Goal: Transaction & Acquisition: Purchase product/service

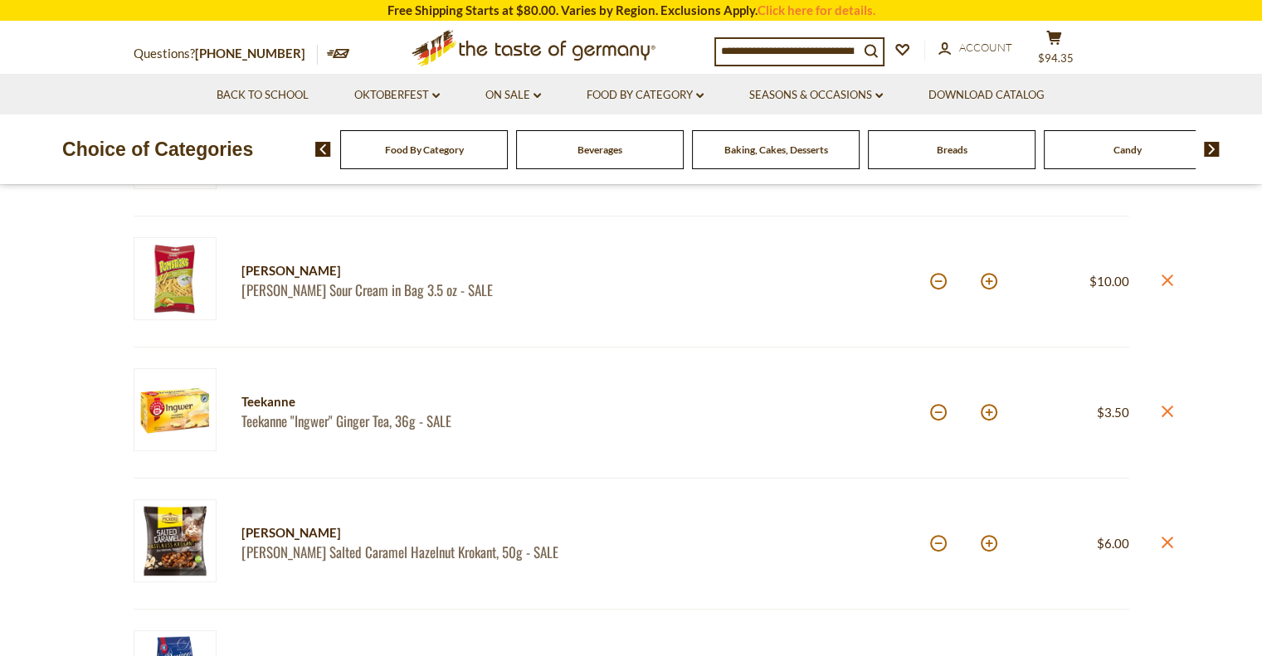
scroll to position [593, 0]
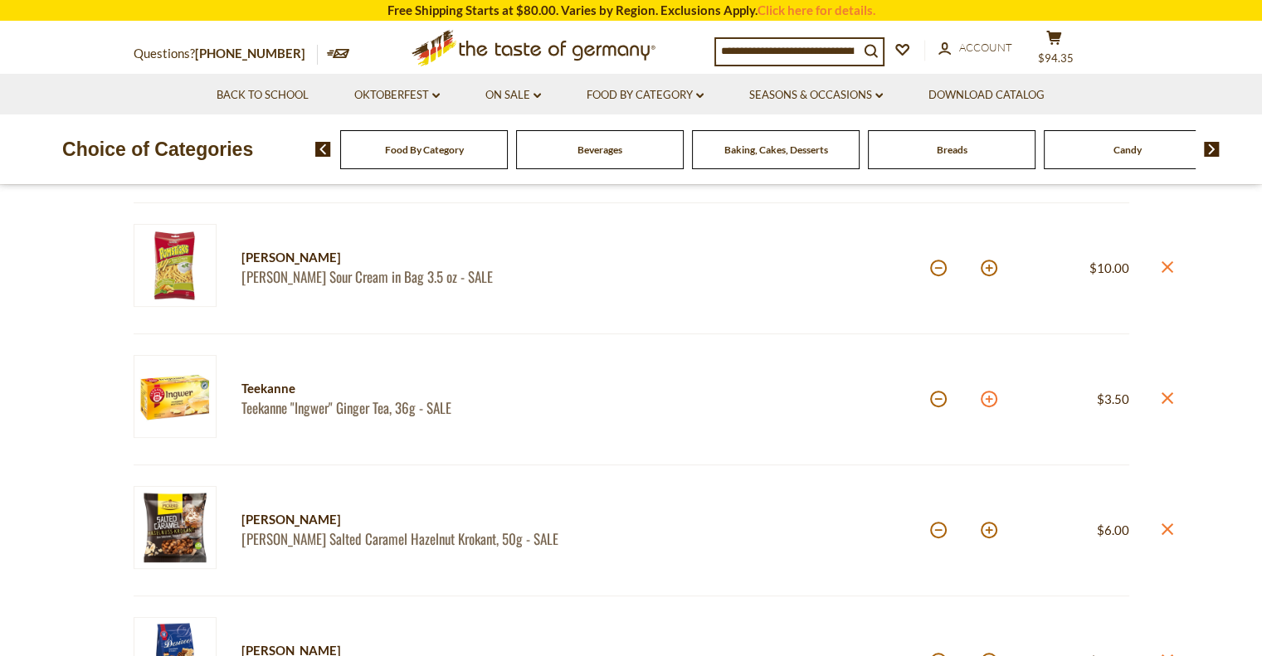
click at [986, 398] on button at bounding box center [989, 399] width 17 height 17
type input "*"
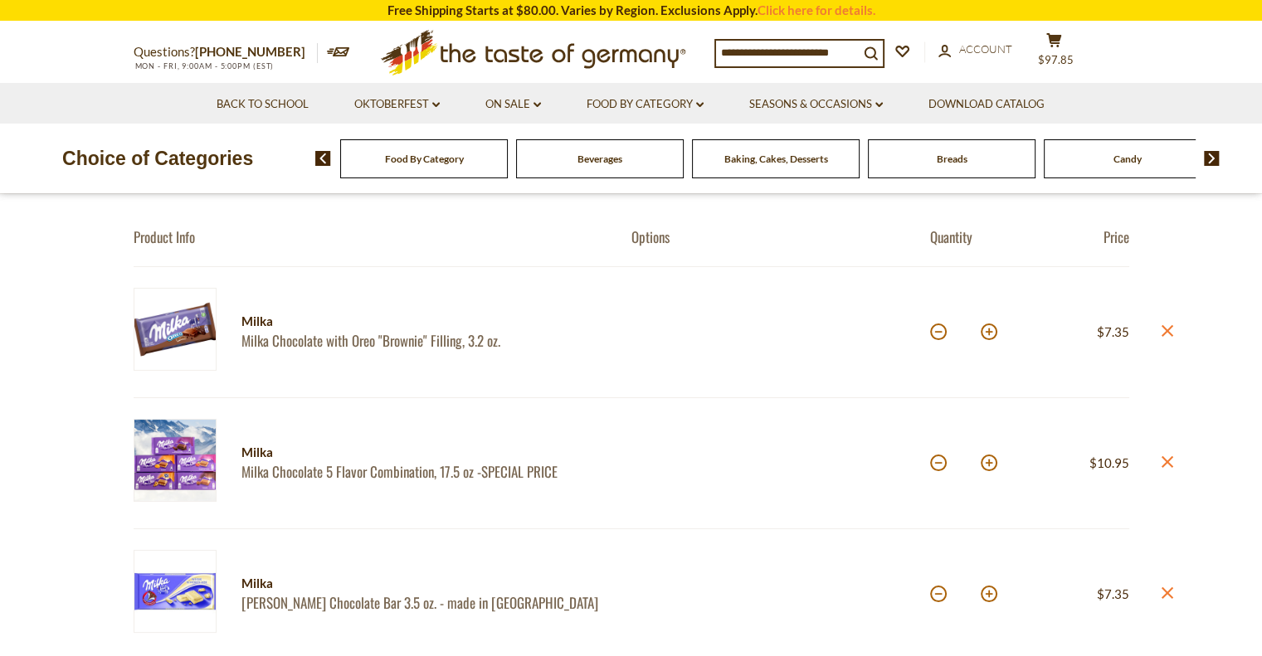
scroll to position [0, 0]
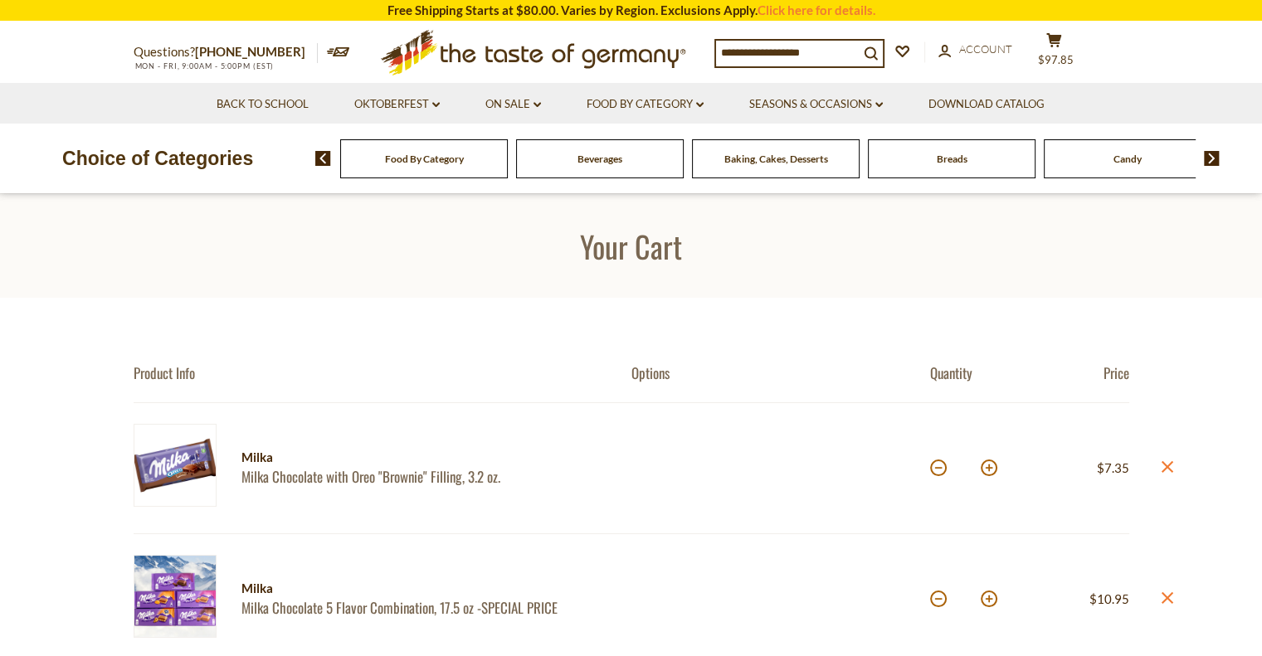
click at [1206, 153] on img at bounding box center [1212, 158] width 16 height 15
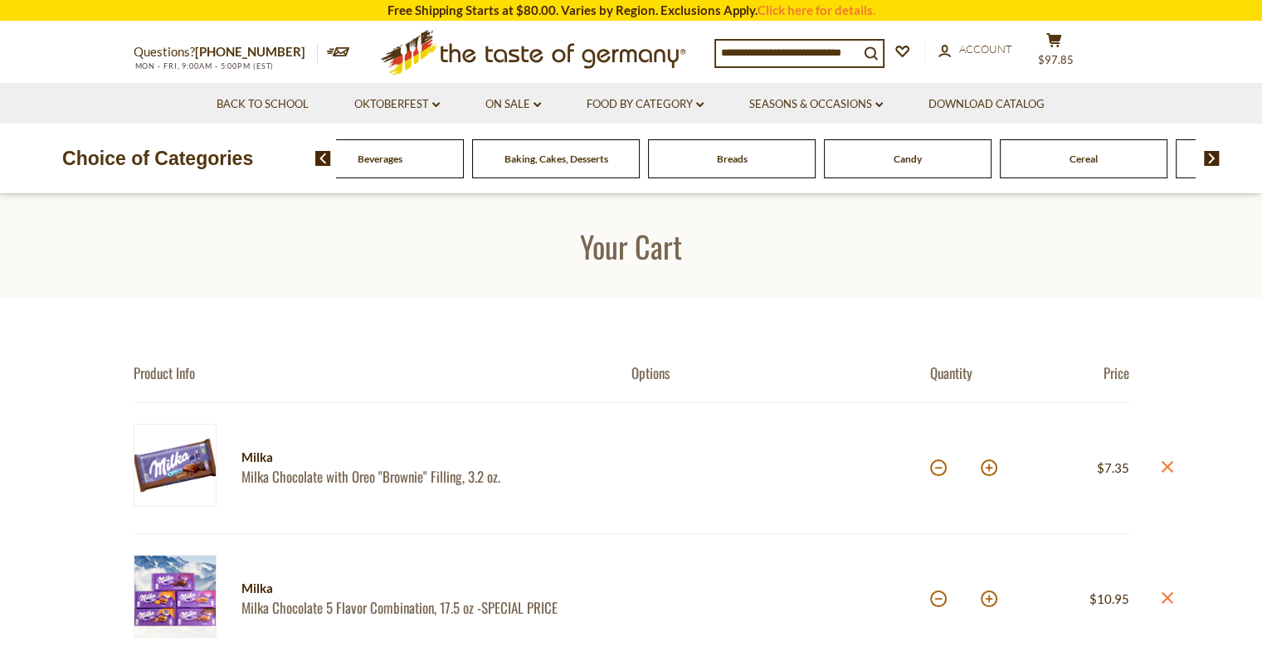
click at [1206, 153] on img at bounding box center [1212, 158] width 16 height 15
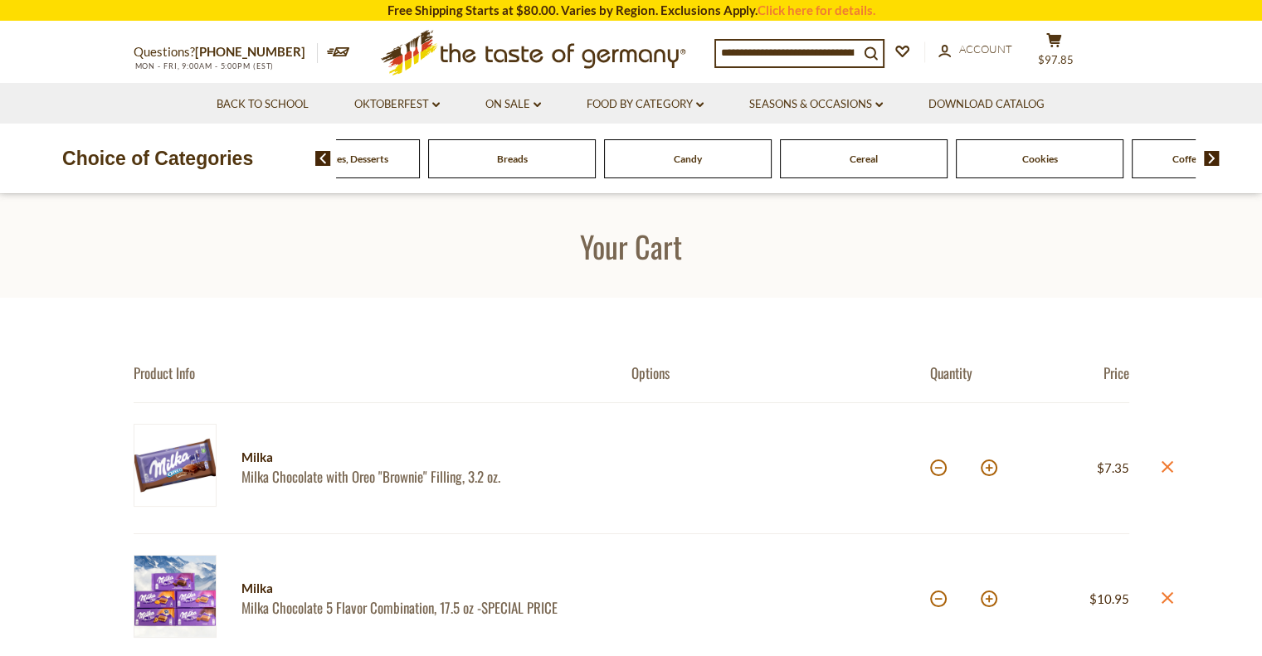
click at [1206, 153] on img at bounding box center [1212, 158] width 16 height 15
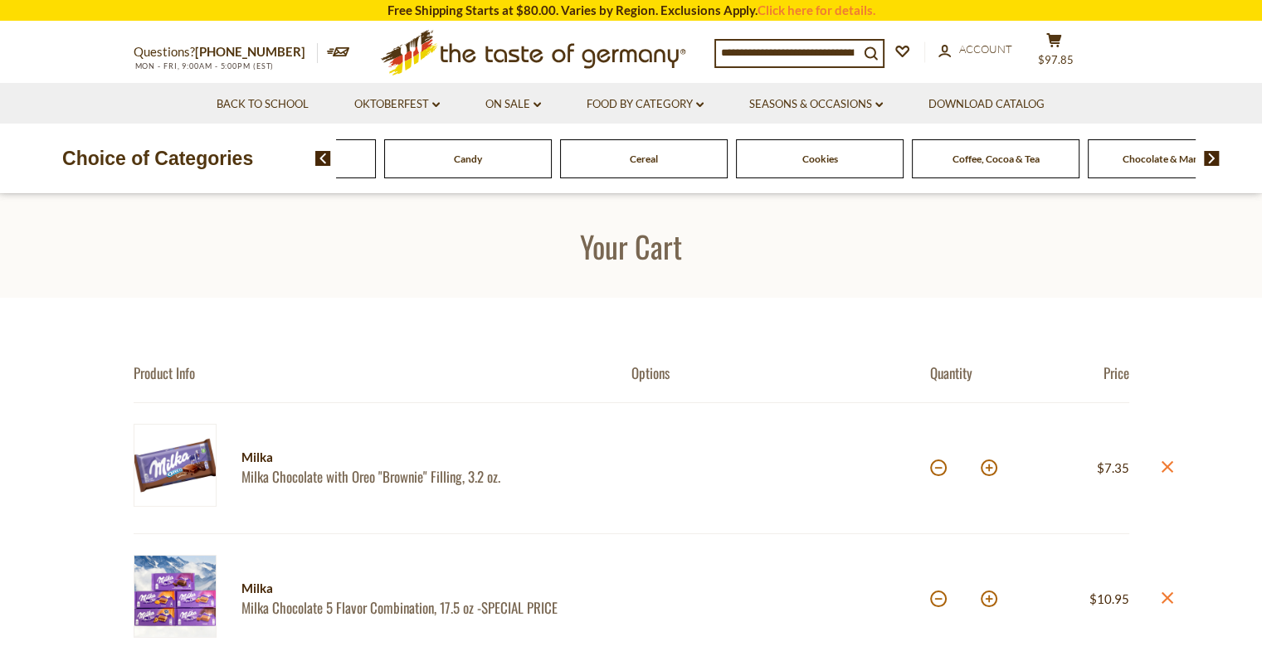
click at [1206, 153] on img at bounding box center [1212, 158] width 16 height 15
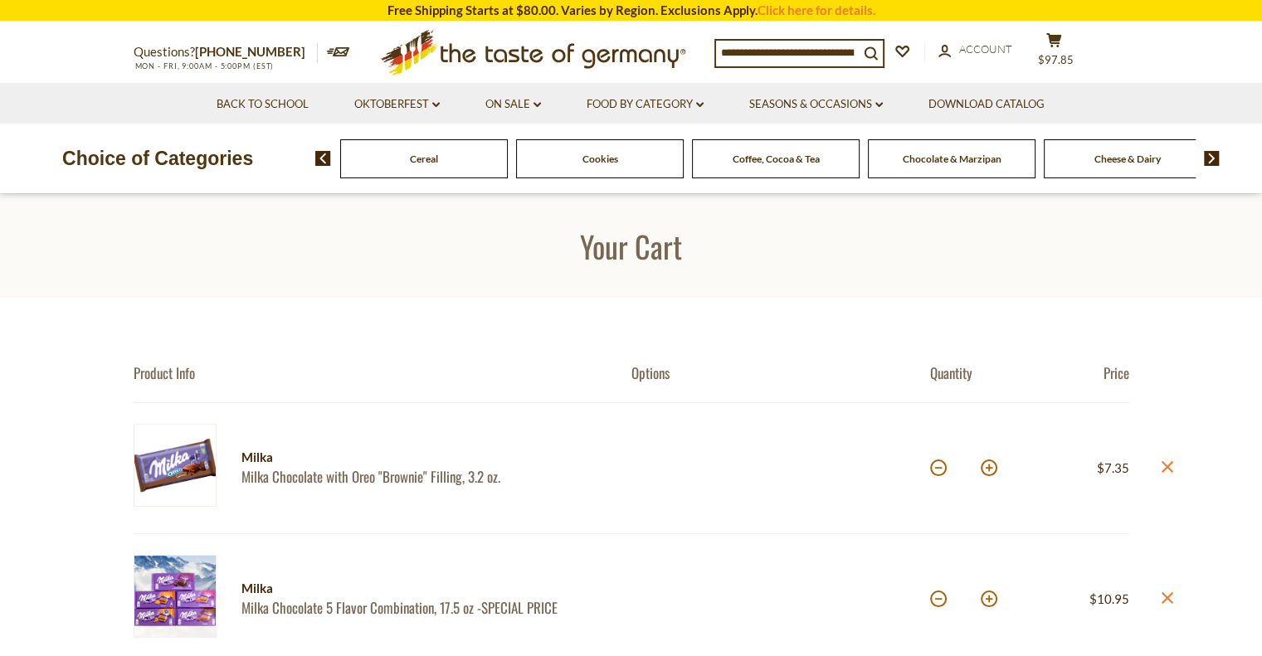
click at [1110, 153] on span "Cheese & Dairy" at bounding box center [1127, 159] width 66 height 12
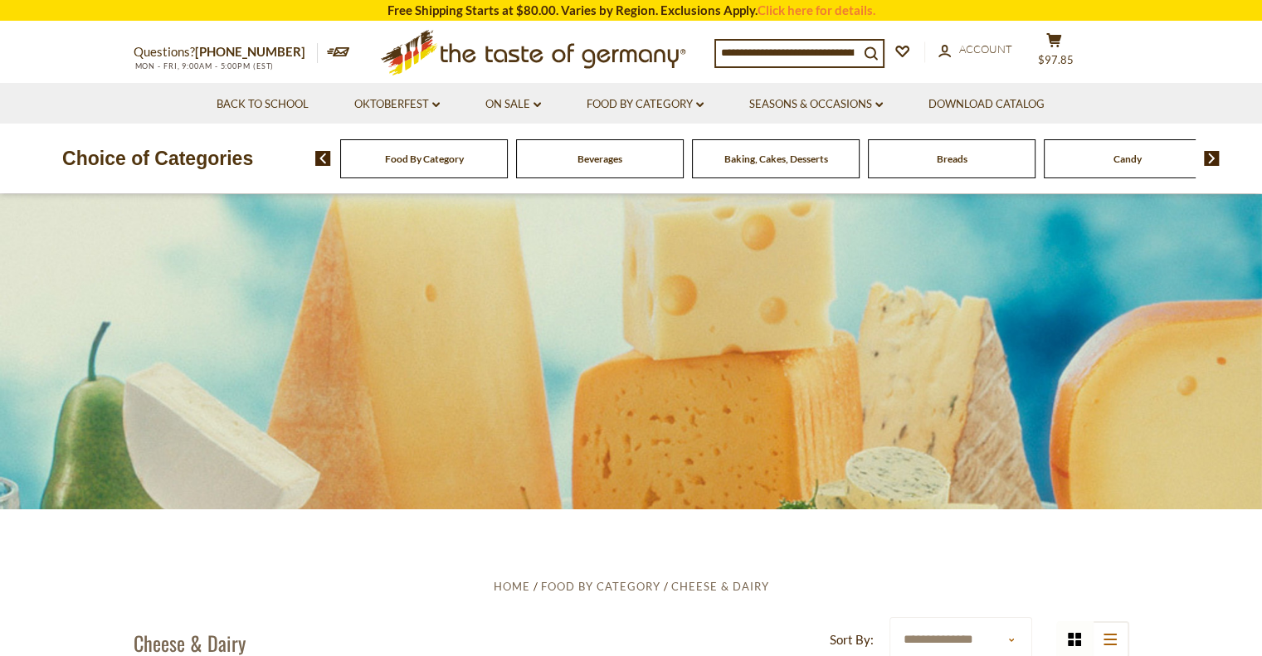
drag, startPoint x: 1268, startPoint y: 75, endPoint x: 1259, endPoint y: 56, distance: 21.1
click at [1214, 155] on img at bounding box center [1212, 158] width 16 height 15
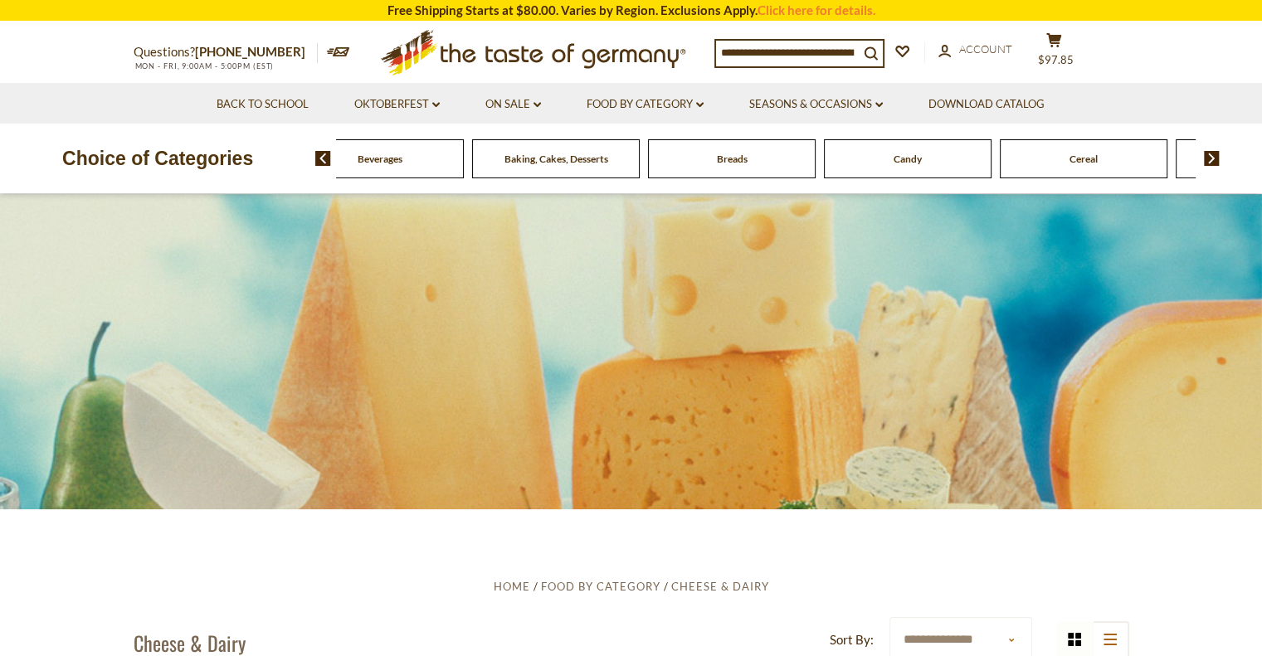
click at [288, 165] on div "Cereal" at bounding box center [204, 158] width 168 height 39
click at [1084, 158] on span "Cereal" at bounding box center [1083, 159] width 28 height 12
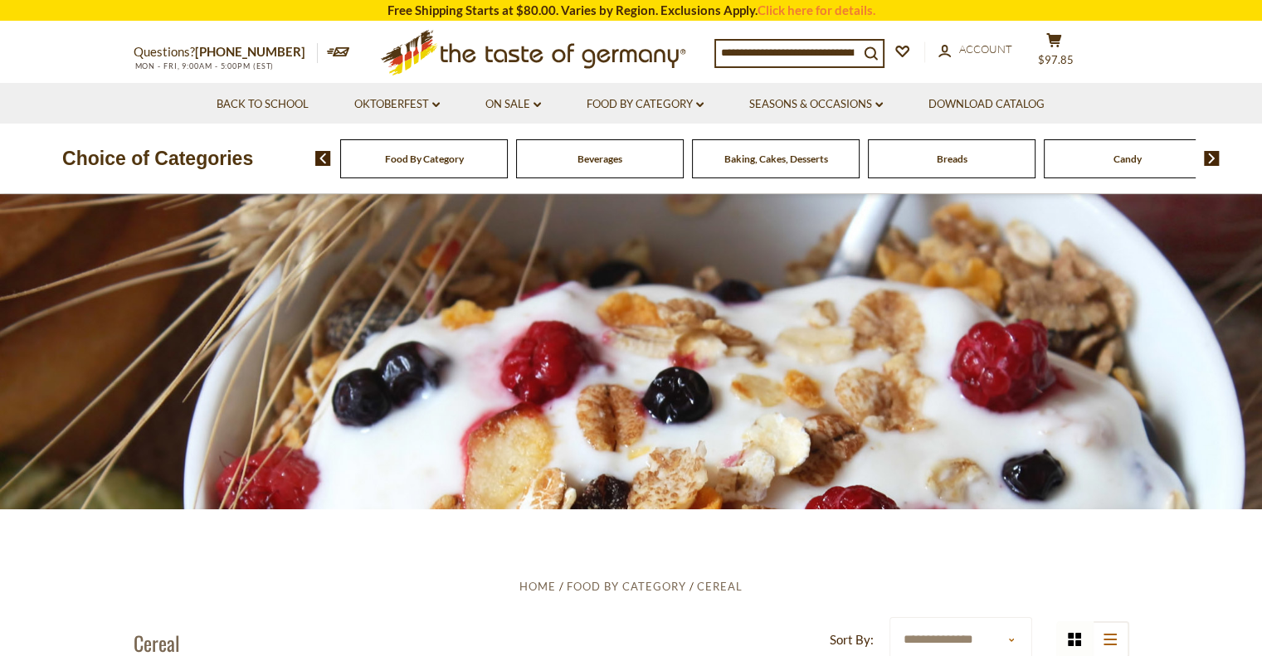
click at [1210, 156] on img at bounding box center [1212, 158] width 16 height 15
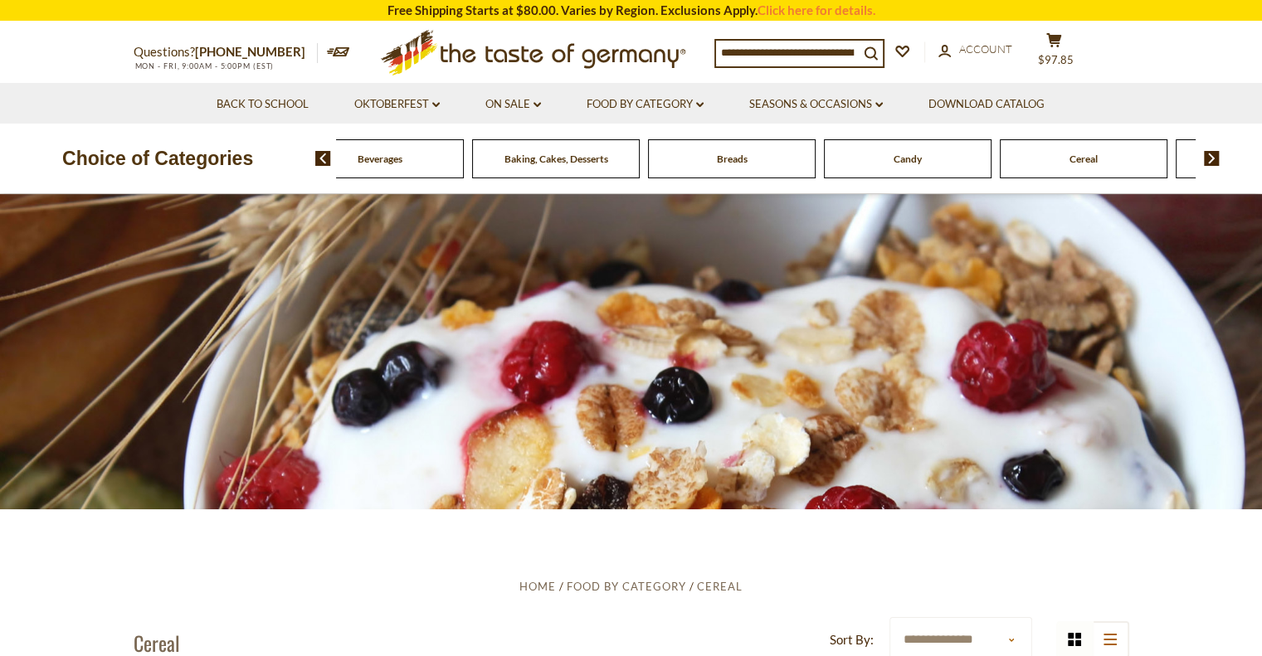
click at [1210, 156] on img at bounding box center [1212, 158] width 16 height 15
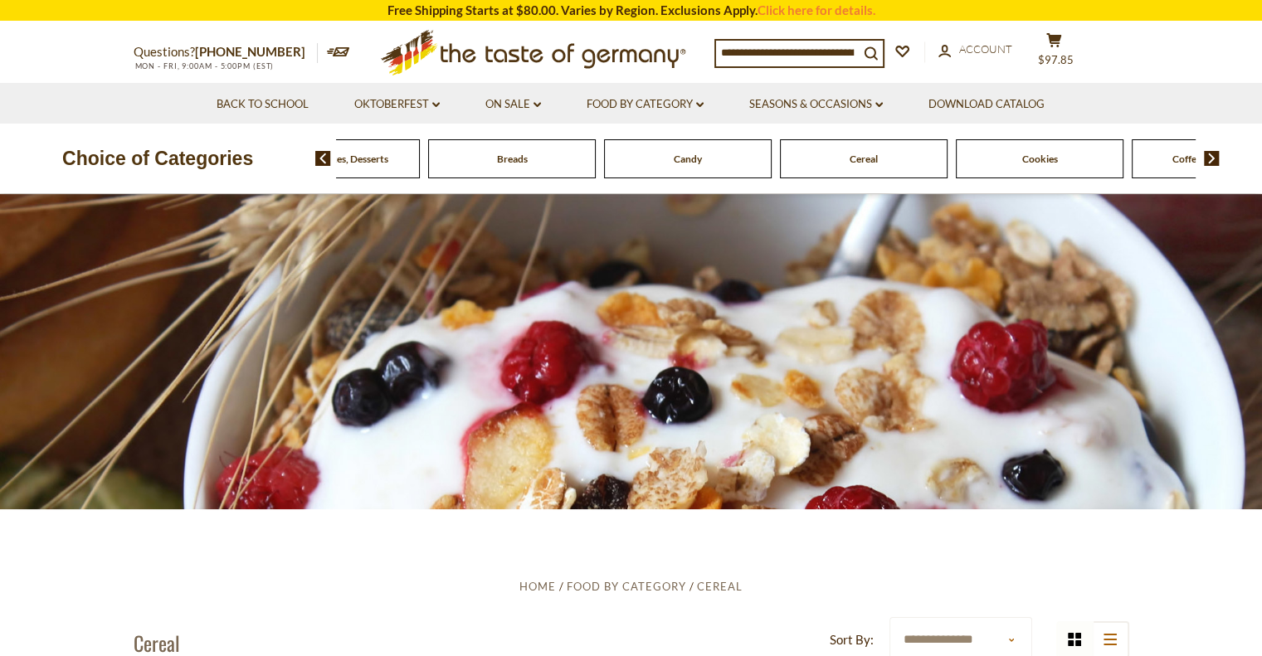
click at [1210, 156] on img at bounding box center [1212, 158] width 16 height 15
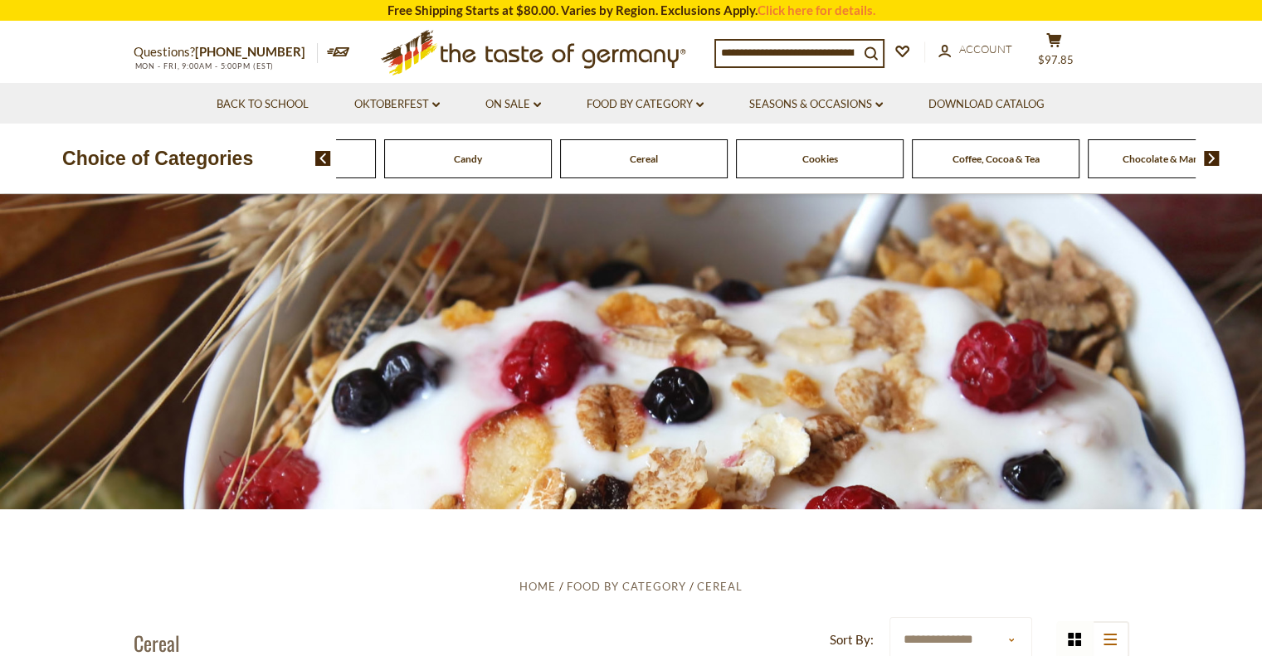
click at [1210, 156] on img at bounding box center [1212, 158] width 16 height 15
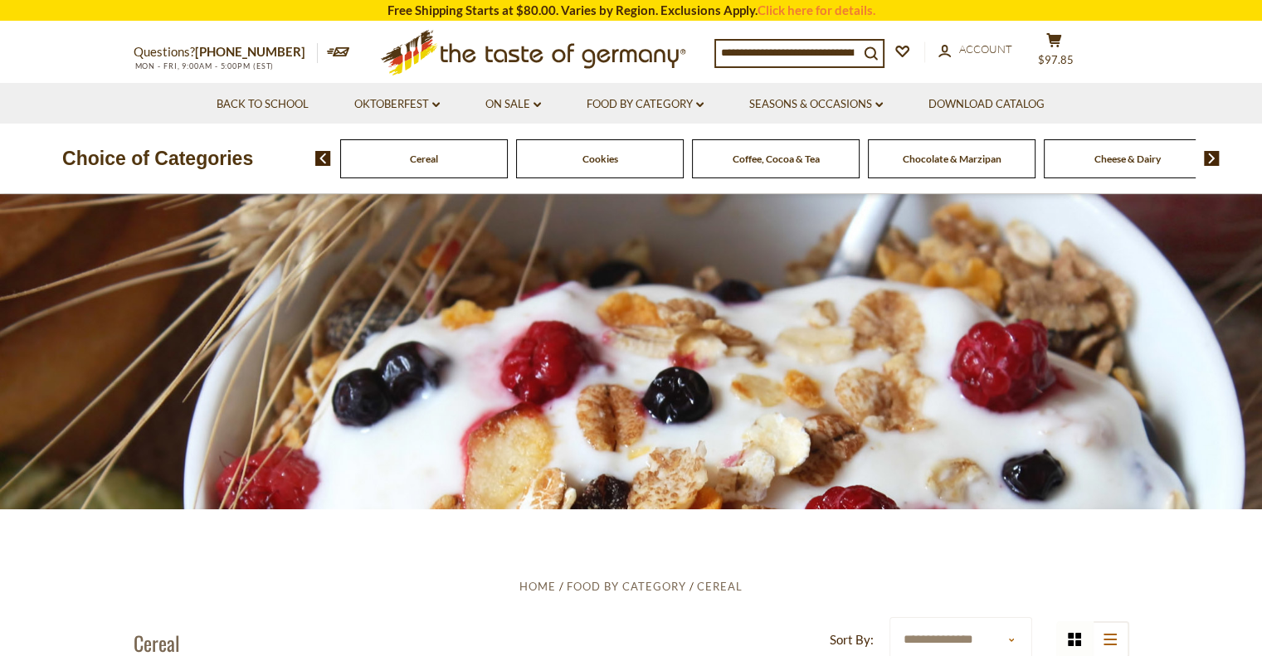
click at [1210, 156] on img at bounding box center [1212, 158] width 16 height 15
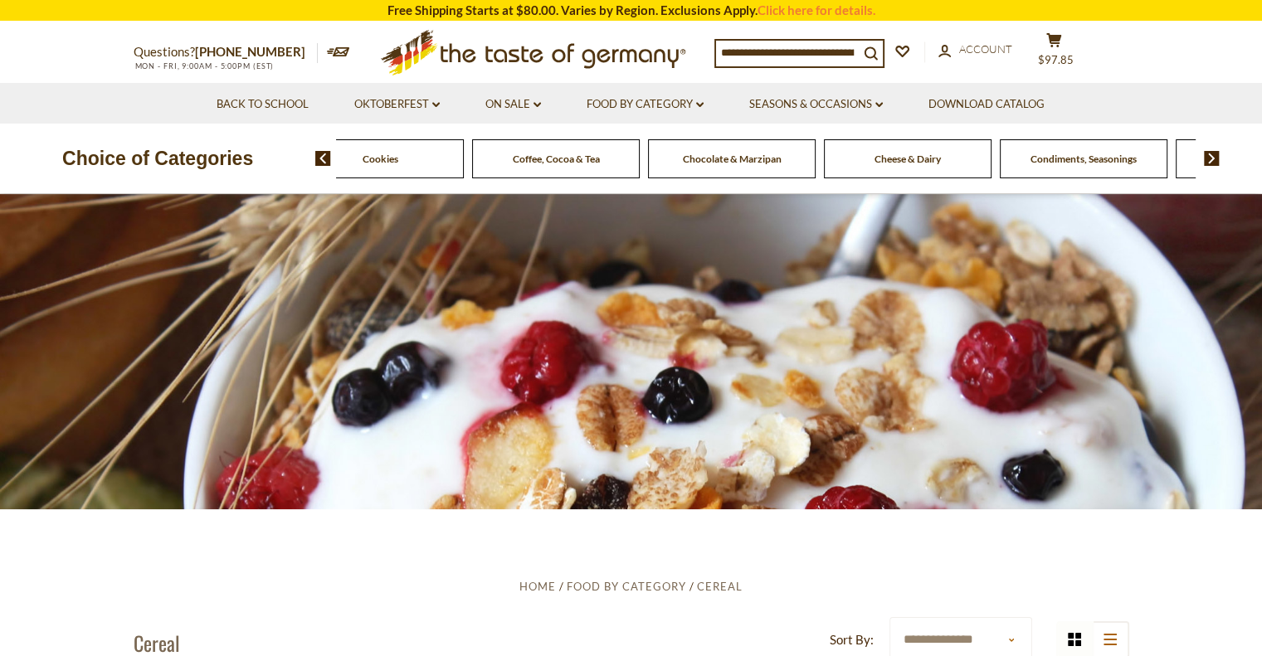
click at [1210, 156] on img at bounding box center [1212, 158] width 16 height 15
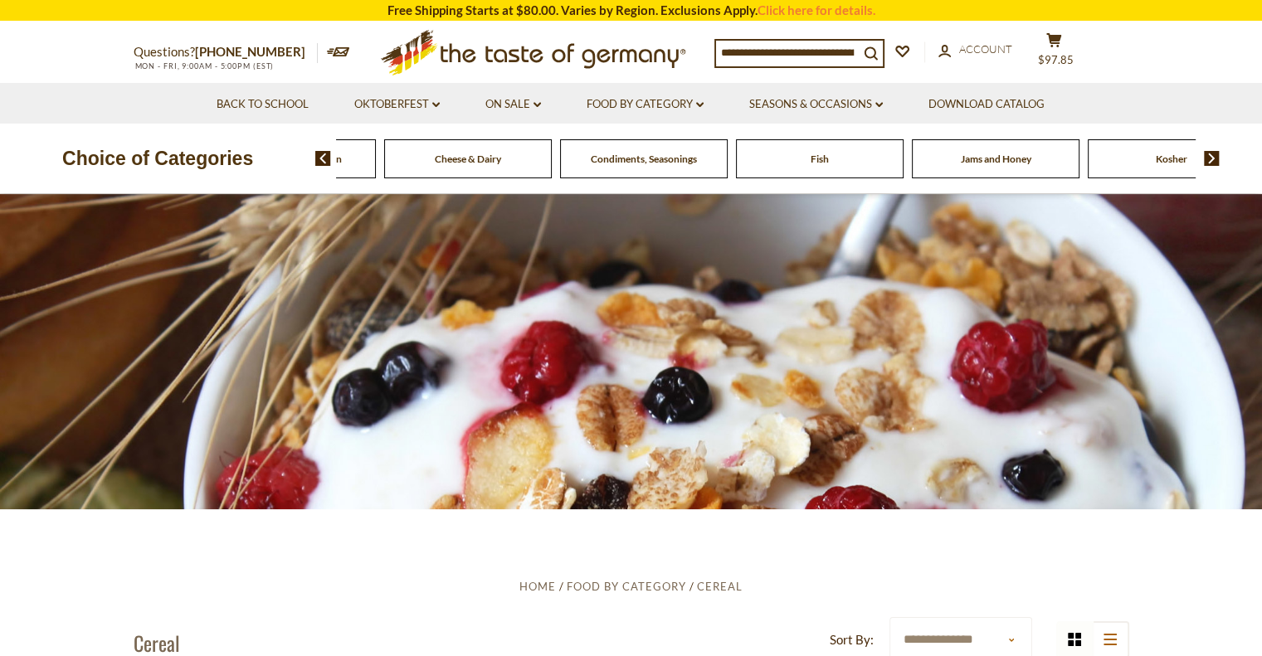
click at [1210, 156] on img at bounding box center [1212, 158] width 16 height 15
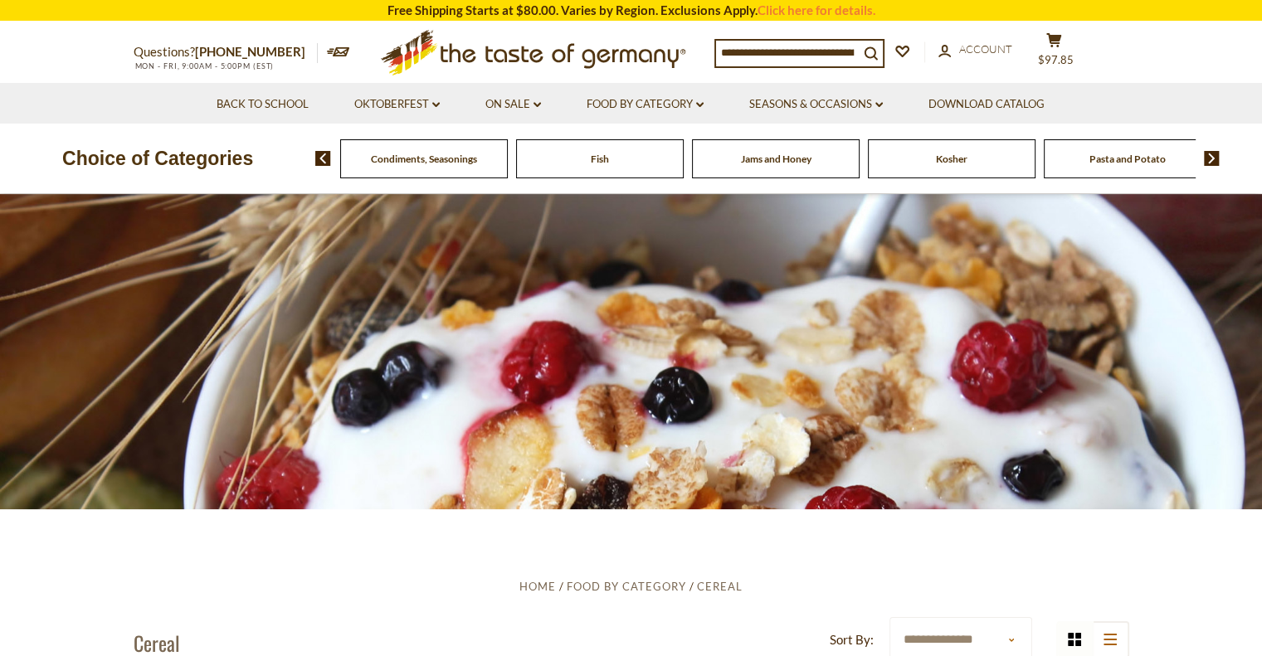
click at [1210, 156] on img at bounding box center [1212, 158] width 16 height 15
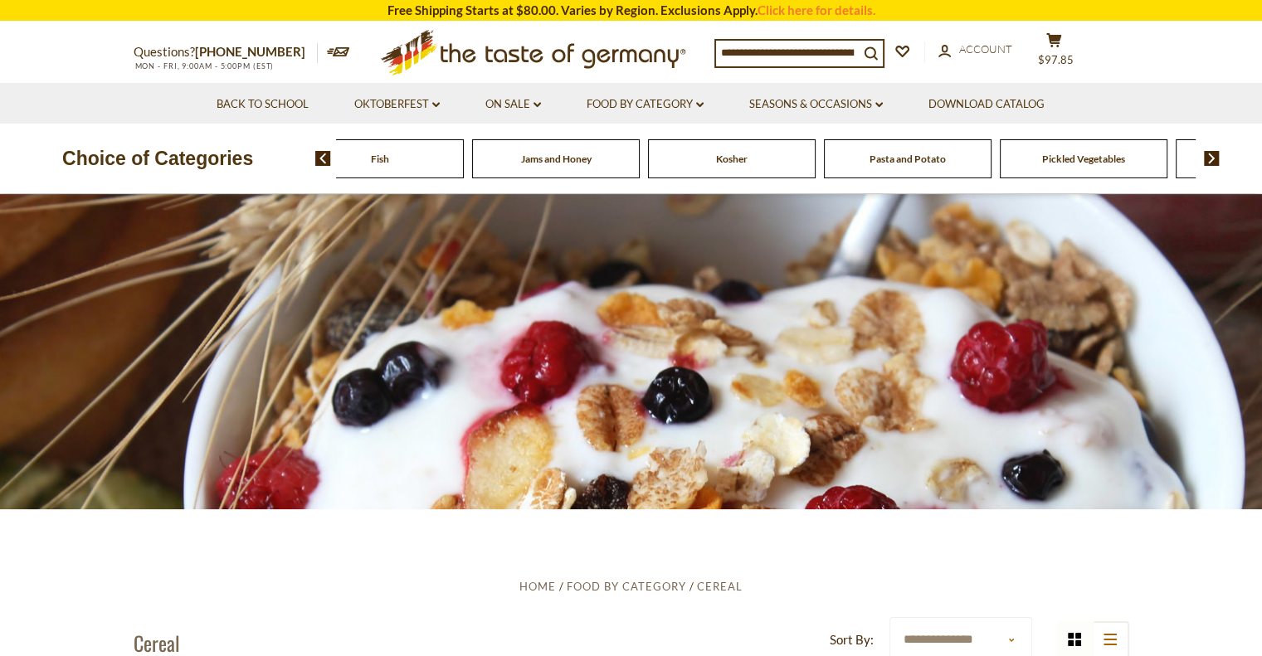
click at [1210, 156] on img at bounding box center [1212, 158] width 16 height 15
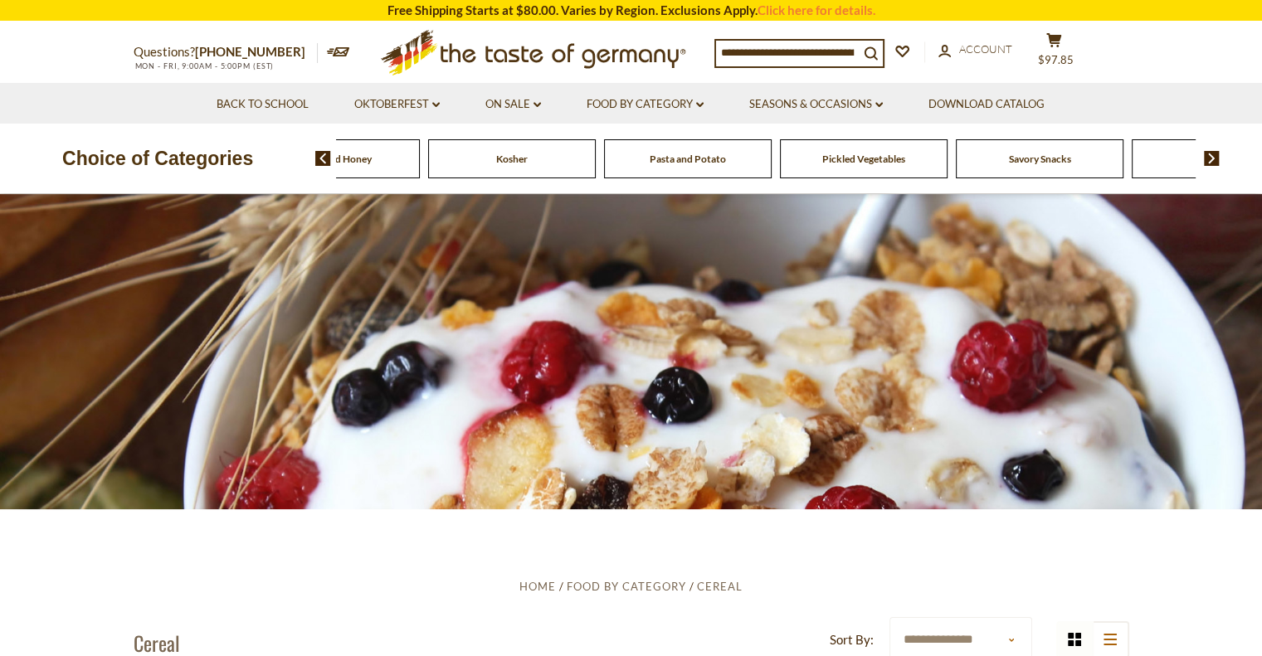
click at [1216, 158] on img at bounding box center [1212, 158] width 16 height 15
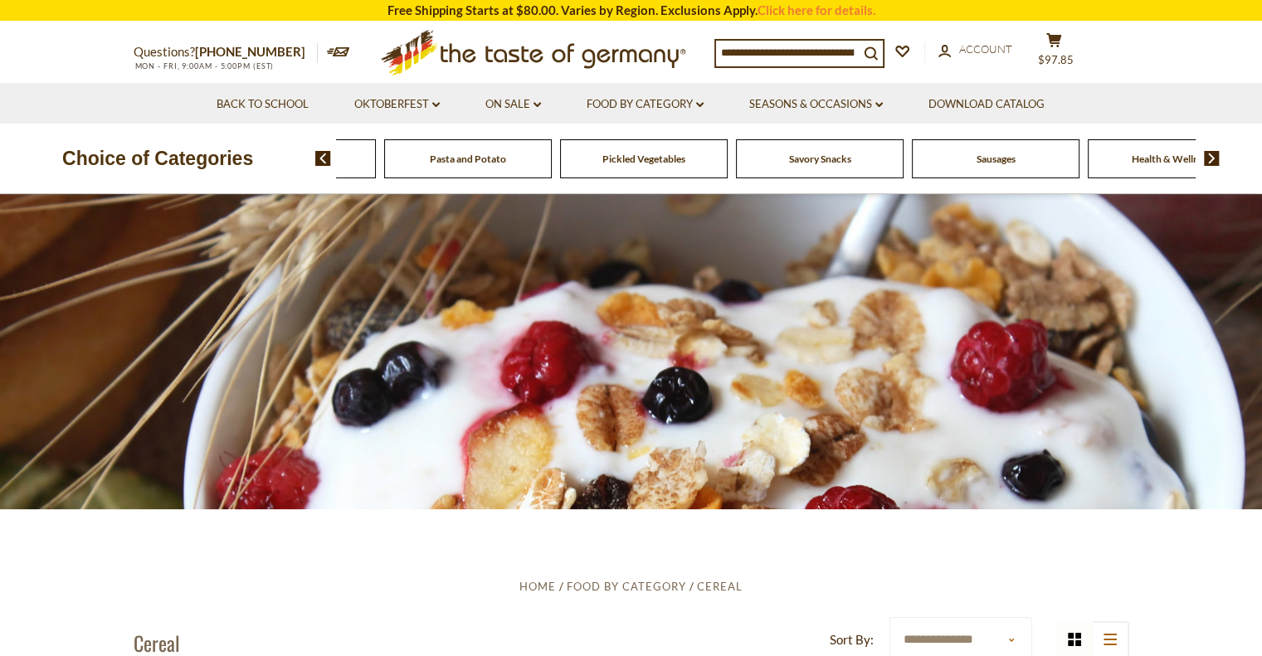
click at [1216, 158] on img at bounding box center [1212, 158] width 16 height 15
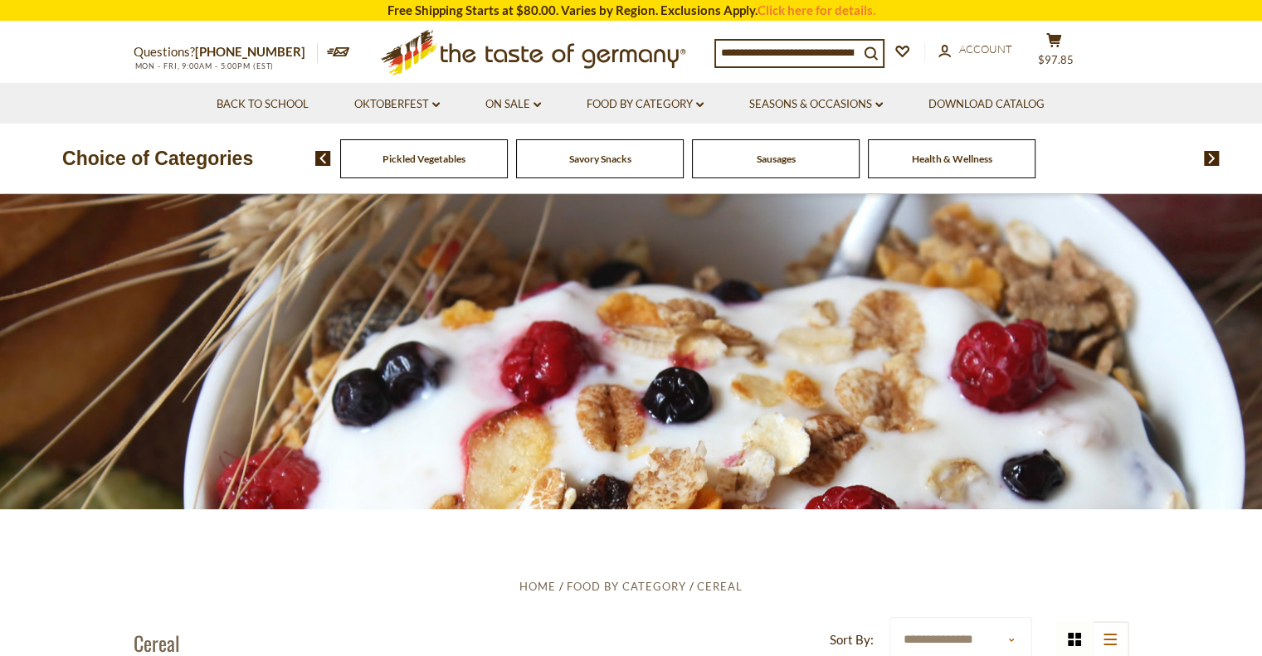
click at [319, 157] on img at bounding box center [323, 158] width 16 height 15
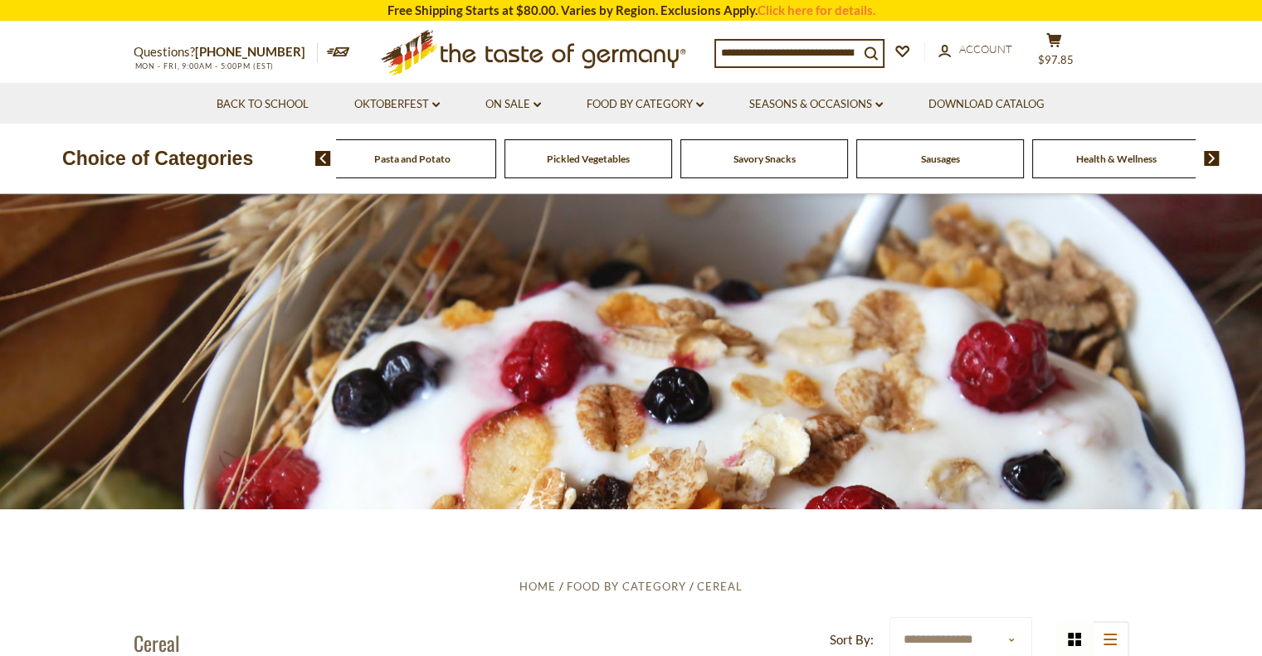
click at [319, 157] on img at bounding box center [323, 158] width 16 height 15
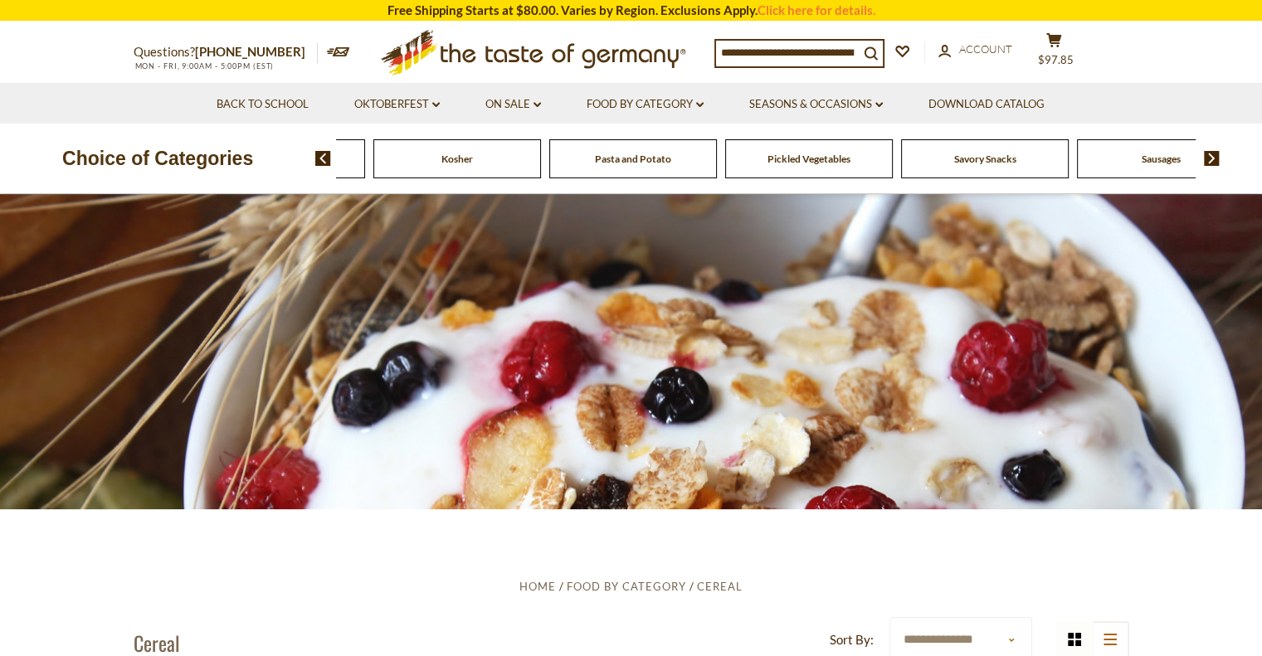
click at [319, 157] on img at bounding box center [323, 158] width 16 height 15
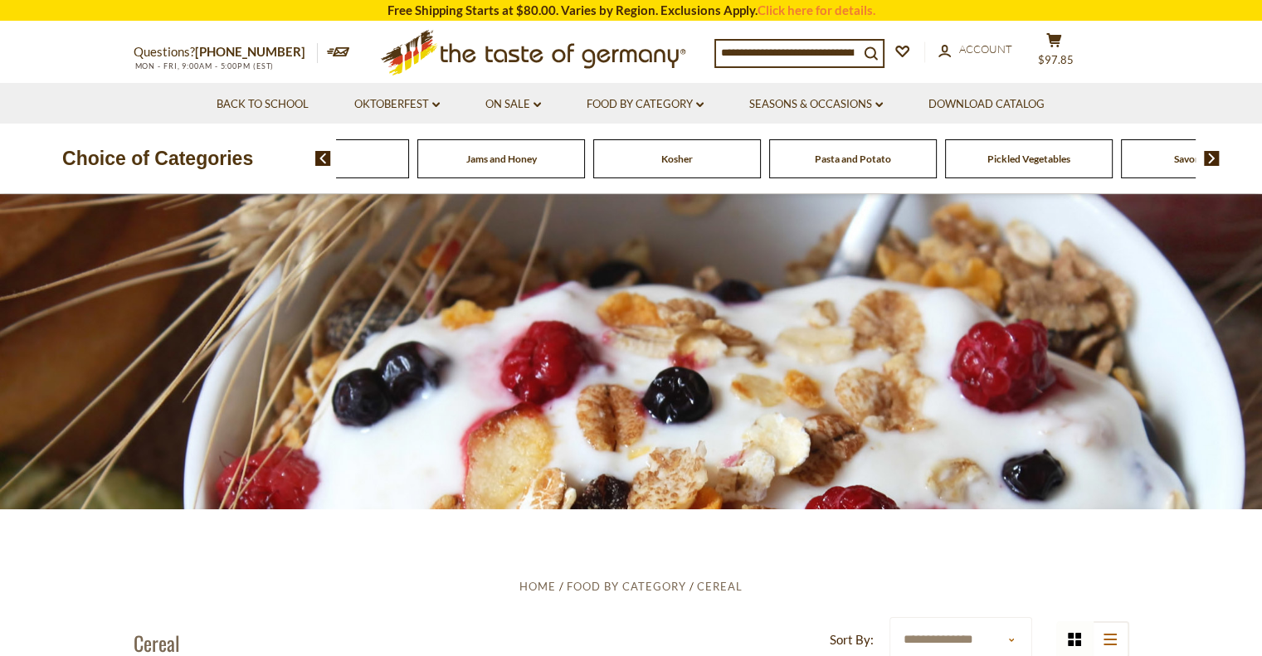
click at [669, 162] on span "Kosher" at bounding box center [677, 159] width 32 height 12
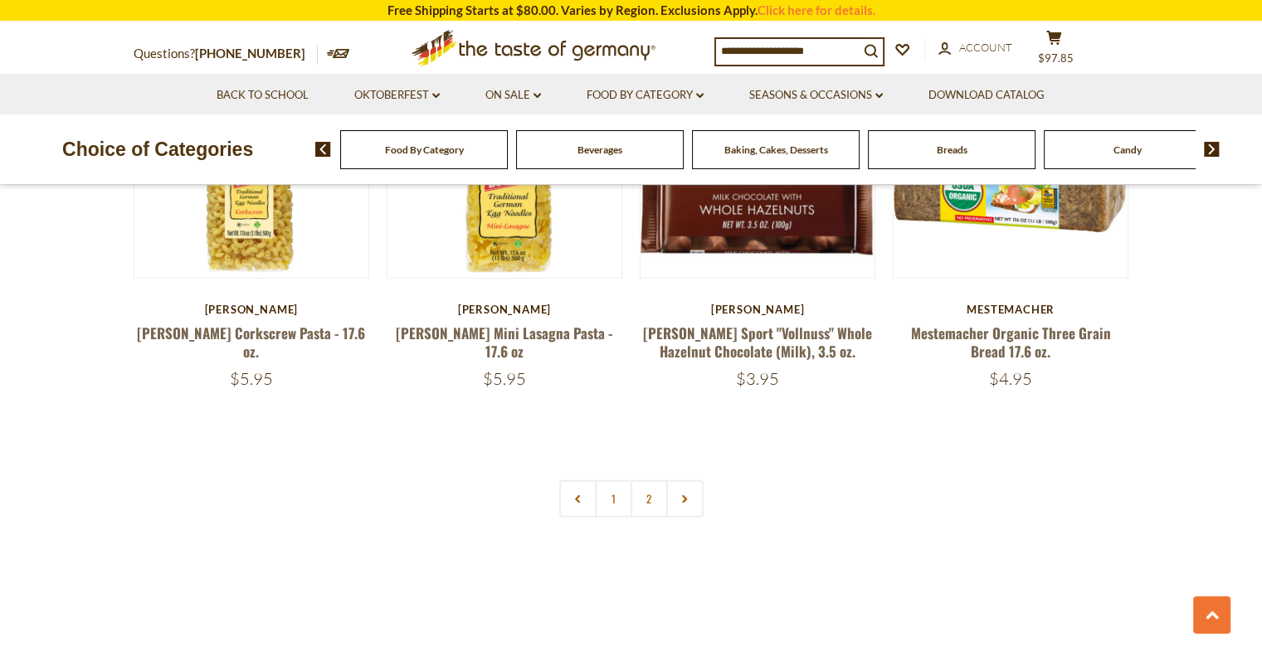
scroll to position [3808, 0]
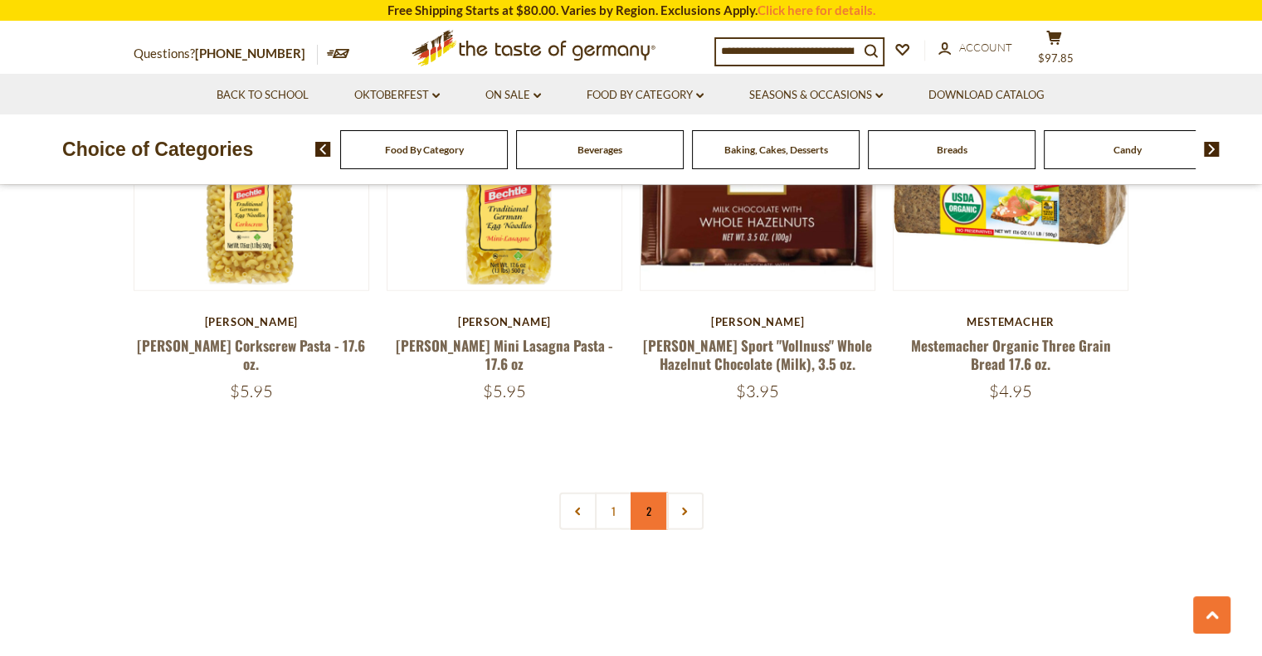
click at [650, 510] on link "2" at bounding box center [648, 511] width 37 height 37
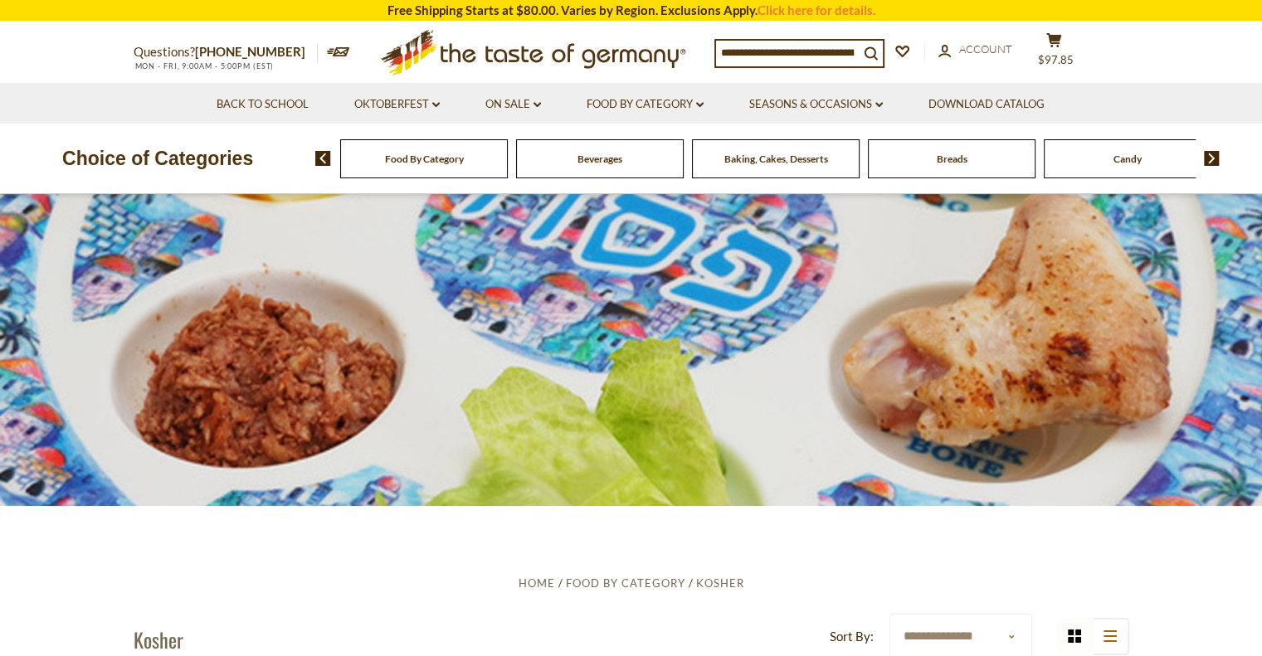
scroll to position [0, 0]
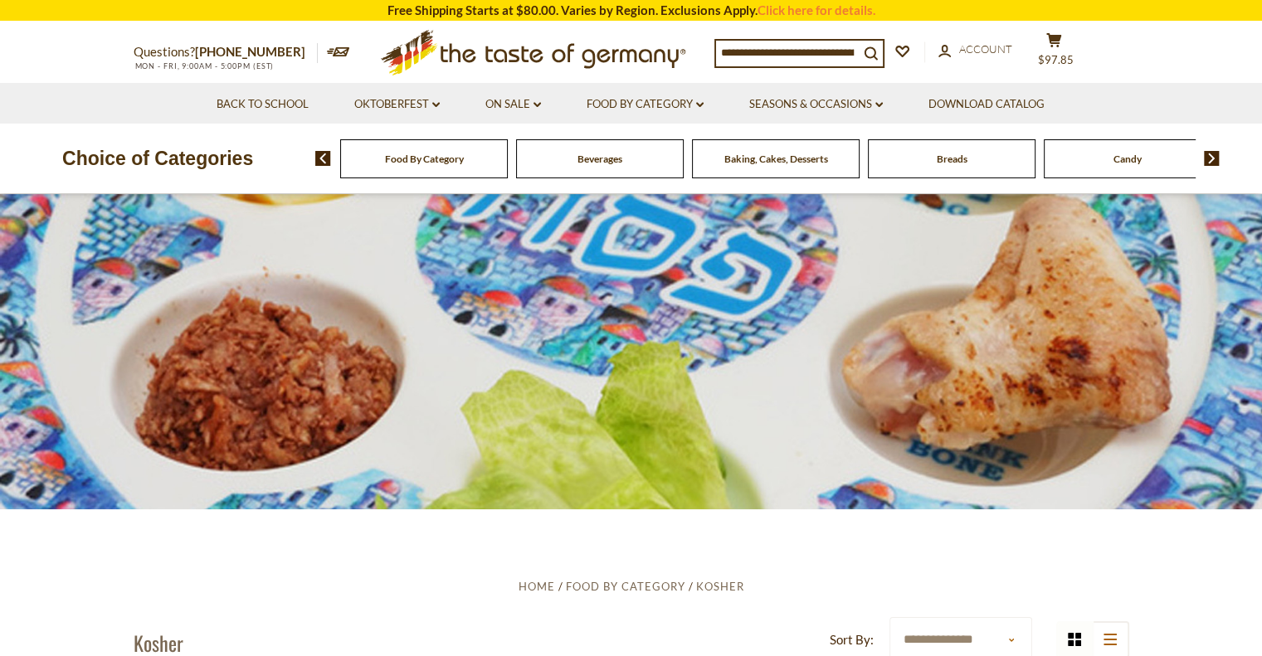
click at [943, 158] on span "Breads" at bounding box center [952, 159] width 31 height 12
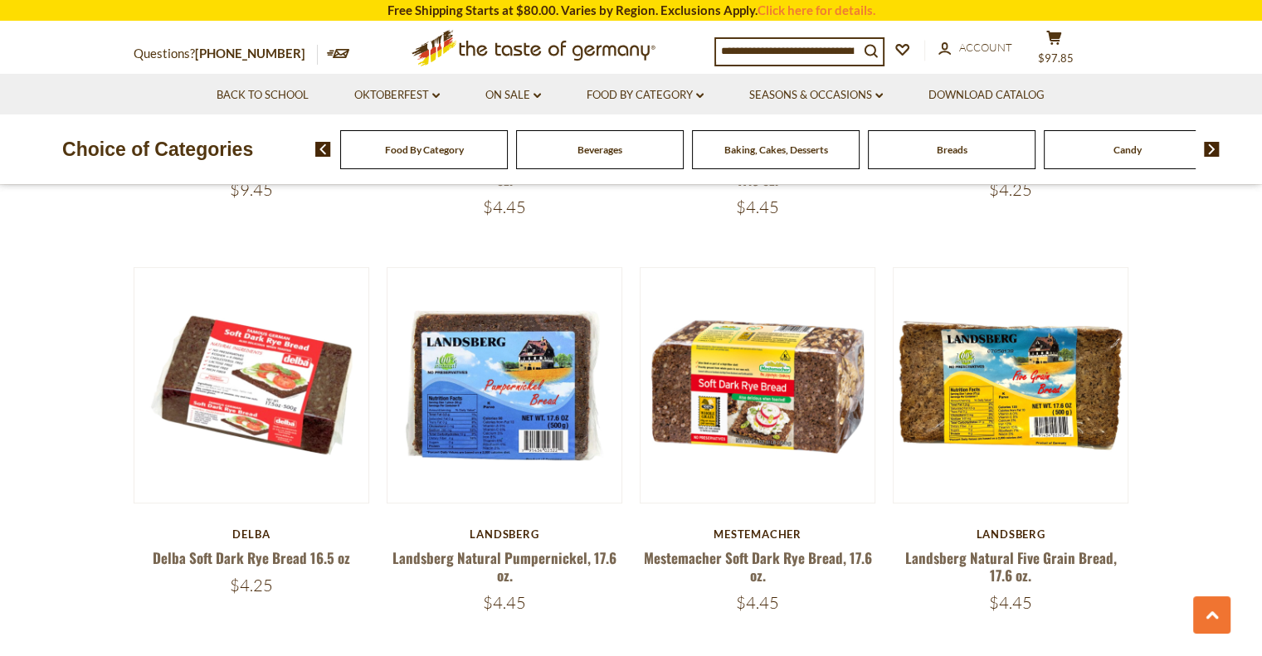
scroll to position [835, 0]
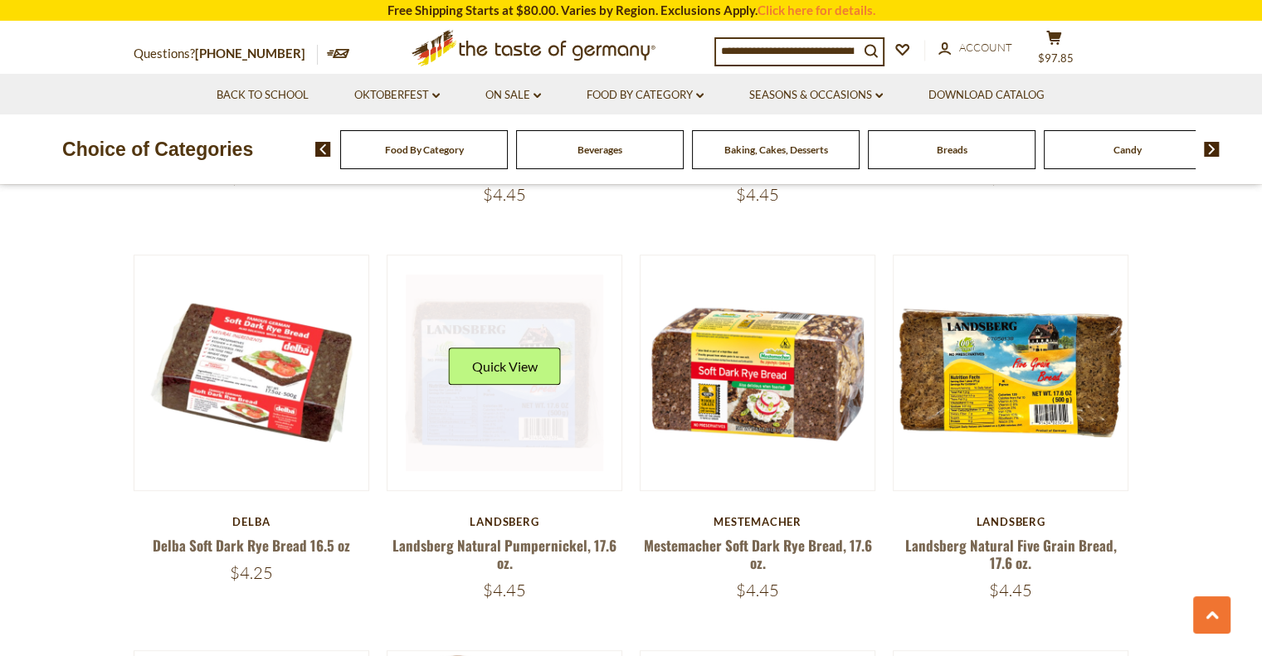
click at [491, 400] on link at bounding box center [504, 373] width 197 height 197
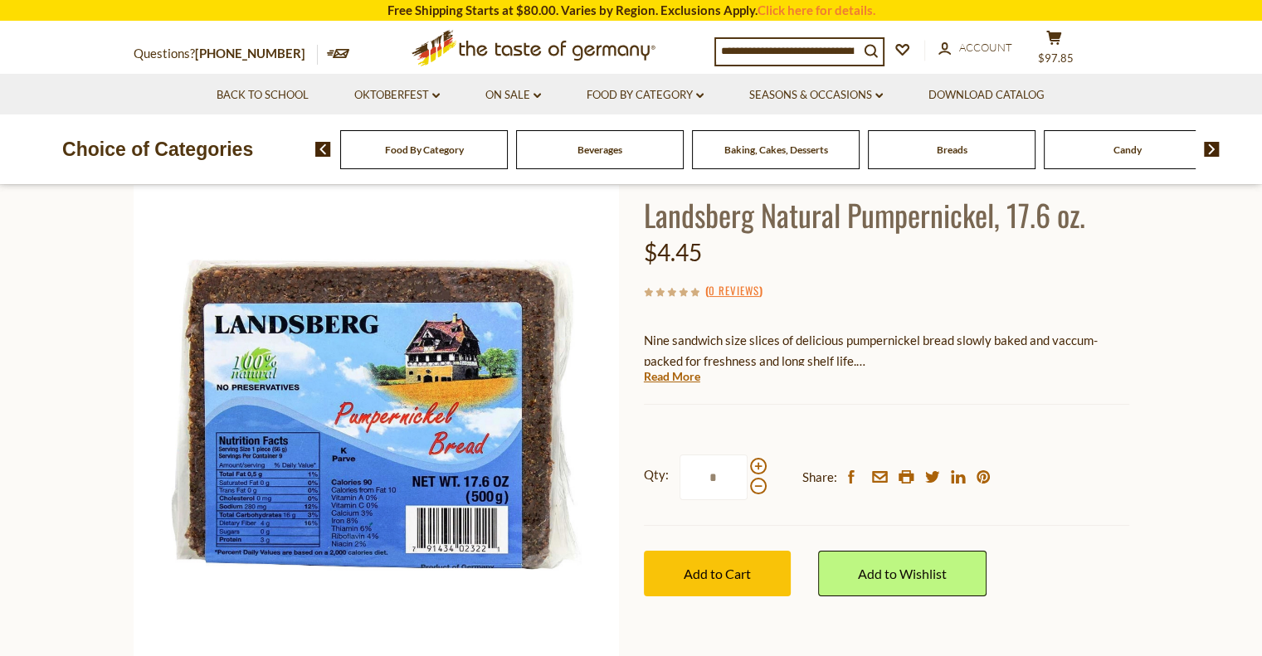
scroll to position [187, 0]
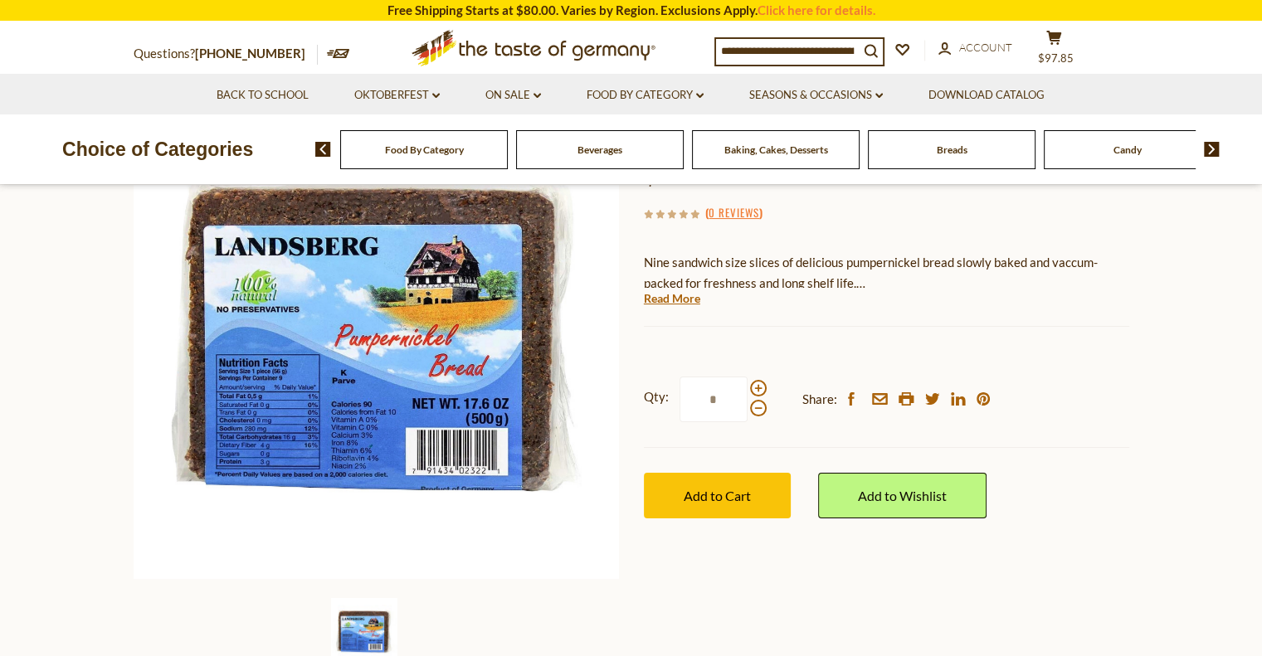
click at [105, 516] on section "Home Food By Category Breads Landsberg Natural Pumpernickel, 17.6 oz. Landsberg…" at bounding box center [631, 375] width 1262 height 737
click at [548, 579] on div at bounding box center [376, 339] width 485 height 491
click at [508, 155] on div "Breads" at bounding box center [424, 149] width 168 height 39
click at [508, 160] on div "Breads" at bounding box center [424, 149] width 168 height 39
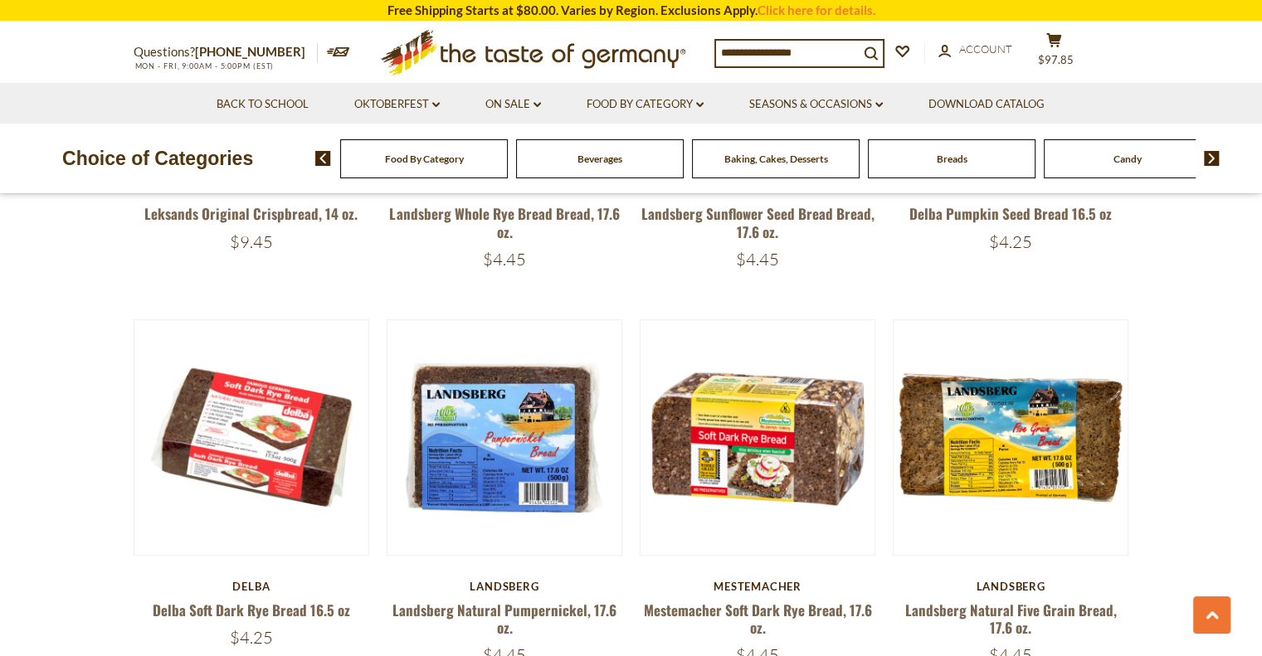
scroll to position [835, 0]
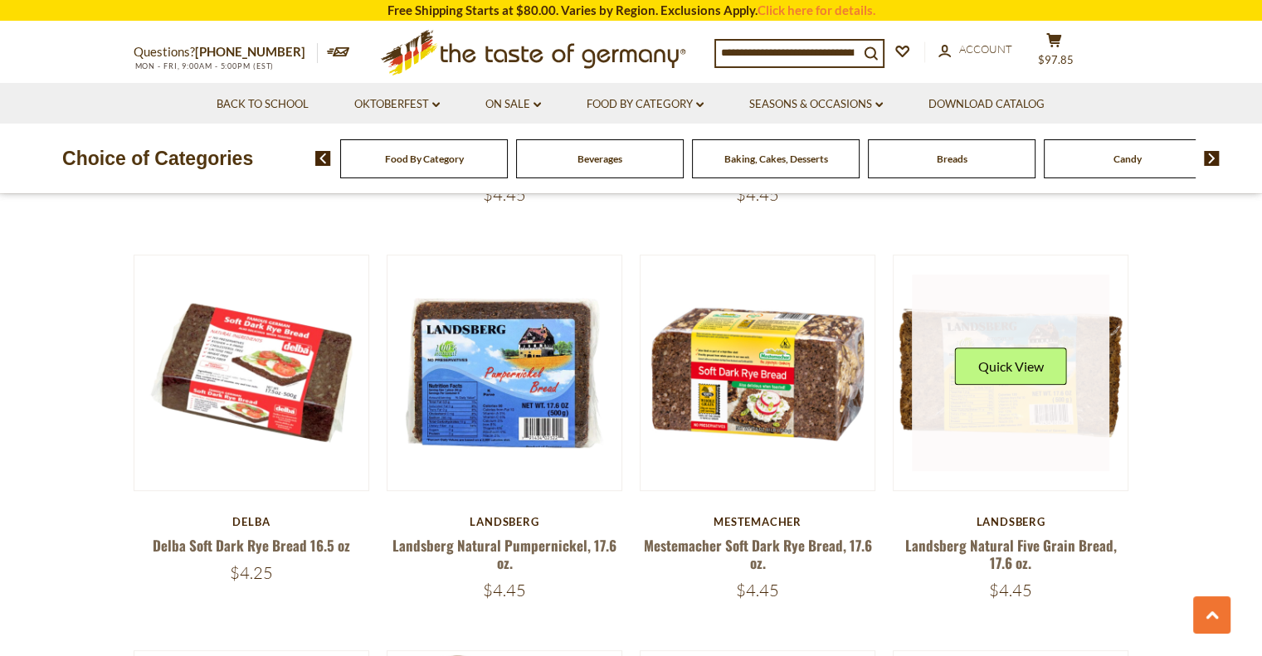
click at [1090, 365] on link at bounding box center [1010, 373] width 197 height 197
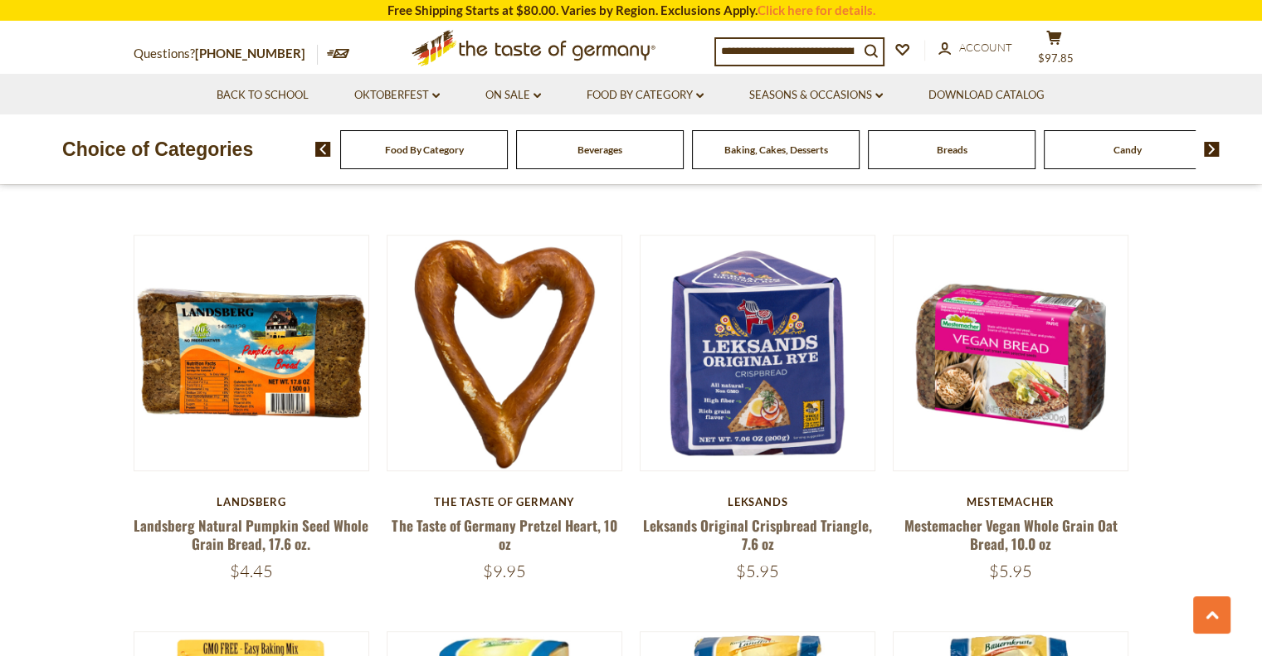
scroll to position [1258, 0]
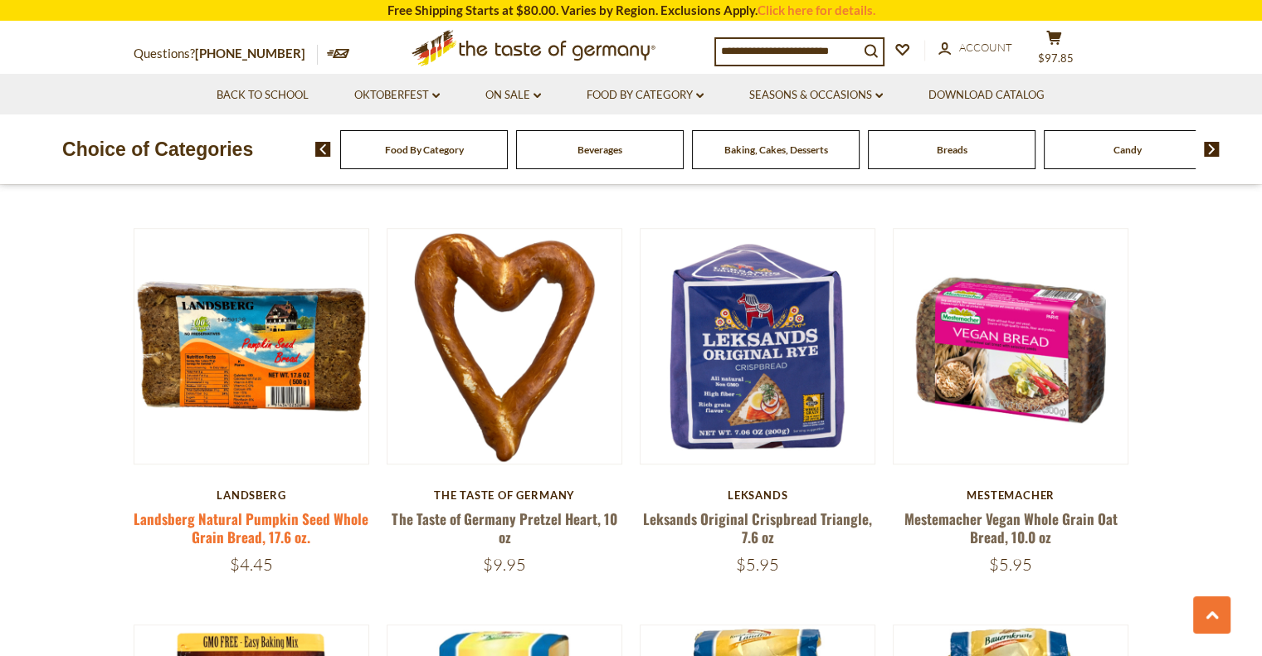
click at [319, 525] on link "Landsberg Natural Pumpkin Seed Whole Grain Bread, 17.6 oz." at bounding box center [251, 528] width 235 height 38
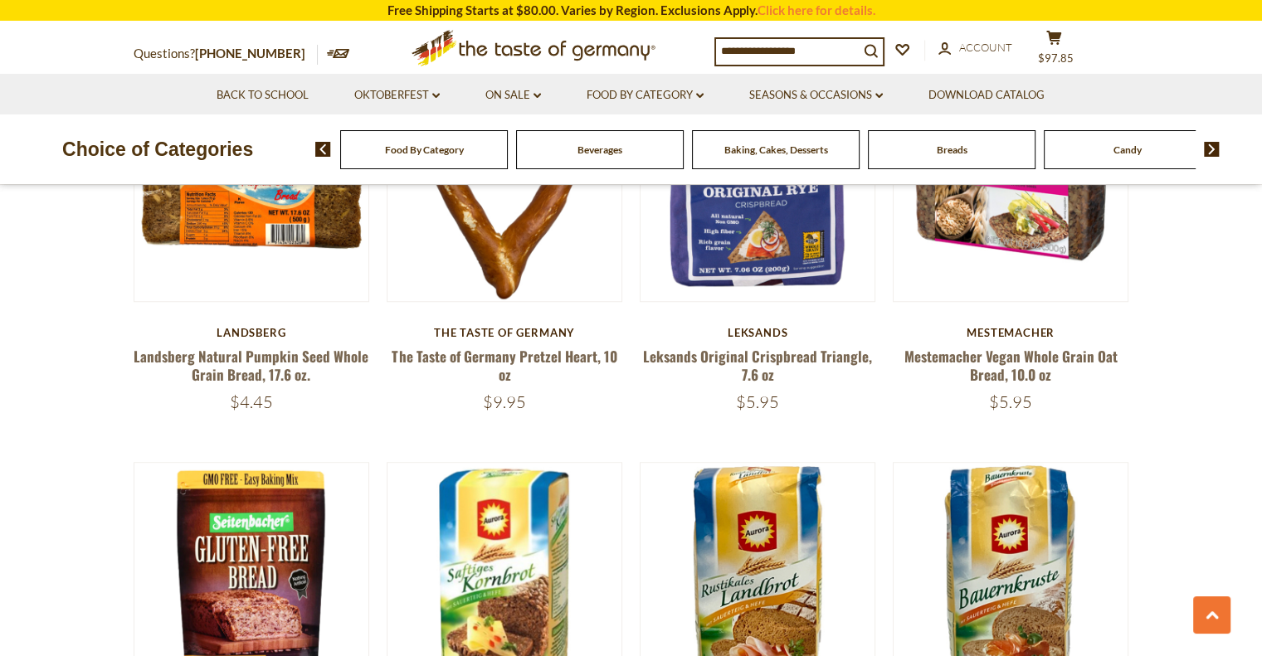
scroll to position [1248, 0]
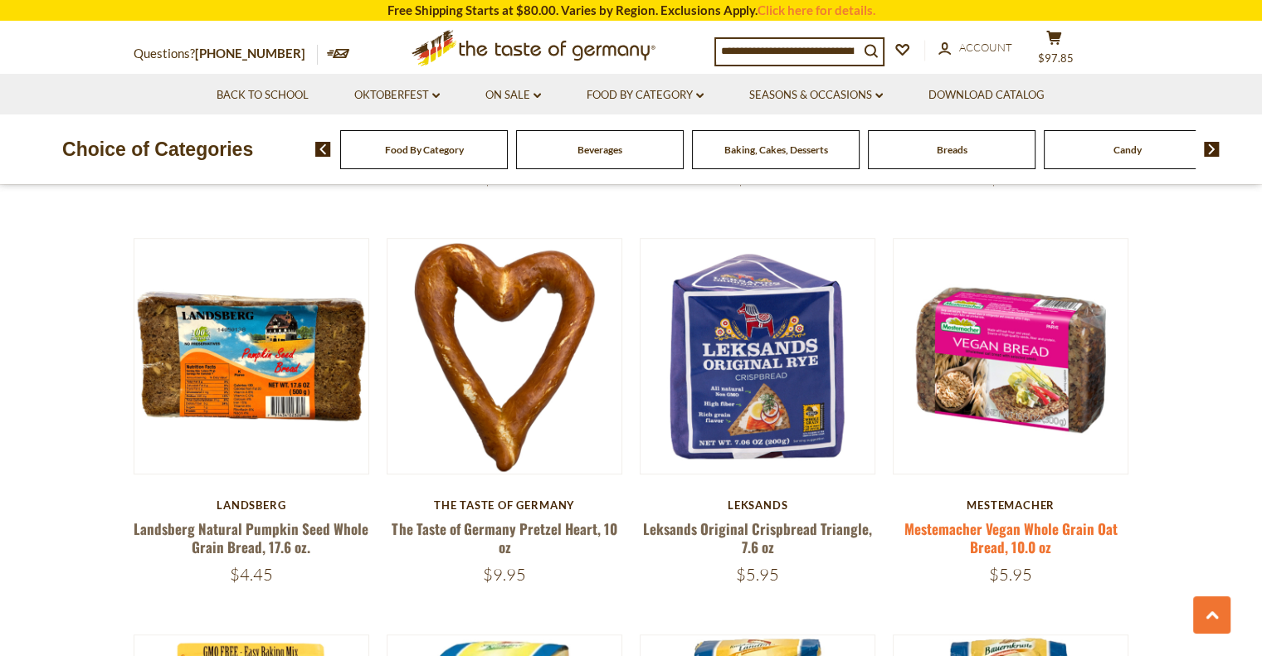
click at [1005, 528] on link "Mestemacher Vegan Whole Grain Oat Bread, 10.0 oz" at bounding box center [1010, 537] width 213 height 38
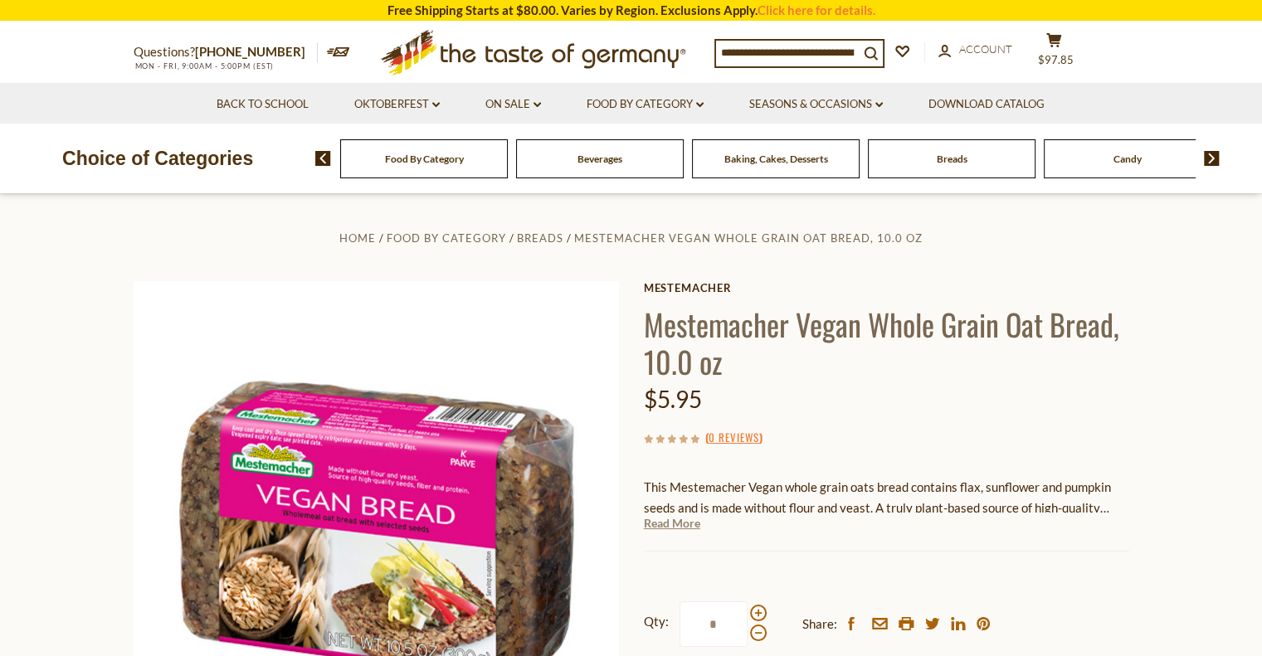
click at [674, 522] on link "Read More" at bounding box center [672, 523] width 56 height 17
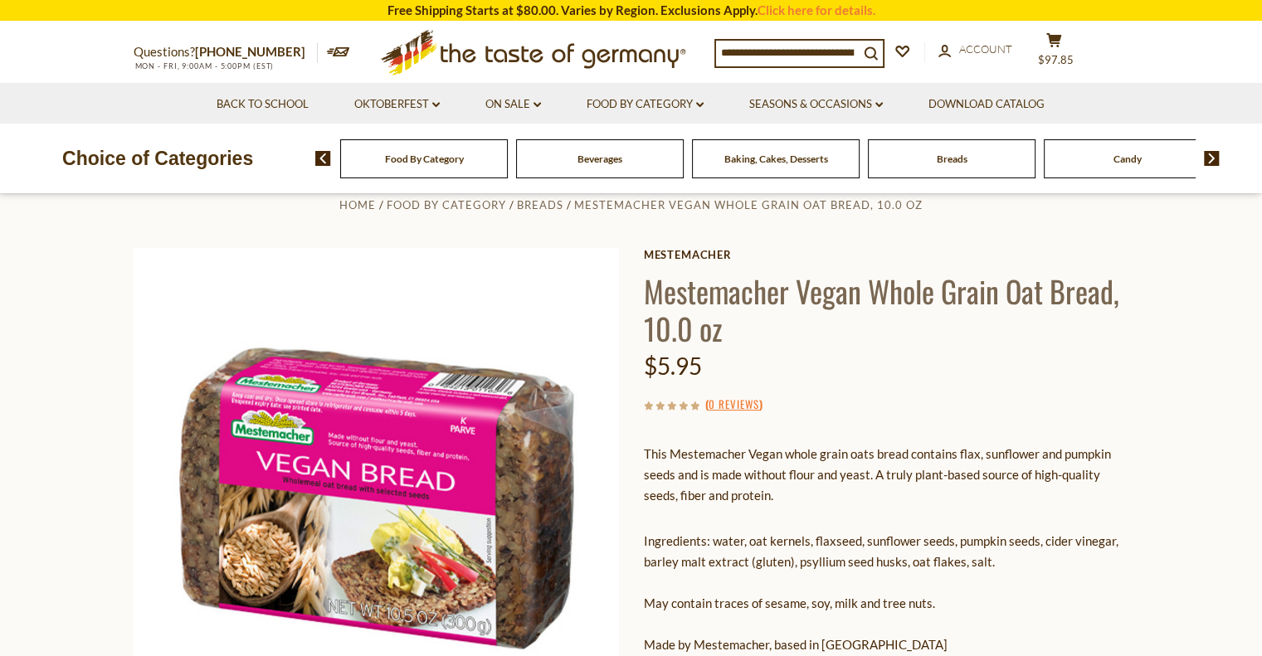
scroll to position [46, 0]
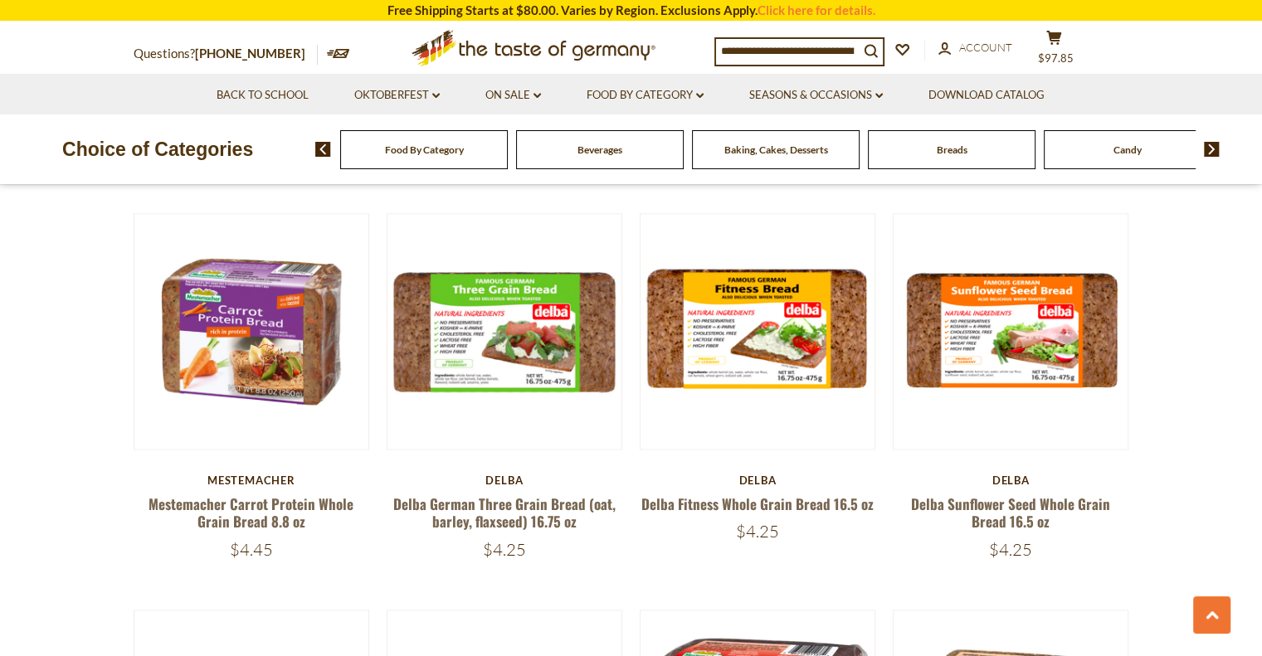
scroll to position [2472, 0]
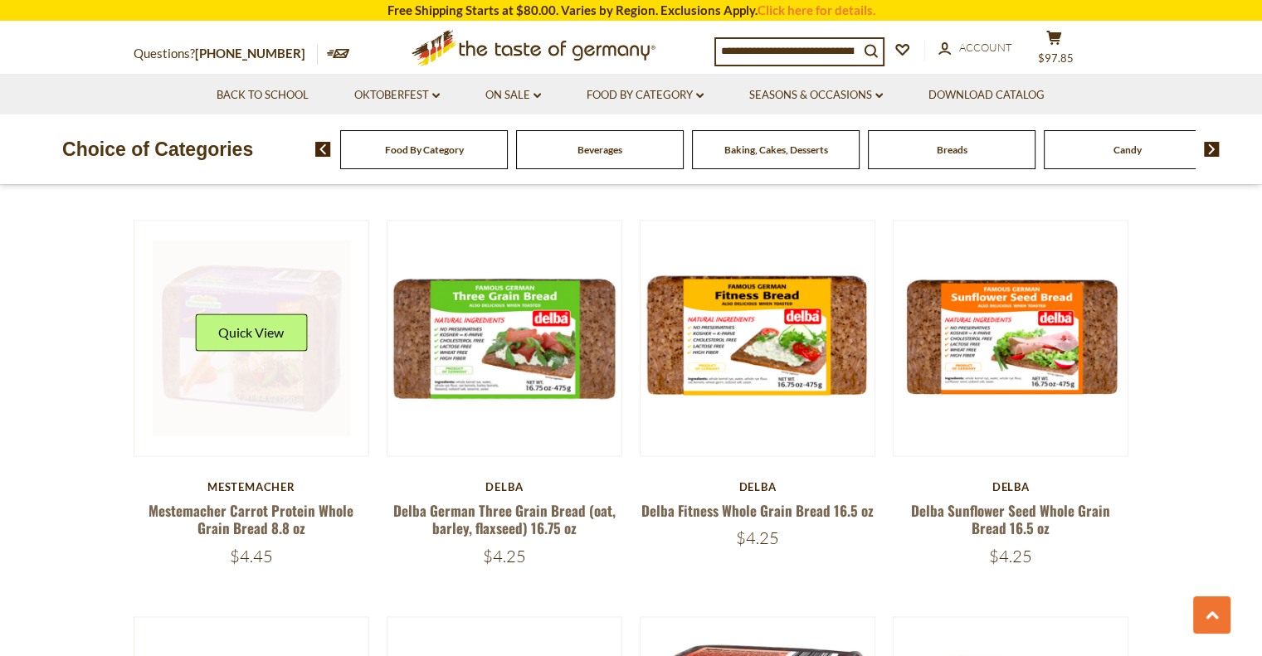
click at [251, 382] on link at bounding box center [251, 338] width 197 height 197
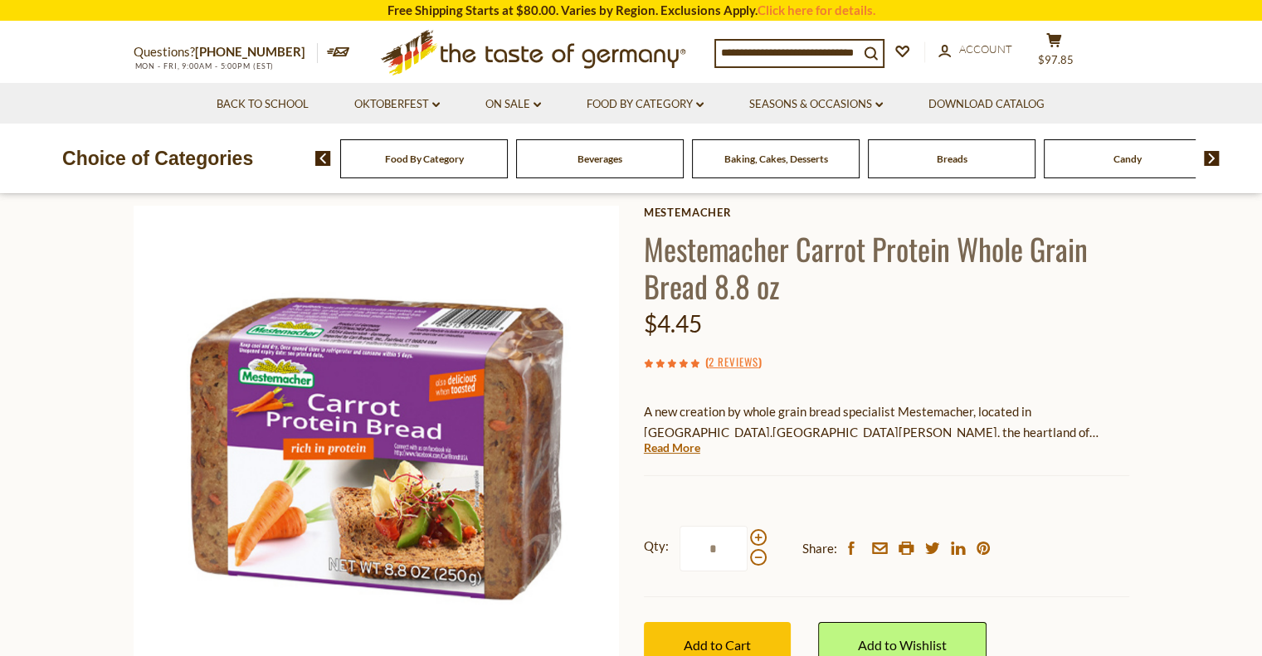
scroll to position [71, 0]
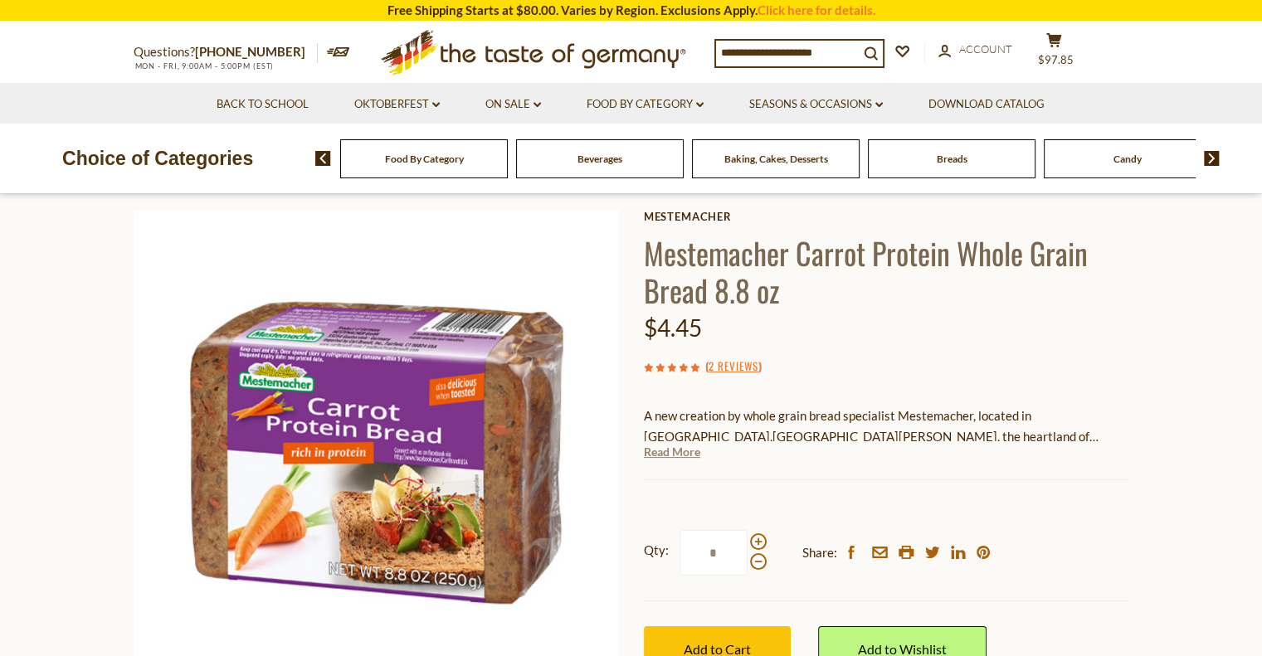
click at [666, 455] on link "Read More" at bounding box center [672, 452] width 56 height 17
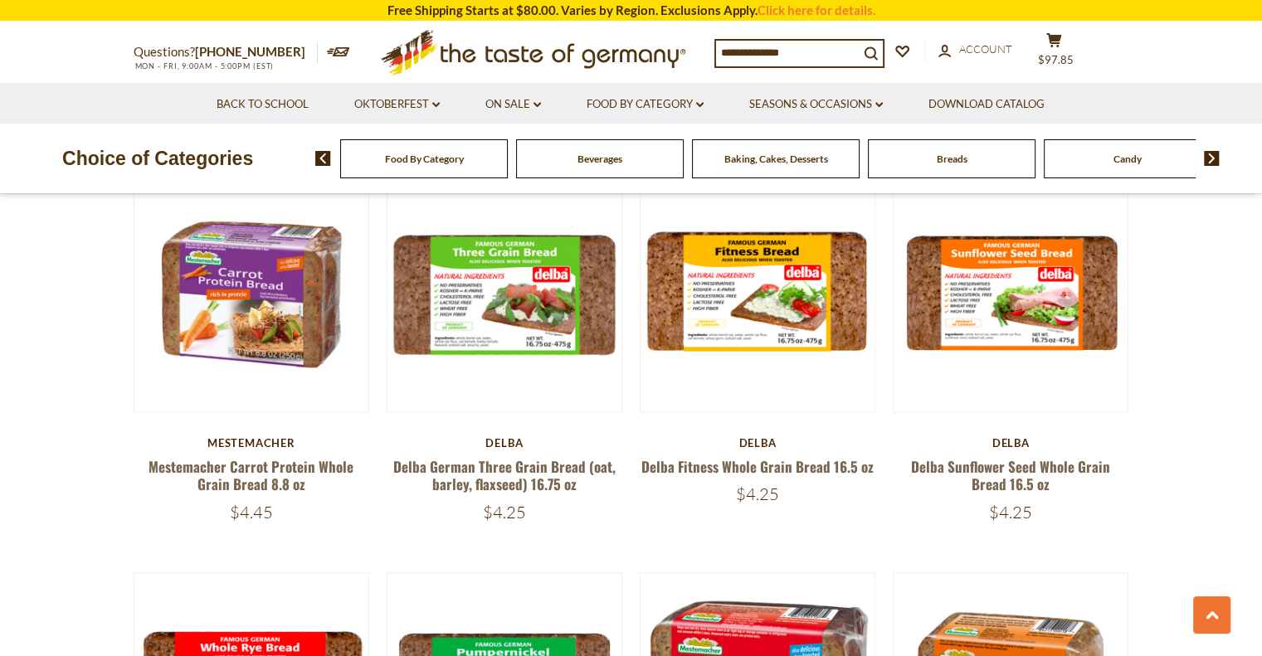
scroll to position [2472, 0]
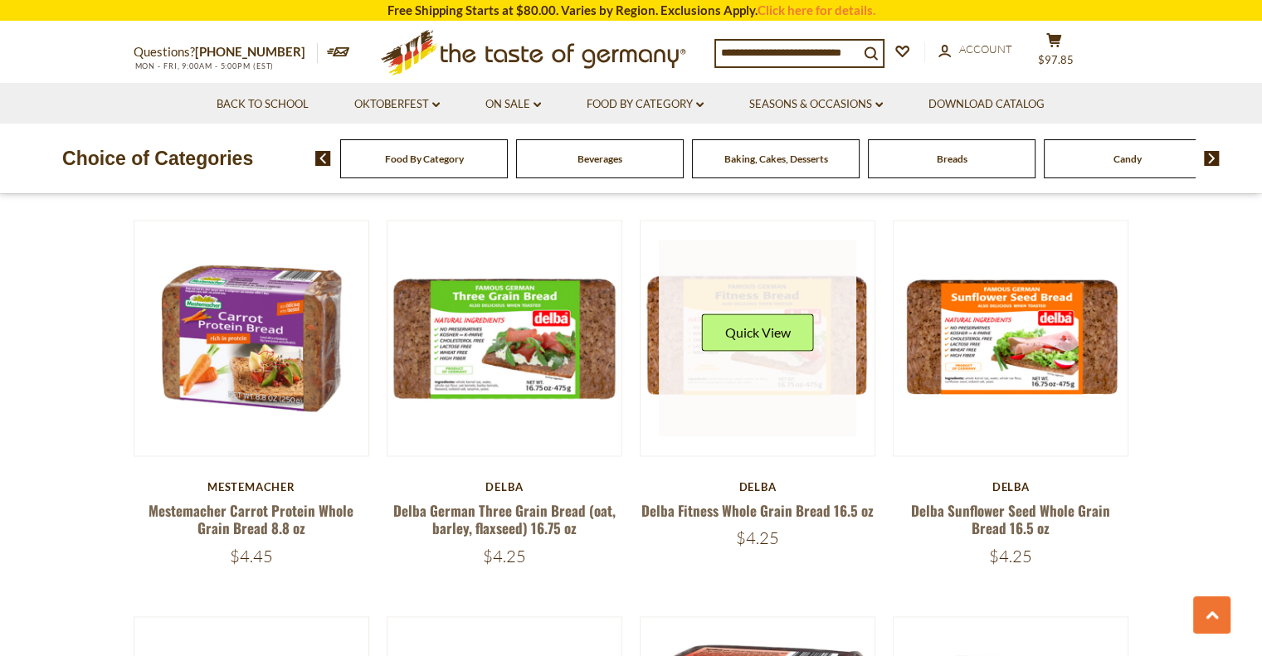
click at [784, 356] on div "Quick View" at bounding box center [758, 339] width 112 height 50
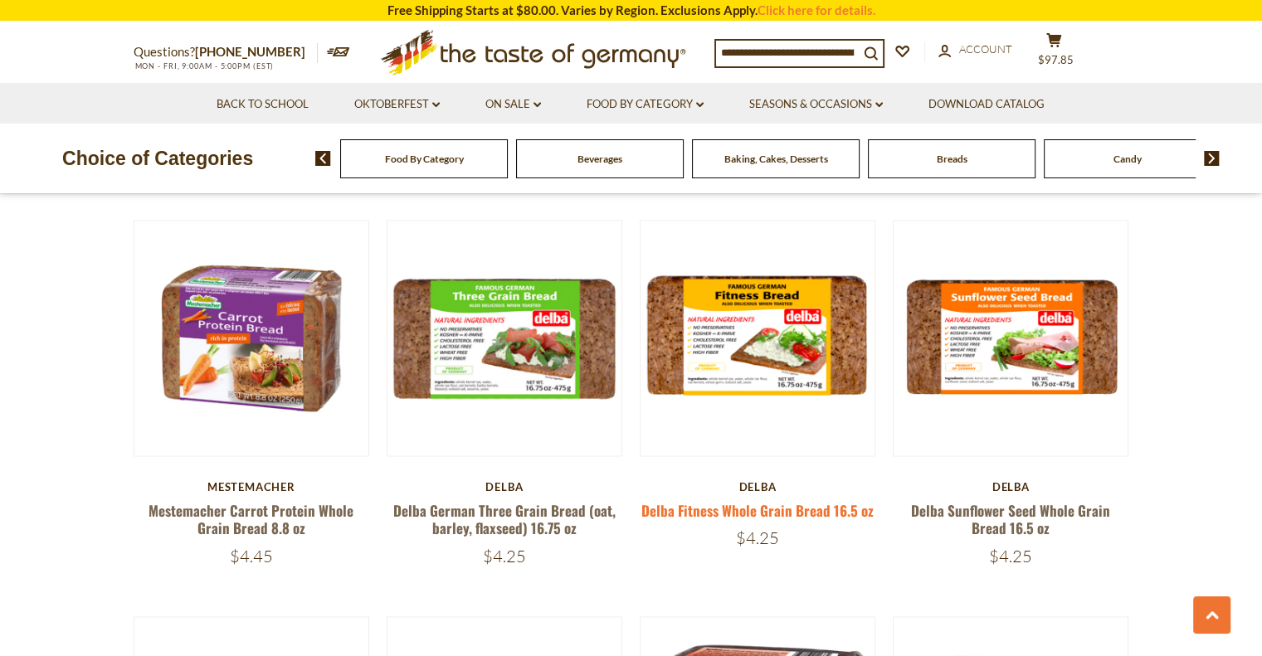
click at [773, 509] on link "Delba Fitness Whole Grain Bread 16.5 oz" at bounding box center [757, 510] width 232 height 21
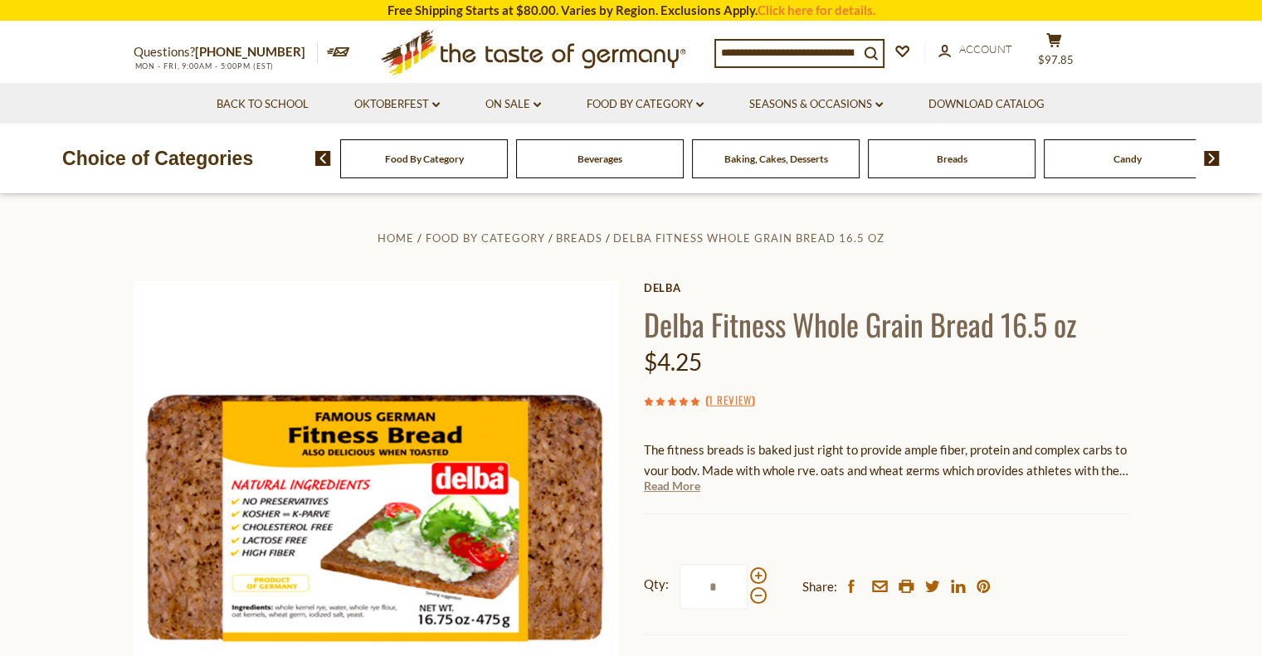
click at [670, 484] on link "Read More" at bounding box center [672, 486] width 56 height 17
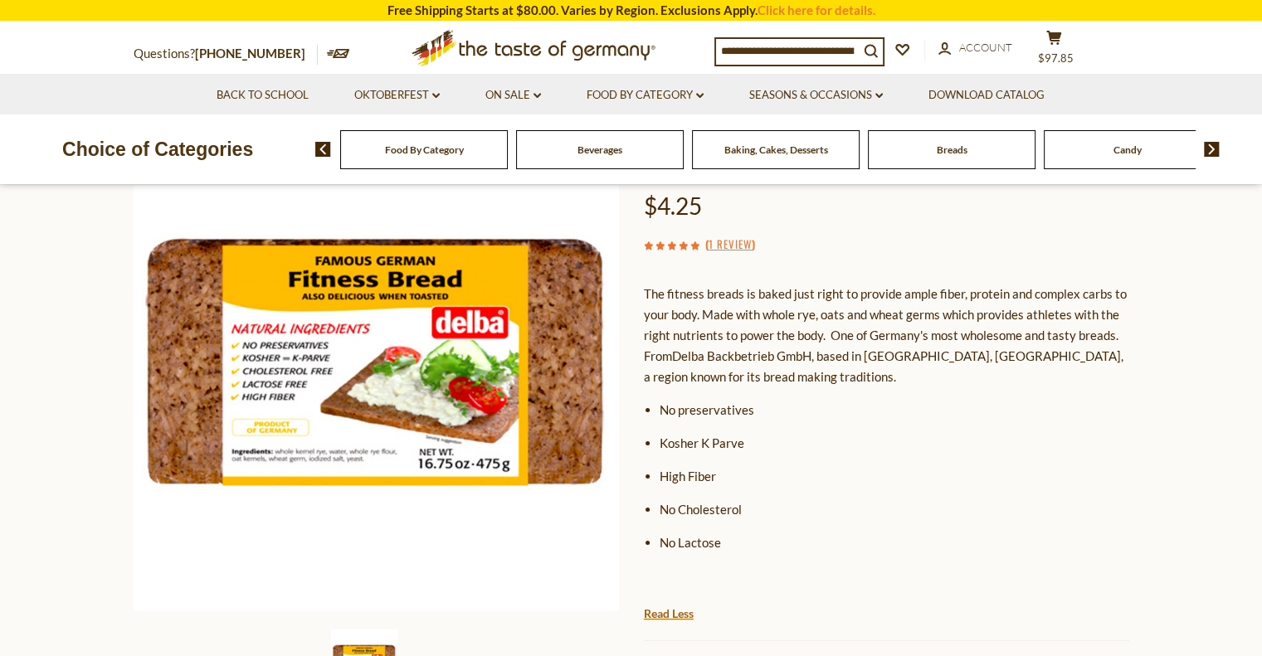
scroll to position [147, 0]
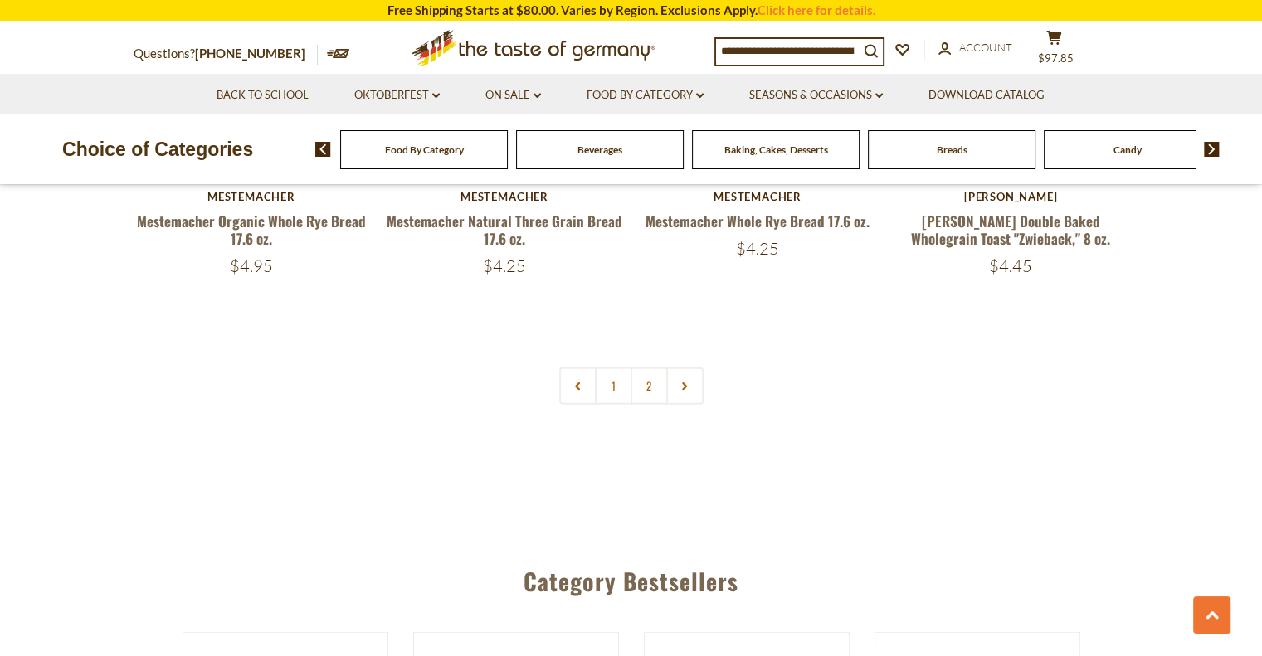
scroll to position [3969, 0]
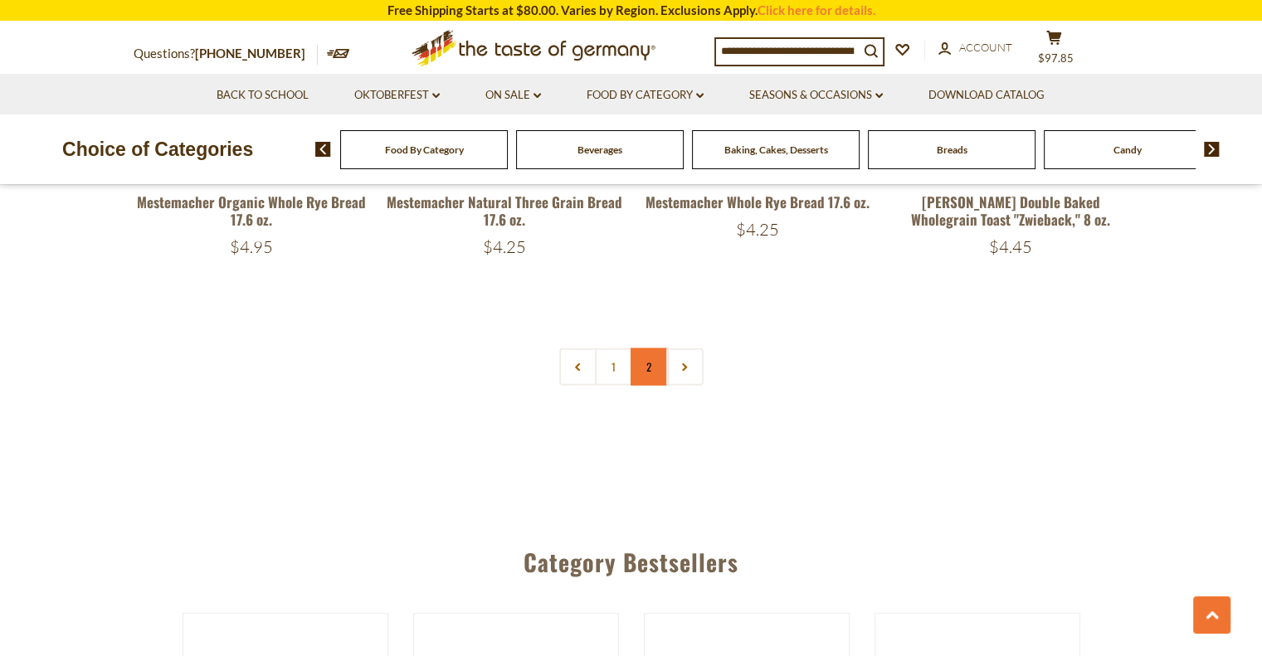
click at [650, 369] on link "2" at bounding box center [648, 366] width 37 height 37
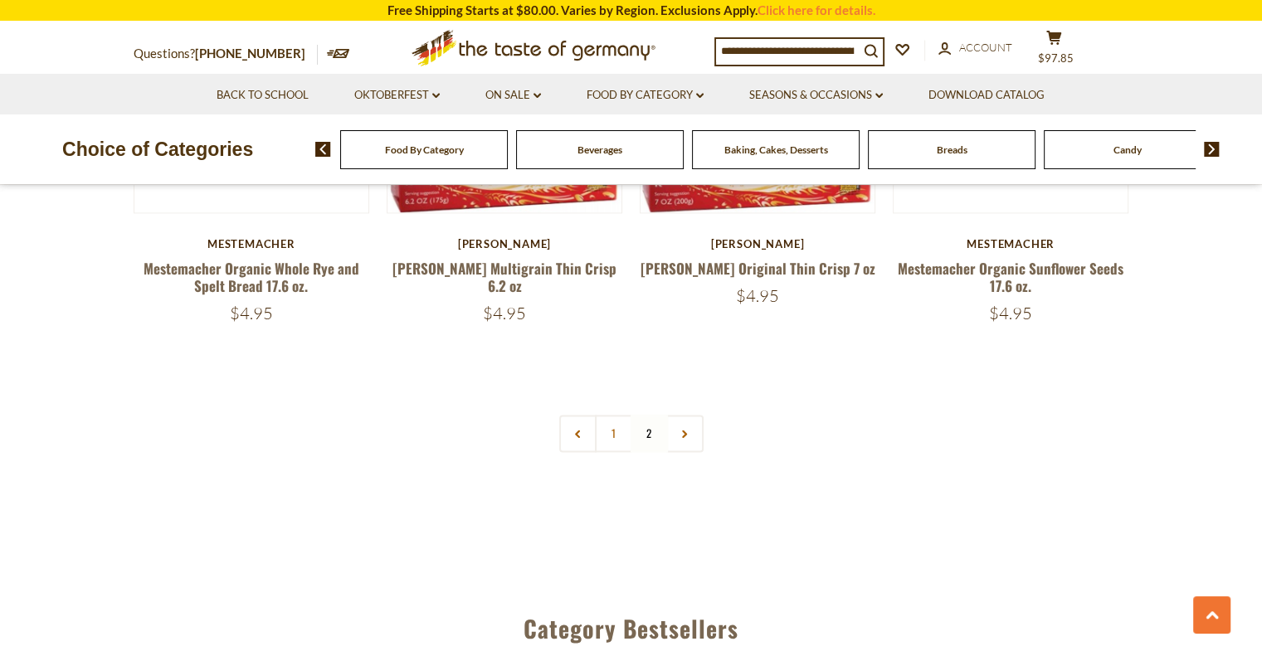
scroll to position [2328, 0]
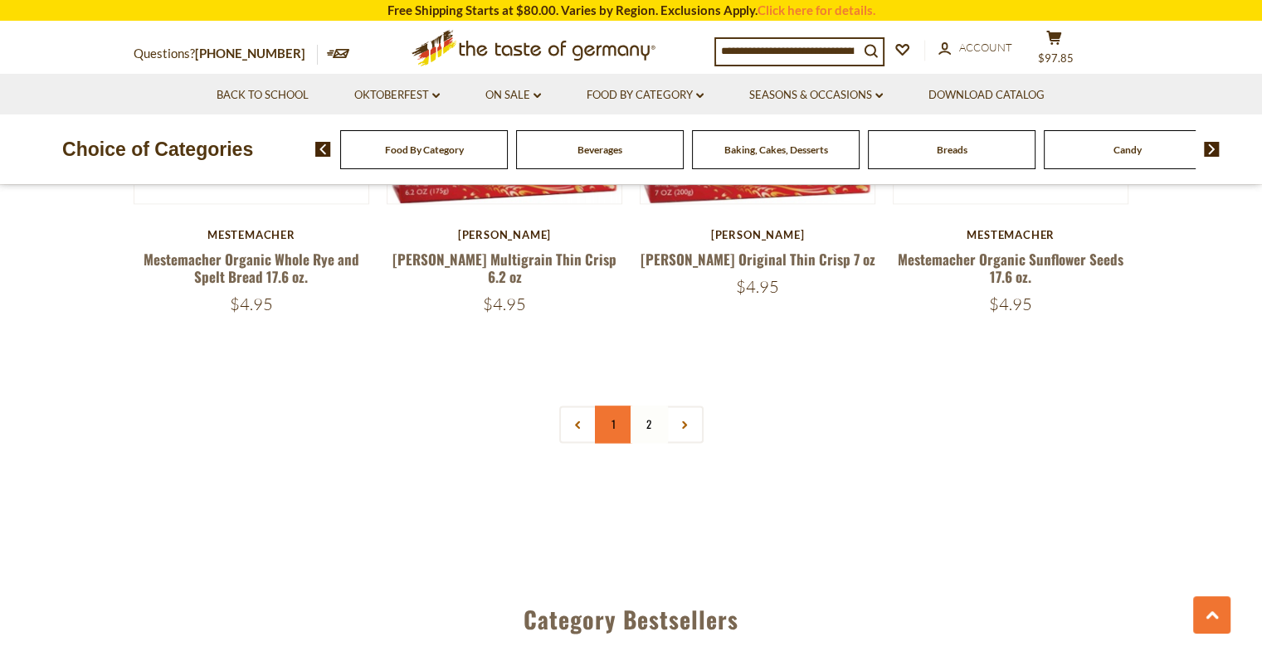
click at [608, 411] on link "1" at bounding box center [613, 424] width 37 height 37
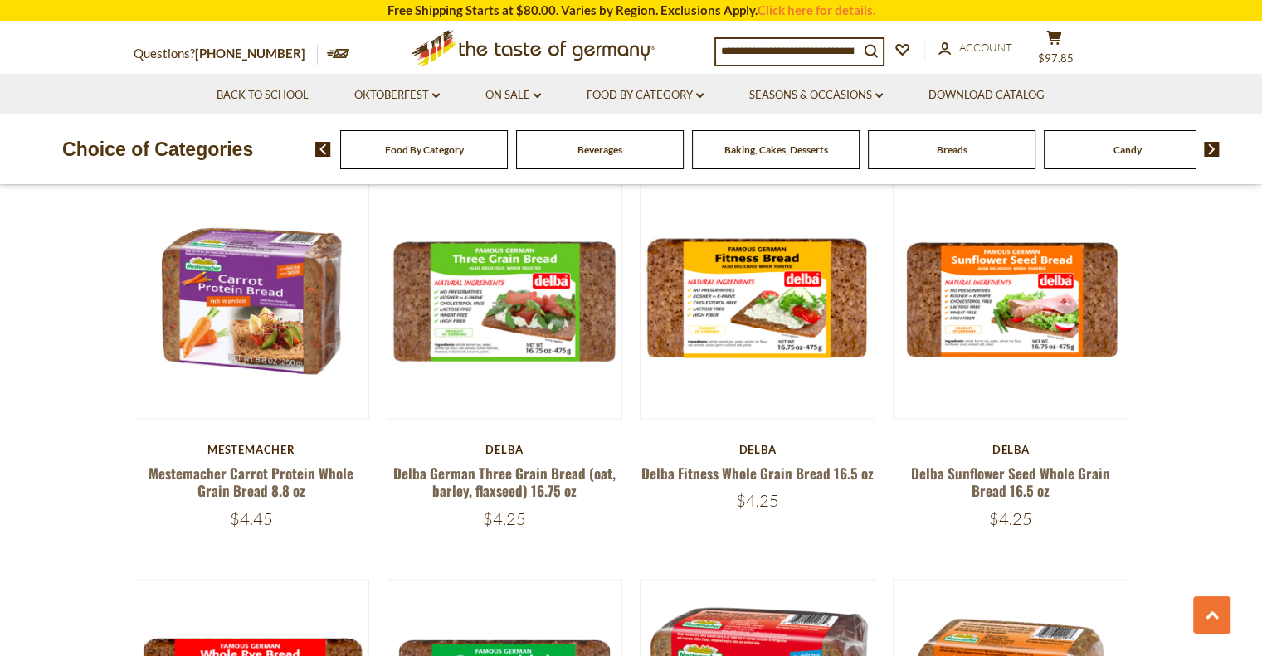
scroll to position [2503, 0]
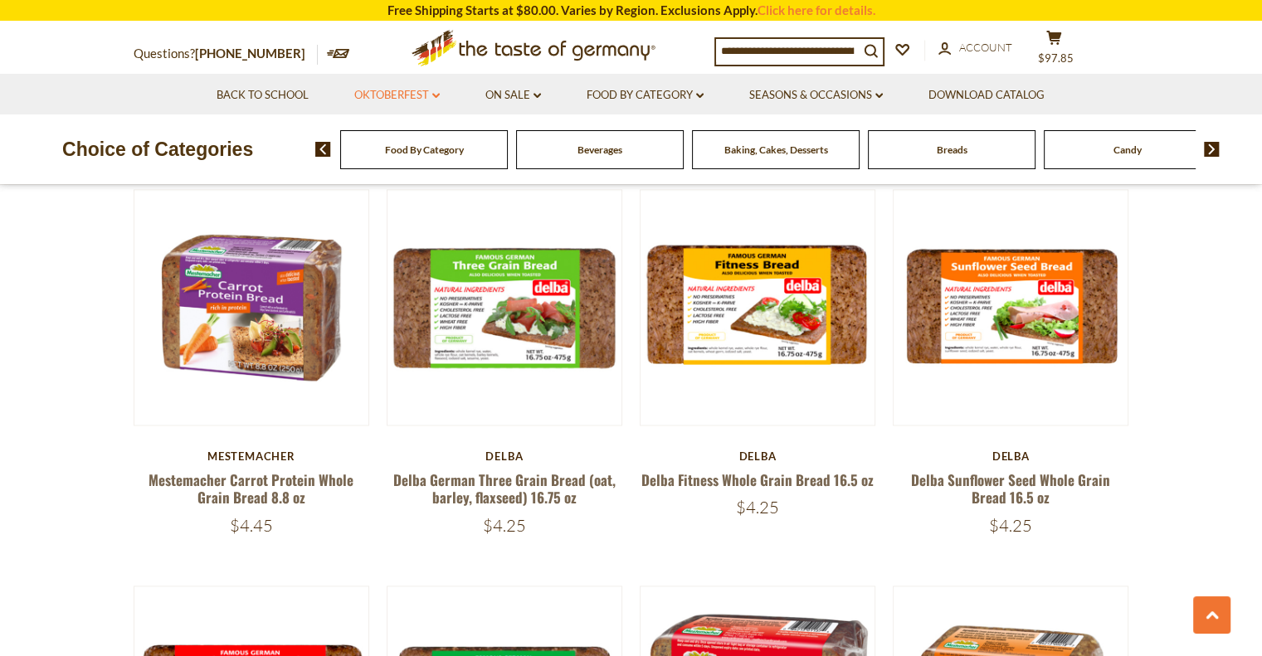
click at [396, 93] on link "Oktoberfest dropdown_arrow" at bounding box center [396, 95] width 85 height 18
click at [388, 198] on link "Party Supplies" at bounding box center [384, 195] width 79 height 15
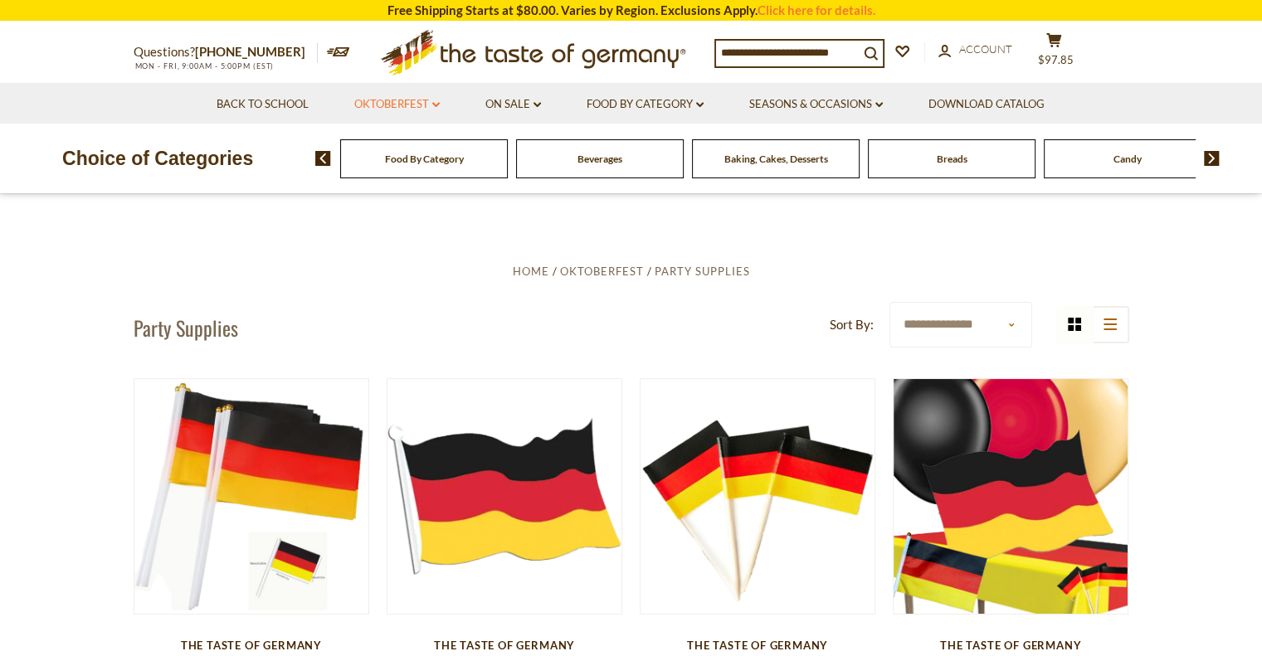
click at [402, 102] on link "Oktoberfest dropdown_arrow" at bounding box center [396, 104] width 85 height 18
click at [398, 176] on link "Oktoberfest Foods" at bounding box center [396, 175] width 102 height 15
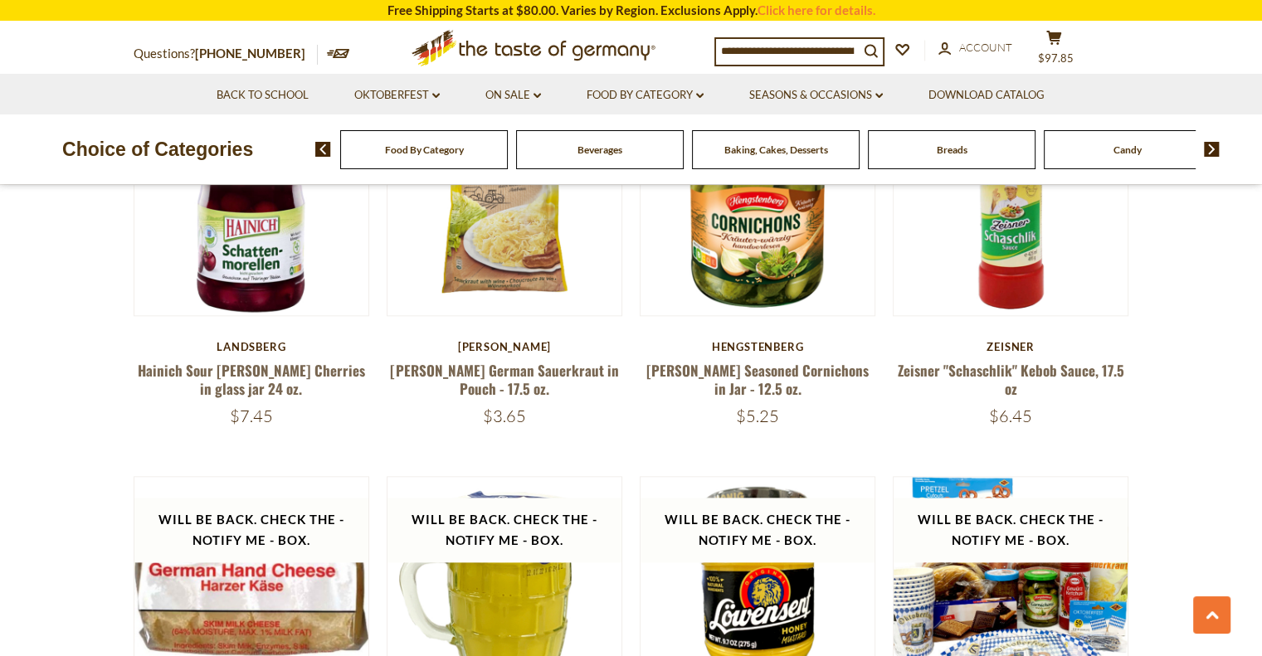
scroll to position [1861, 0]
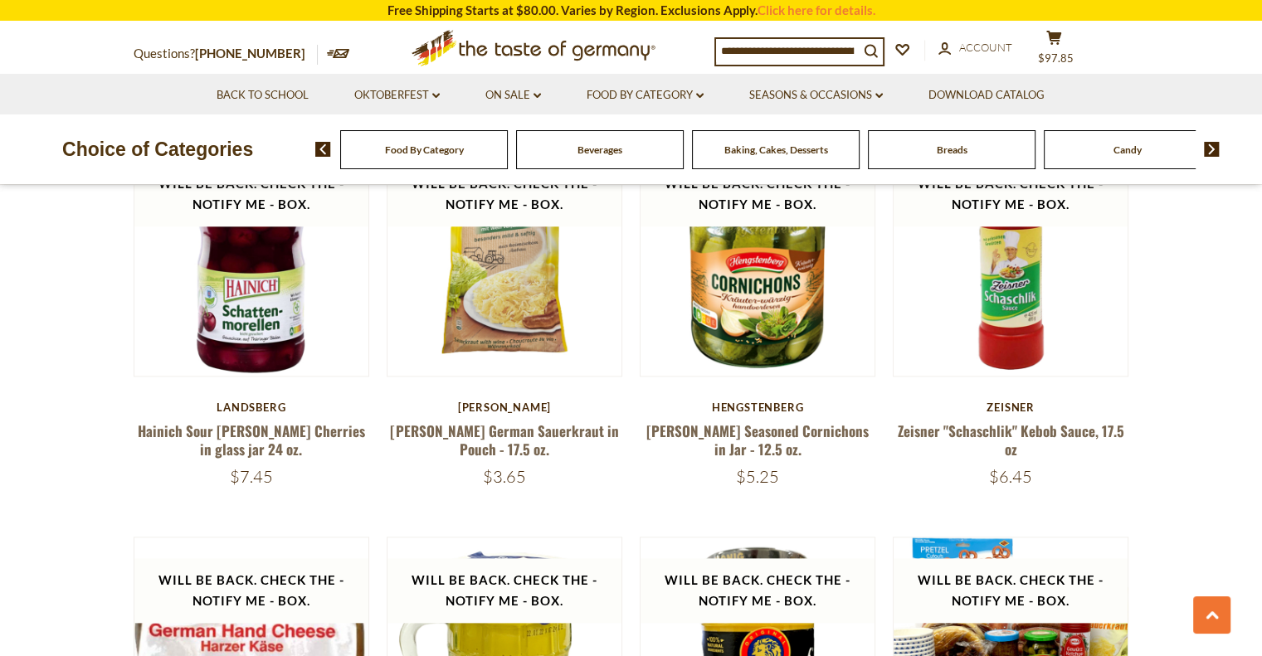
click at [760, 148] on span "Baking, Cakes, Desserts" at bounding box center [776, 150] width 104 height 12
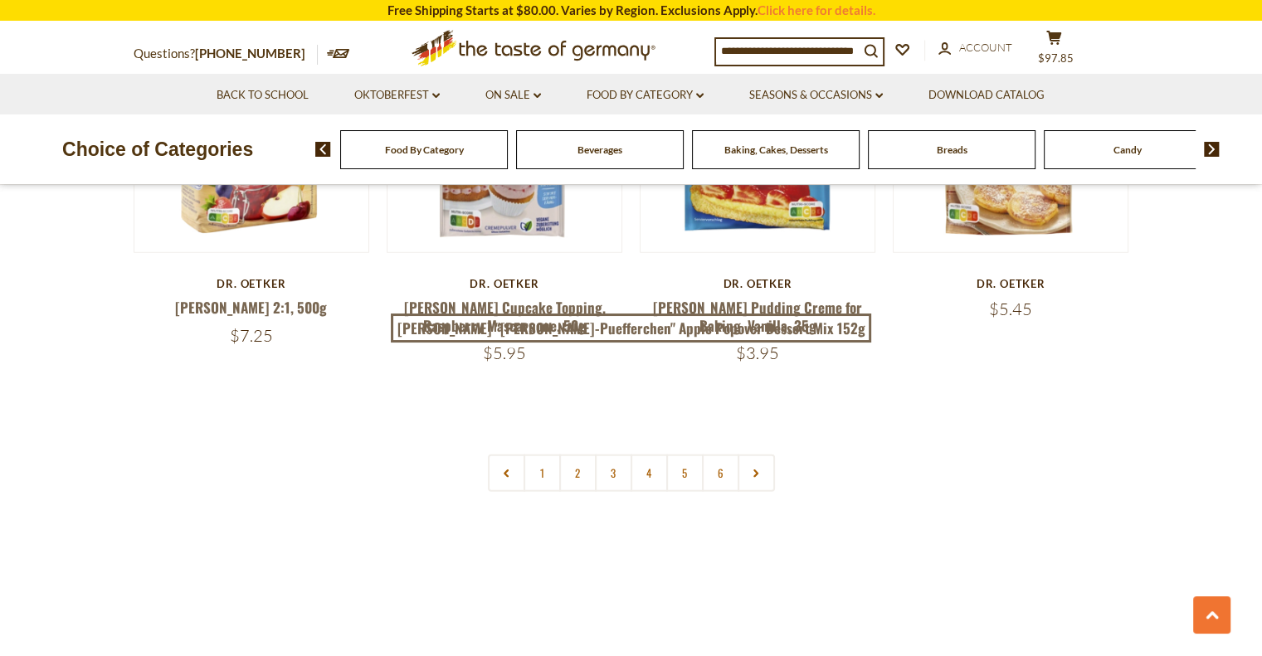
scroll to position [3982, 0]
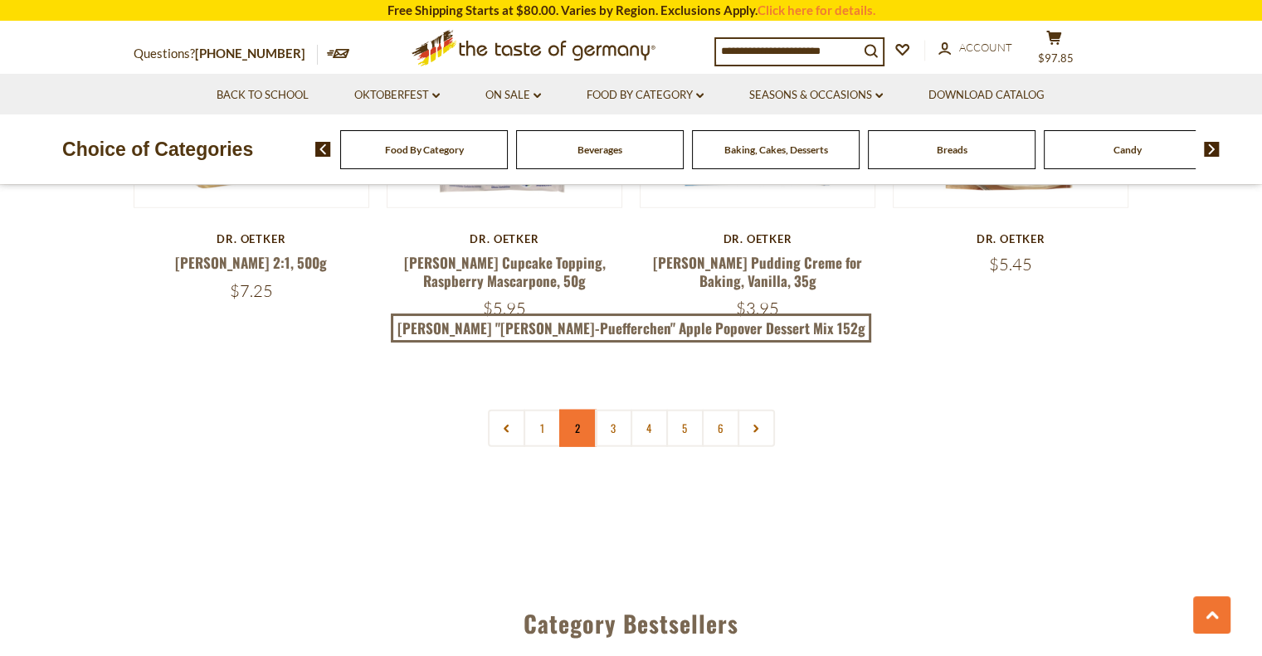
click at [577, 410] on link "2" at bounding box center [577, 428] width 37 height 37
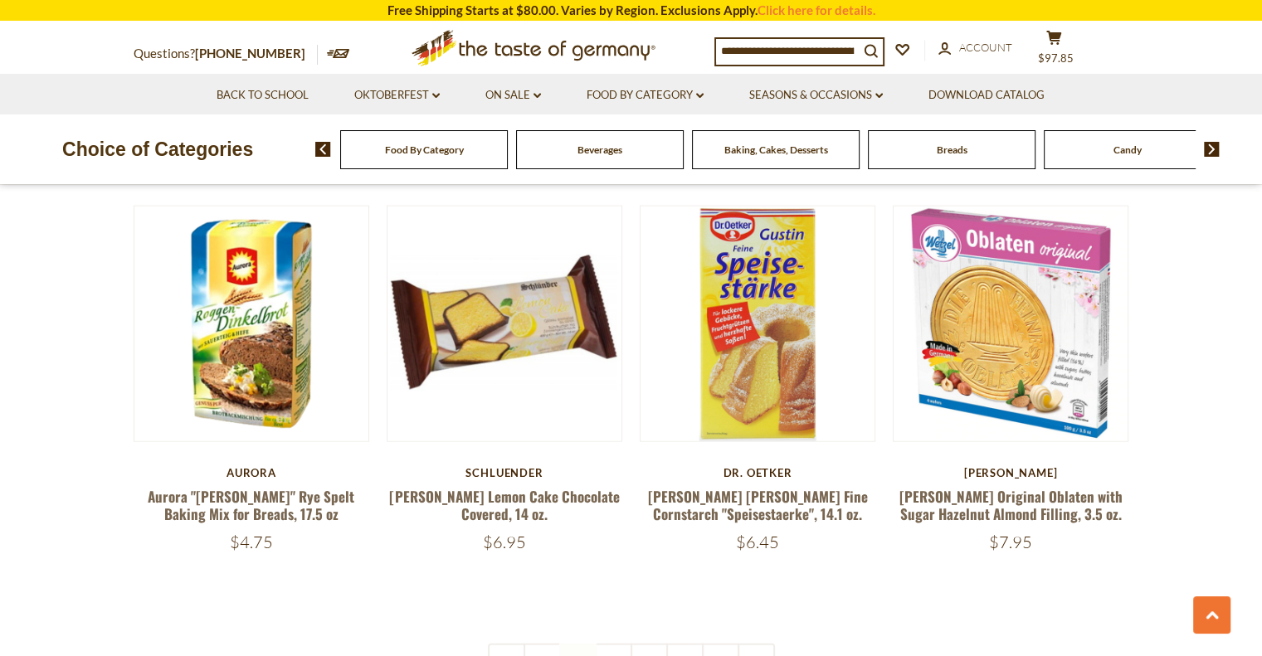
scroll to position [3697, 0]
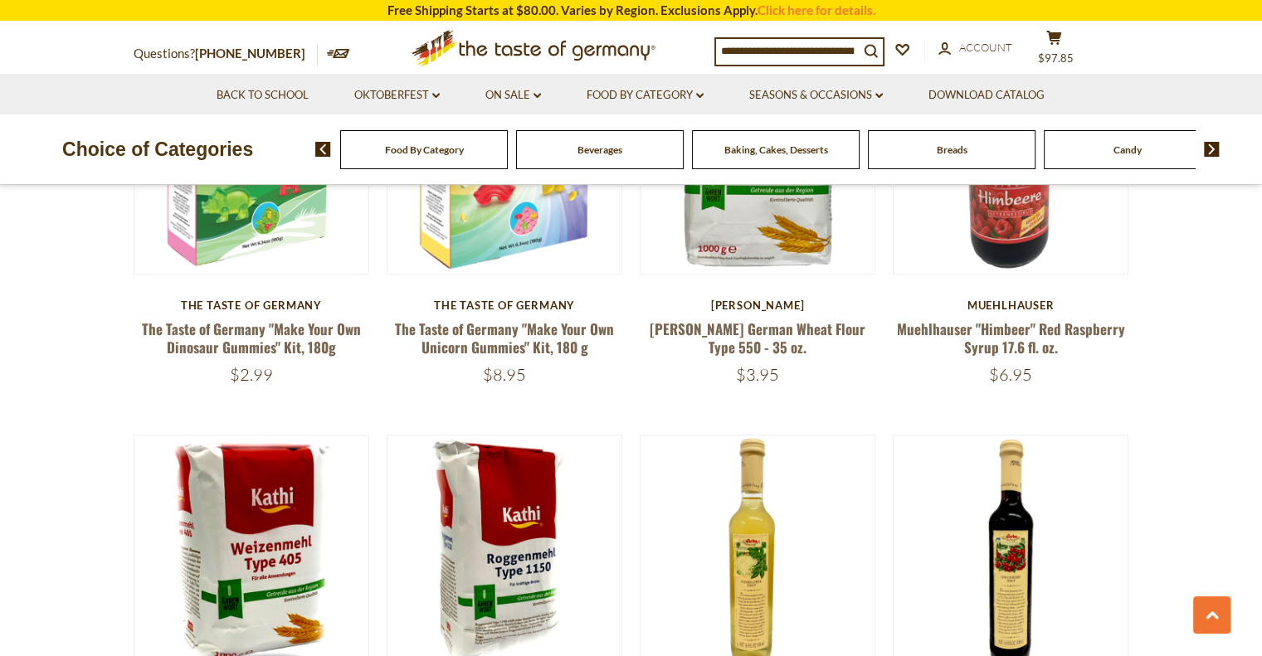
scroll to position [2408, 0]
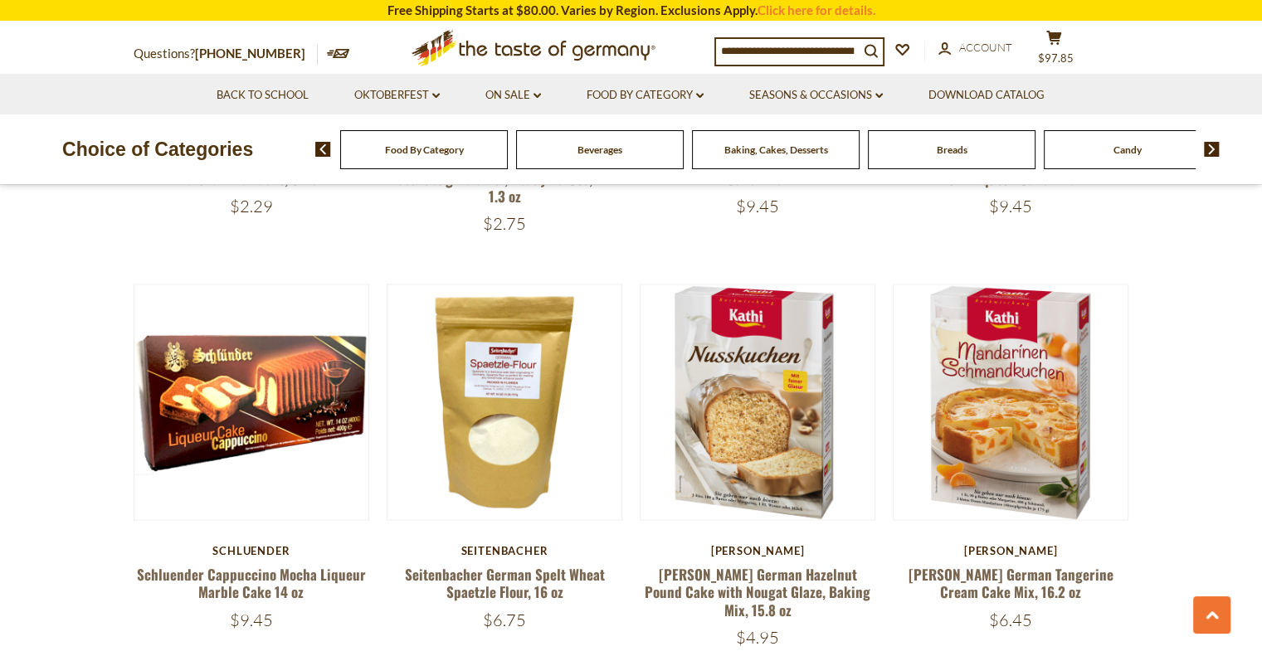
click at [733, 49] on input at bounding box center [787, 50] width 143 height 23
click at [878, 51] on icon "search_icon" at bounding box center [871, 51] width 14 height 14
type input "*****"
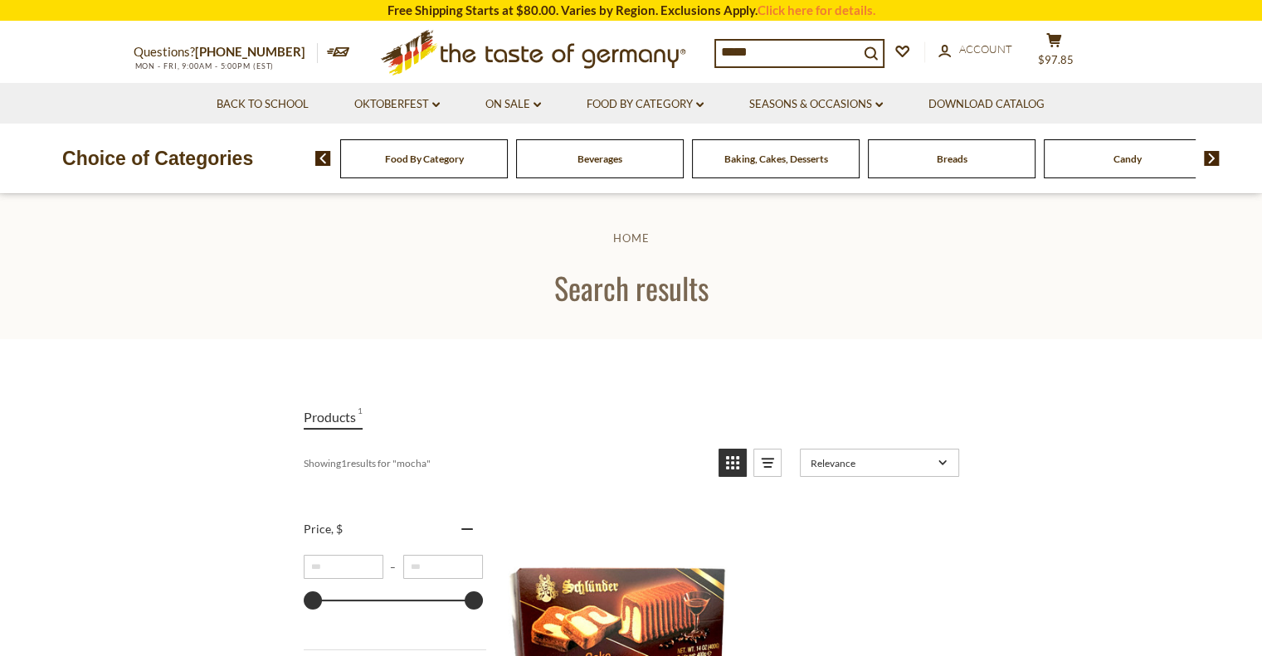
click at [723, 49] on input "*****" at bounding box center [787, 52] width 143 height 23
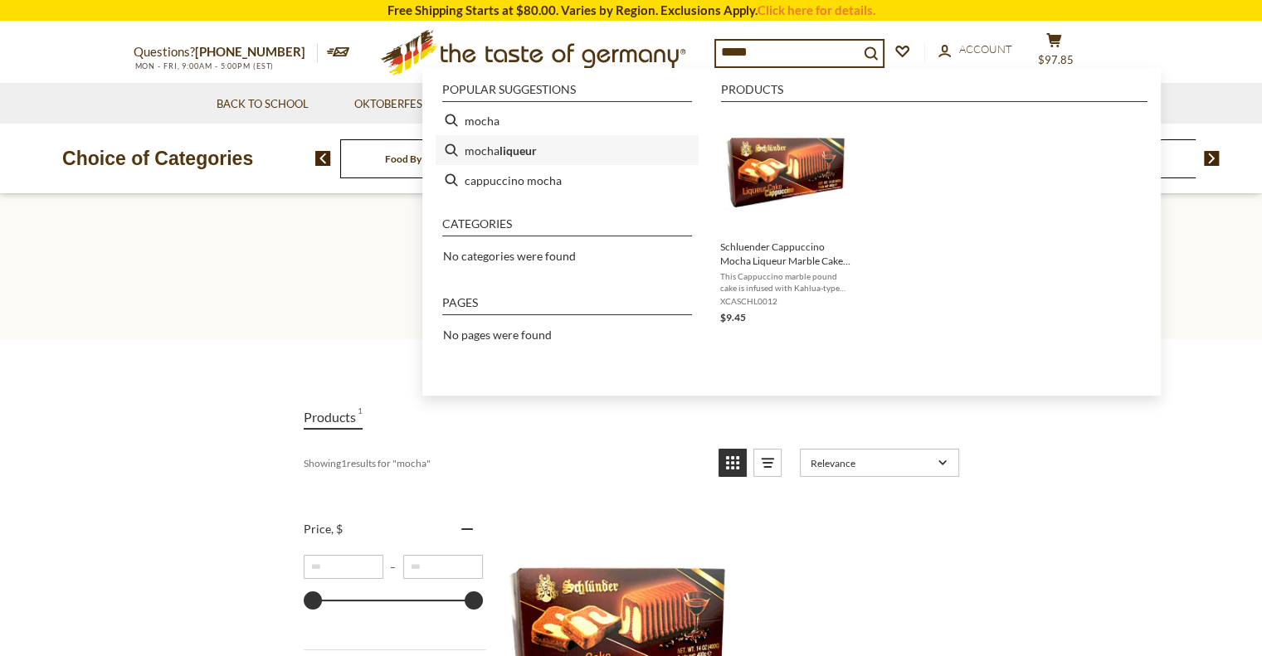
click at [535, 146] on b "liqueur" at bounding box center [517, 150] width 37 height 19
type input "**********"
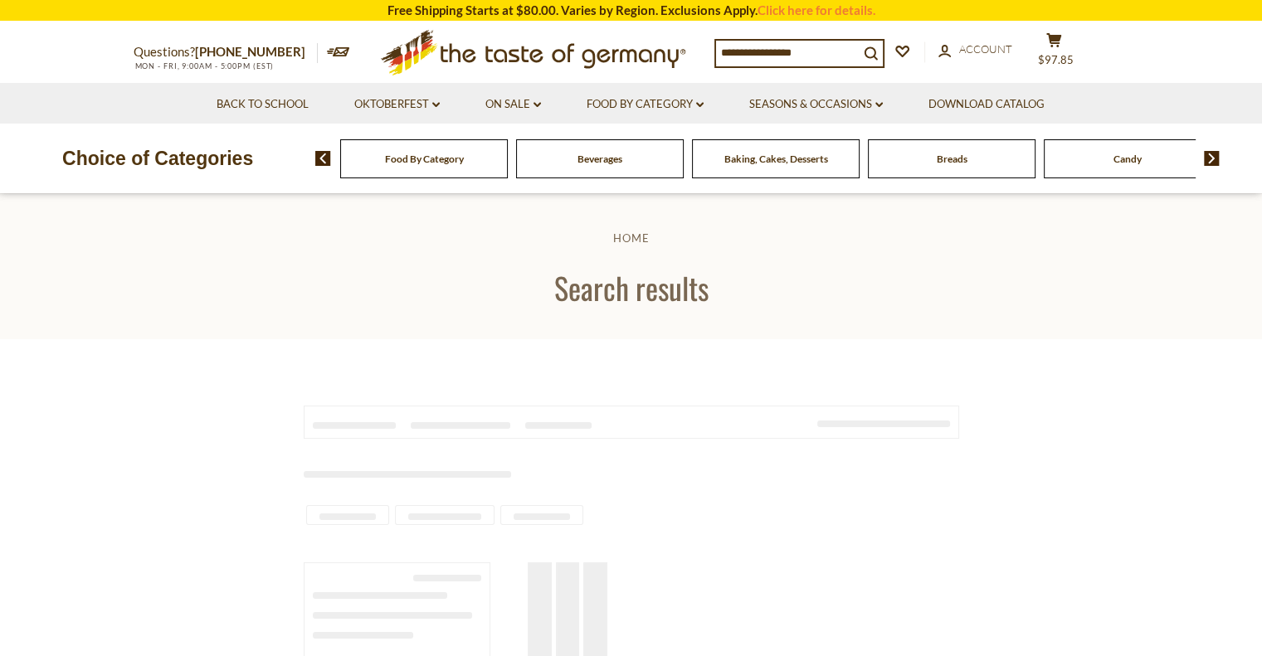
type input "**********"
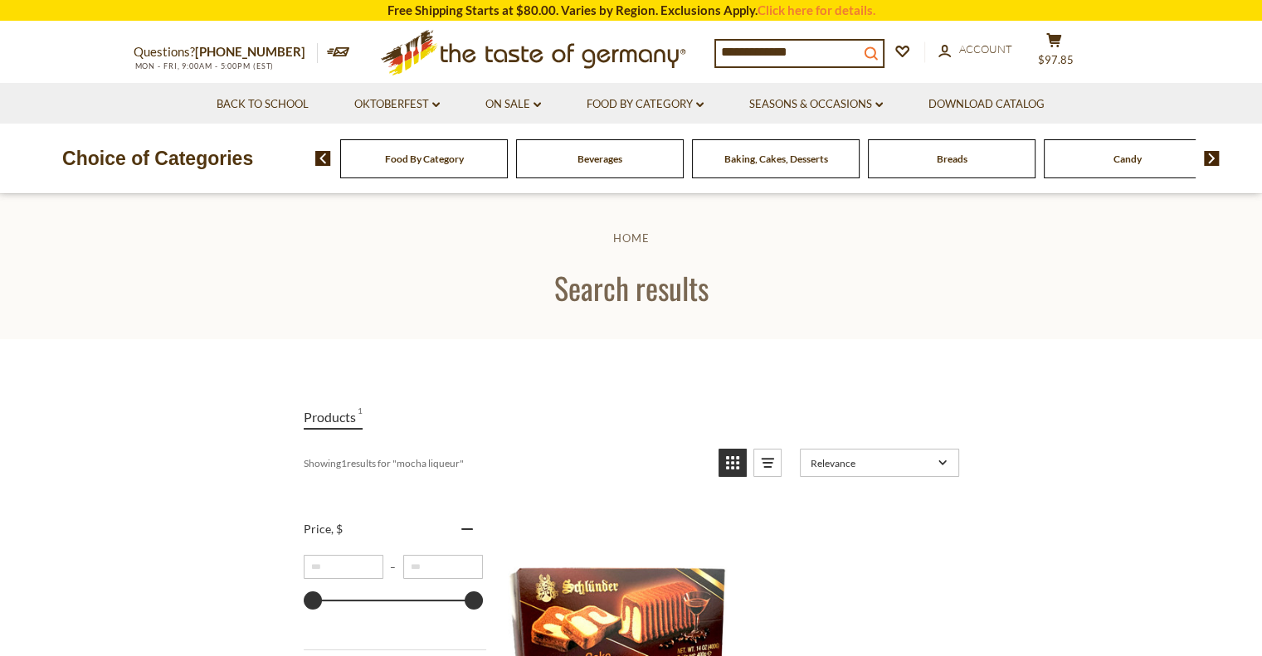
click at [877, 51] on icon "submit" at bounding box center [870, 52] width 13 height 13
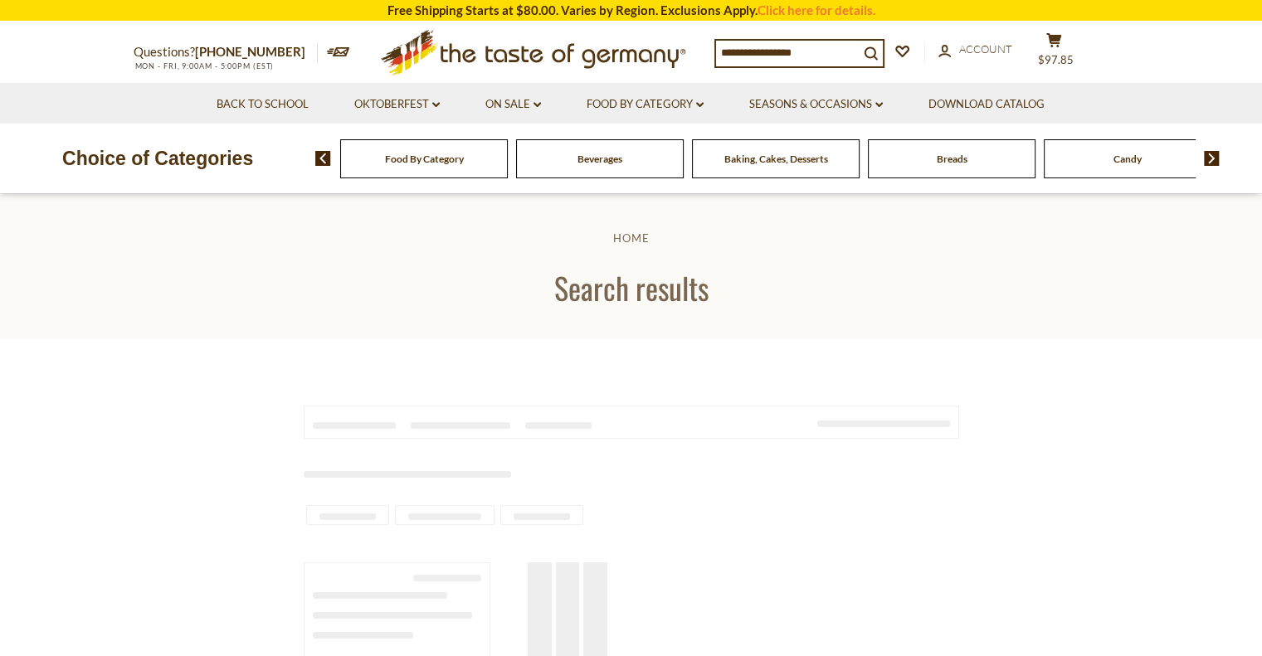
type input "**********"
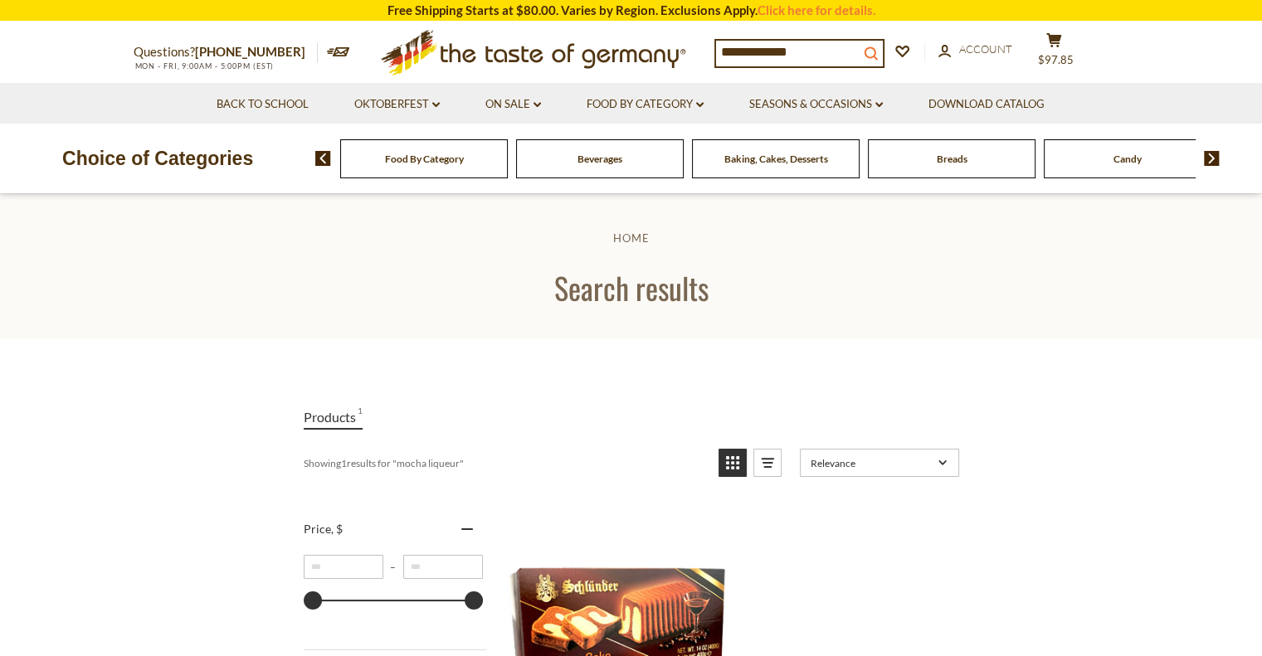
click at [878, 52] on icon "search_icon" at bounding box center [871, 53] width 14 height 14
drag, startPoint x: 799, startPoint y: 56, endPoint x: 760, endPoint y: 50, distance: 39.6
click at [760, 50] on input "**********" at bounding box center [787, 52] width 143 height 23
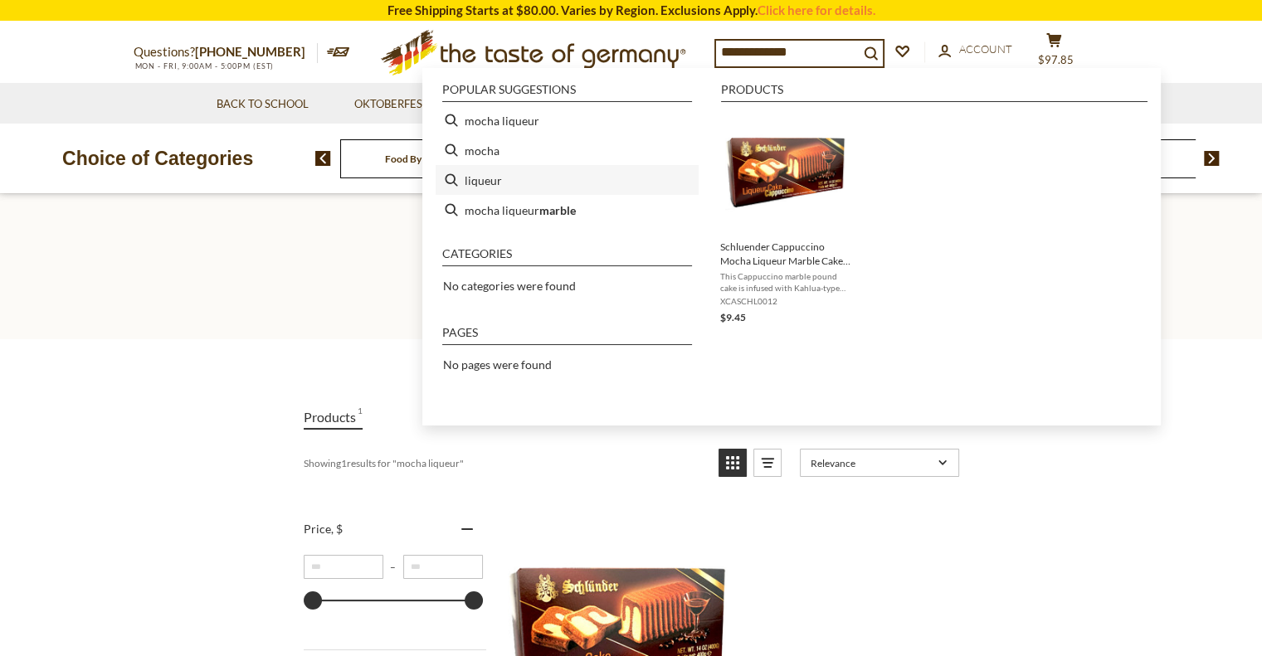
click at [484, 179] on li "liqueur" at bounding box center [567, 180] width 263 height 30
type input "*******"
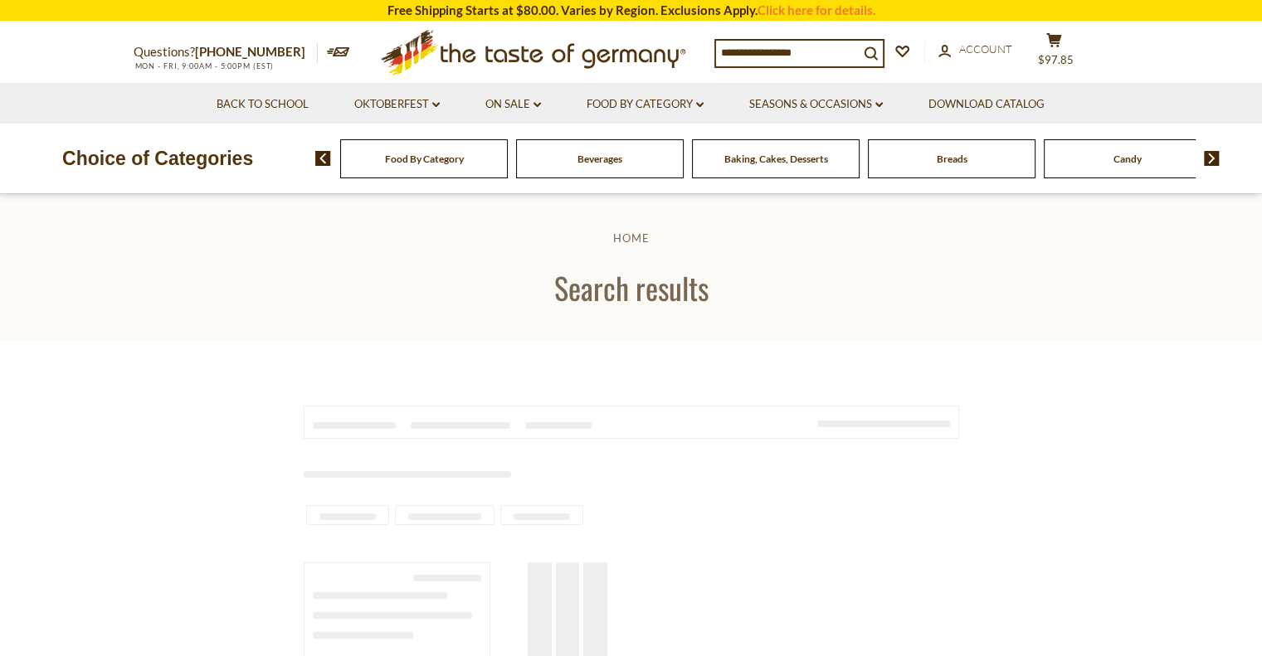
type input "*******"
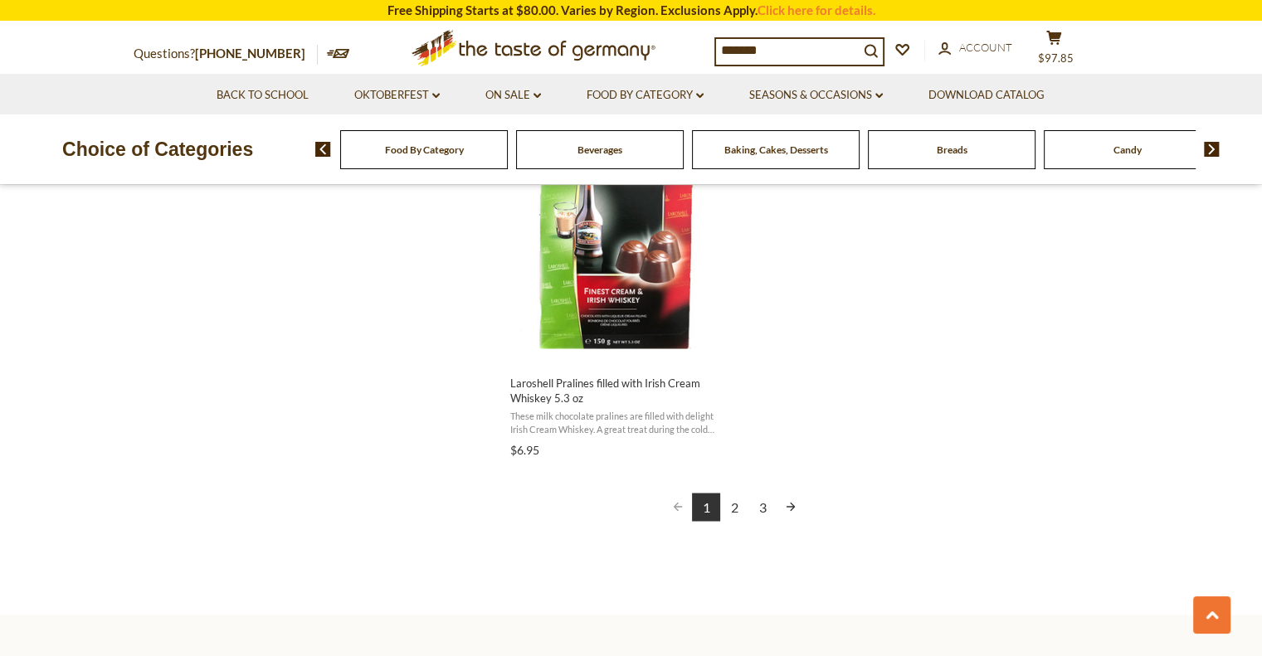
scroll to position [2945, 0]
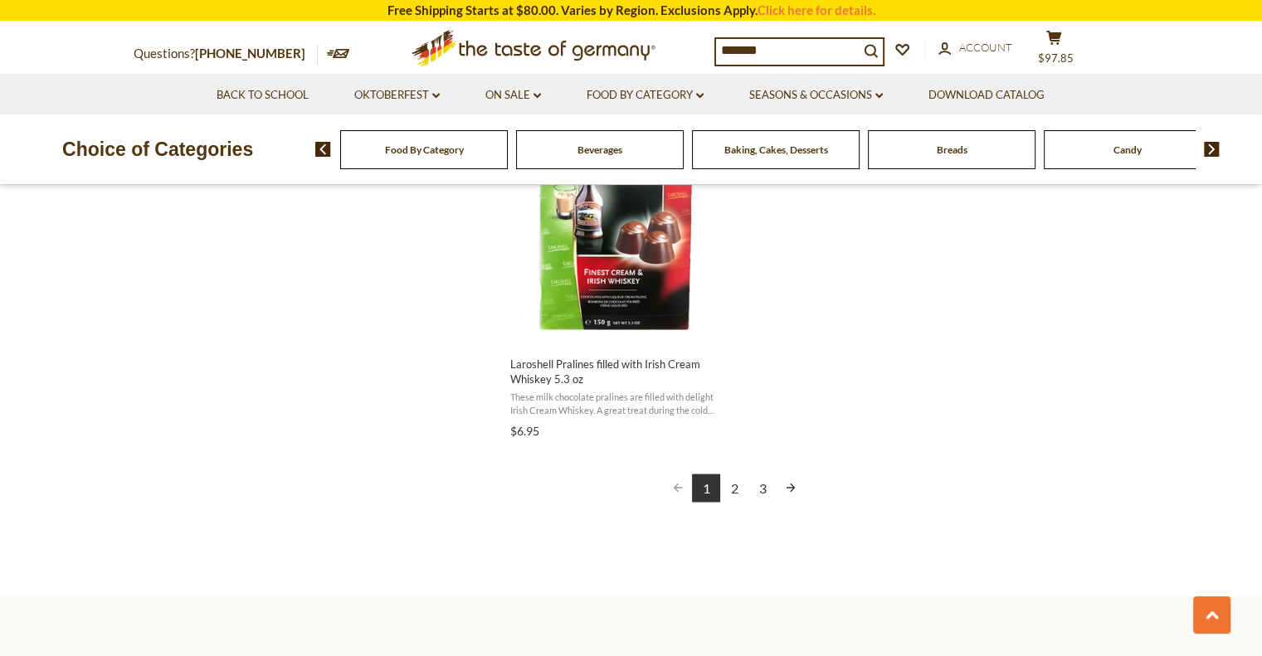
click at [733, 487] on link "2" at bounding box center [734, 488] width 28 height 28
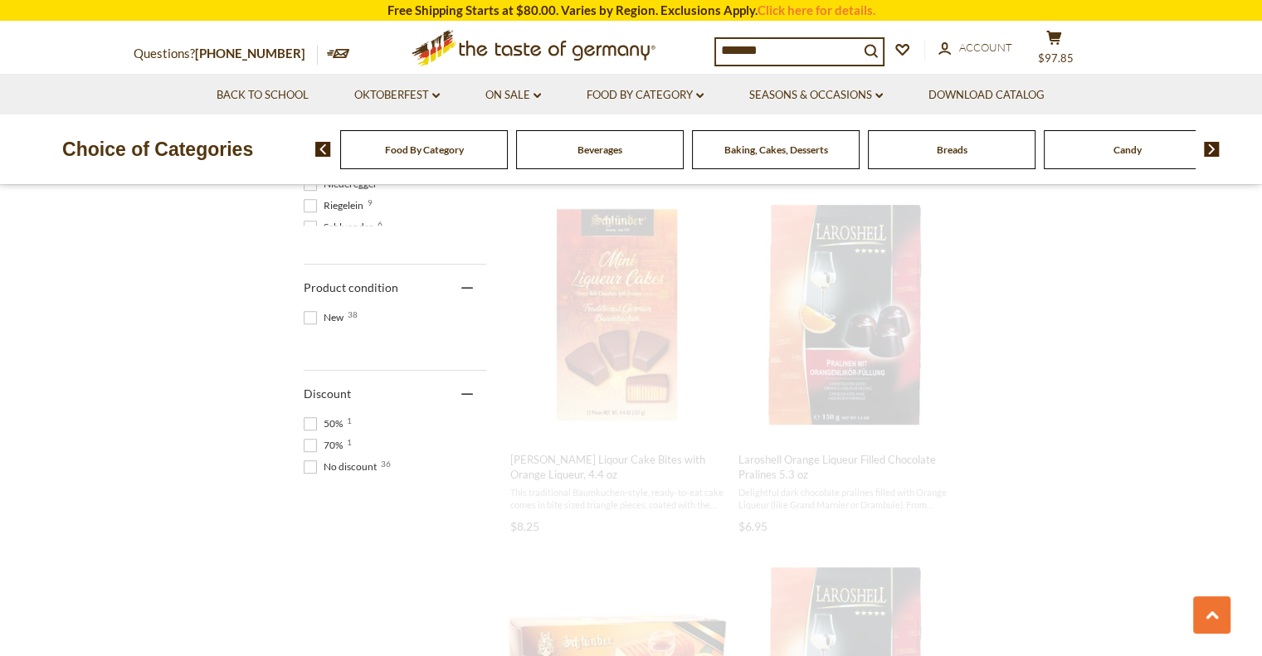
scroll to position [0, 0]
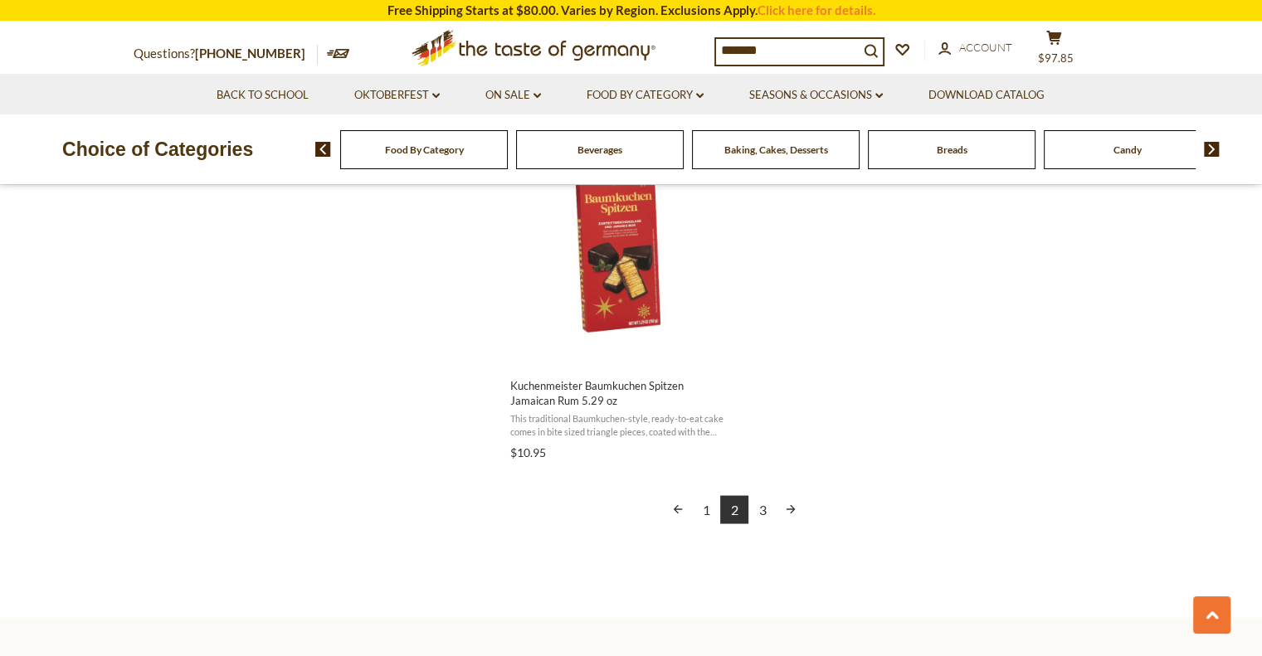
scroll to position [2919, 0]
click at [763, 515] on link "3" at bounding box center [762, 513] width 28 height 28
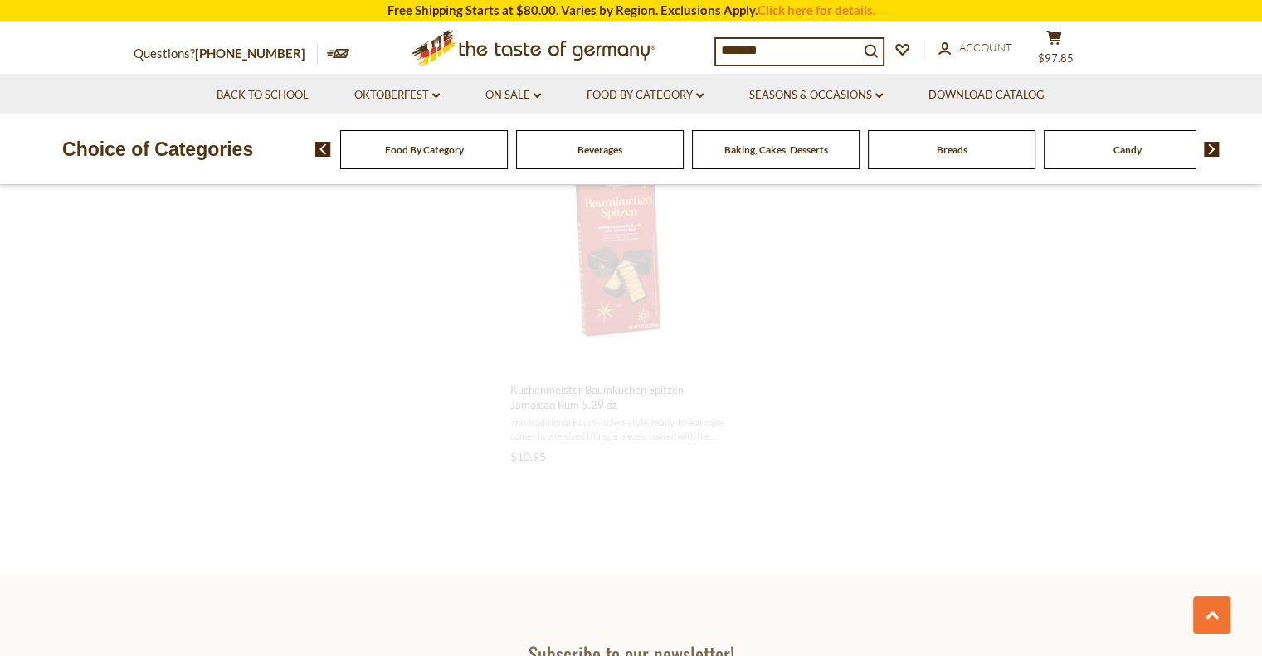
scroll to position [1074, 0]
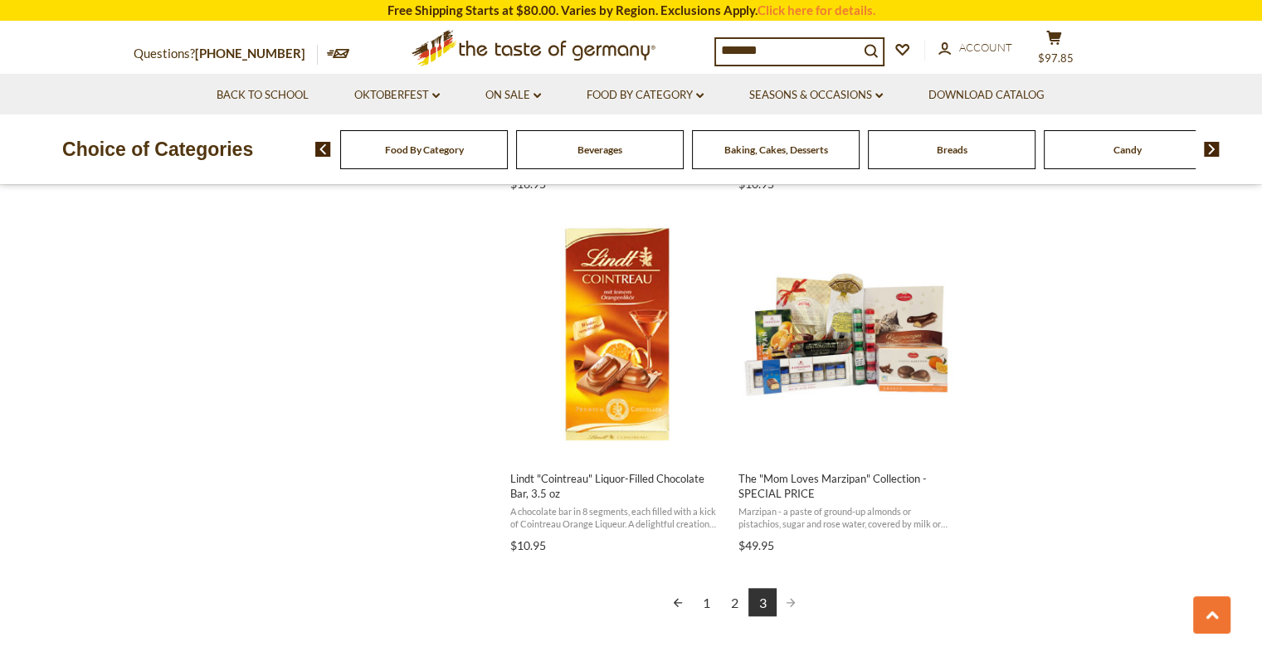
scroll to position [1395, 0]
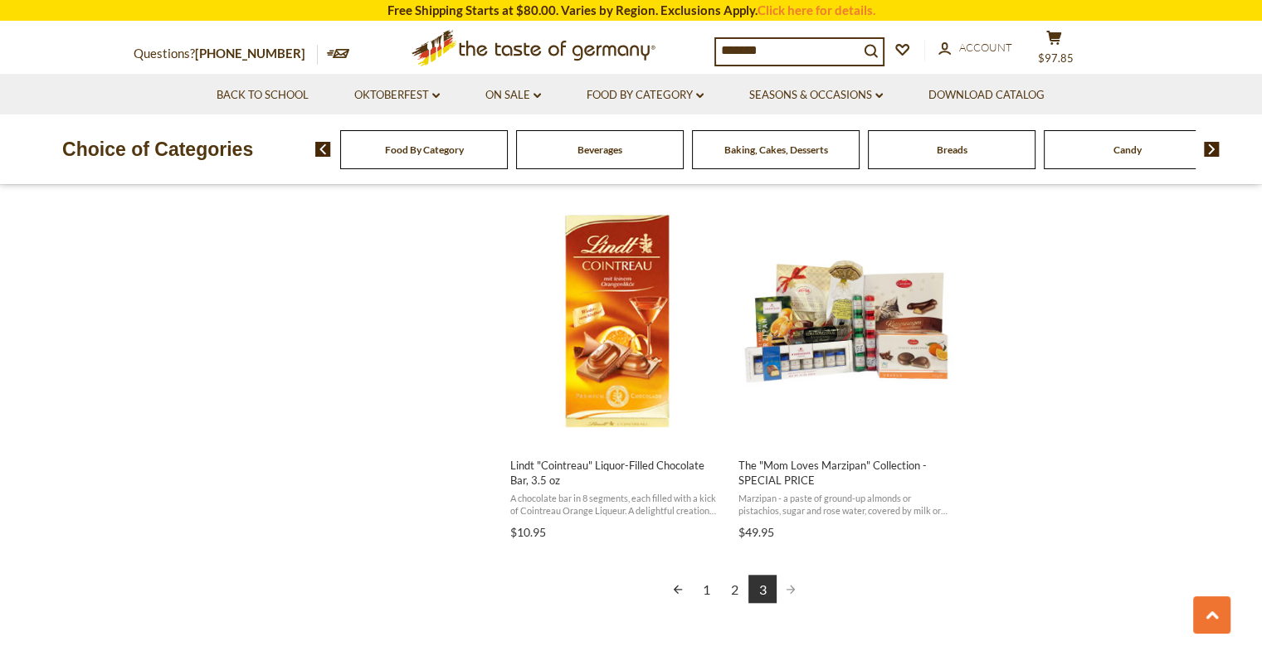
click at [707, 589] on link "1" at bounding box center [706, 589] width 28 height 28
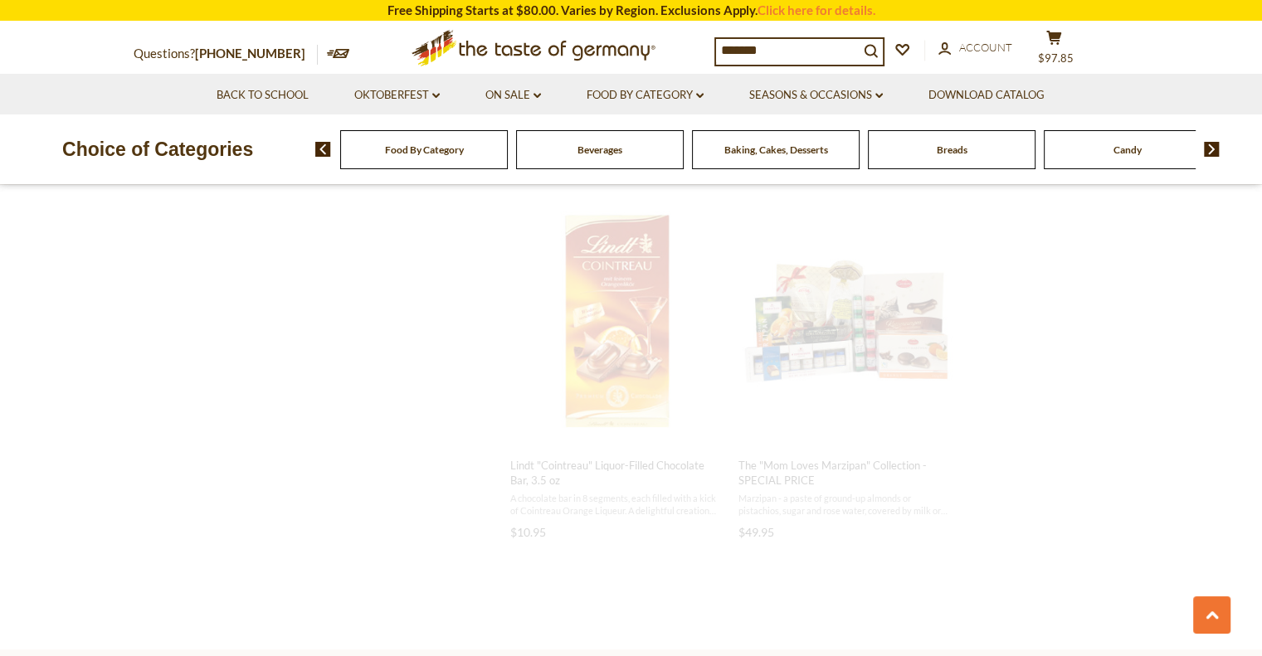
scroll to position [440, 0]
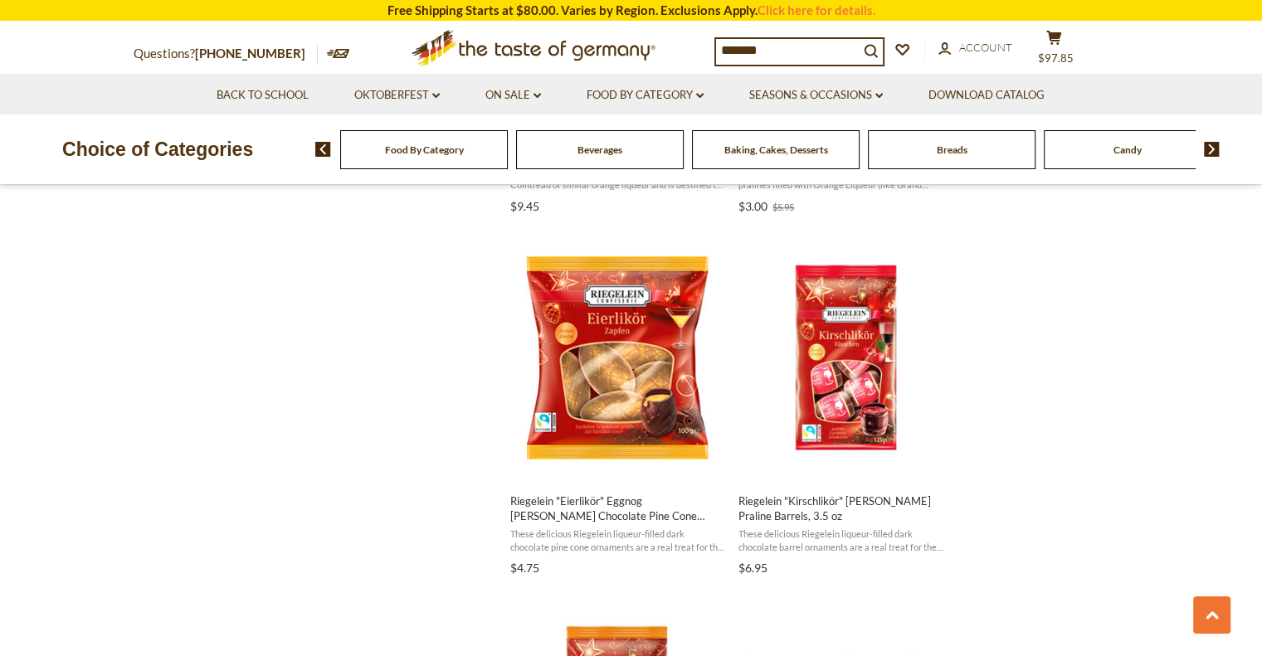
scroll to position [1677, 0]
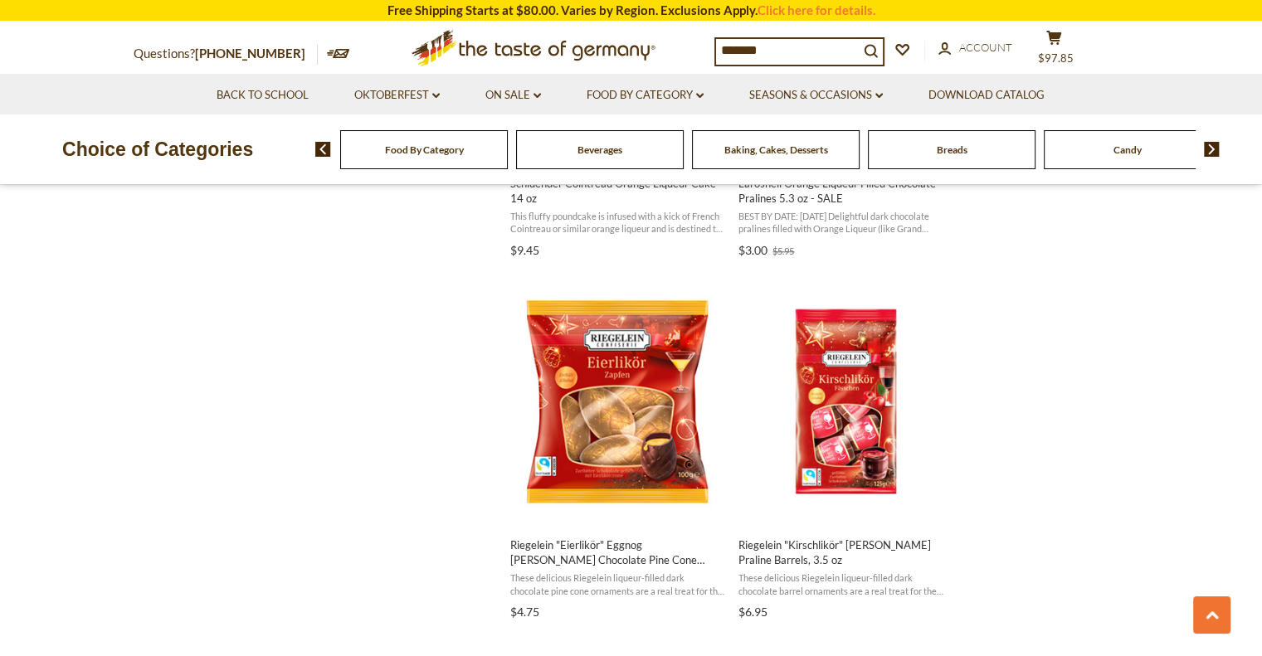
click at [1233, 274] on section "Products 38 Pages 1 Showing 38 results for " liqueur " Relevance Relevance Titl…" at bounding box center [631, 262] width 1262 height 3201
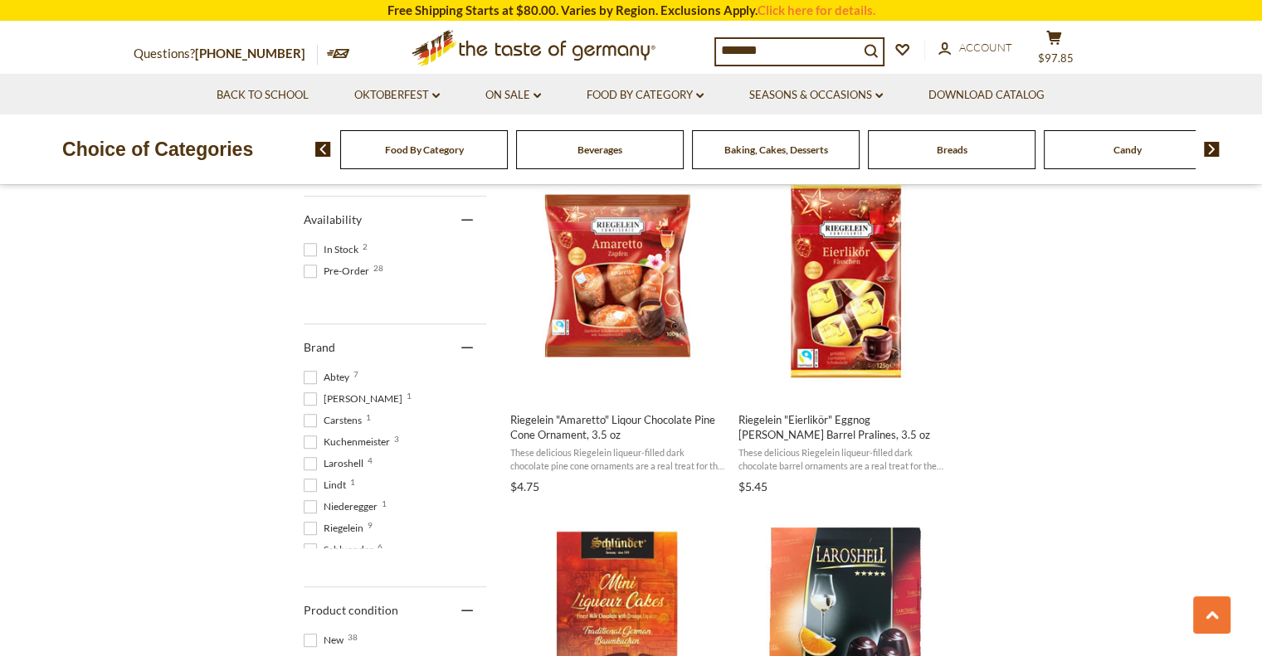
scroll to position [697, 0]
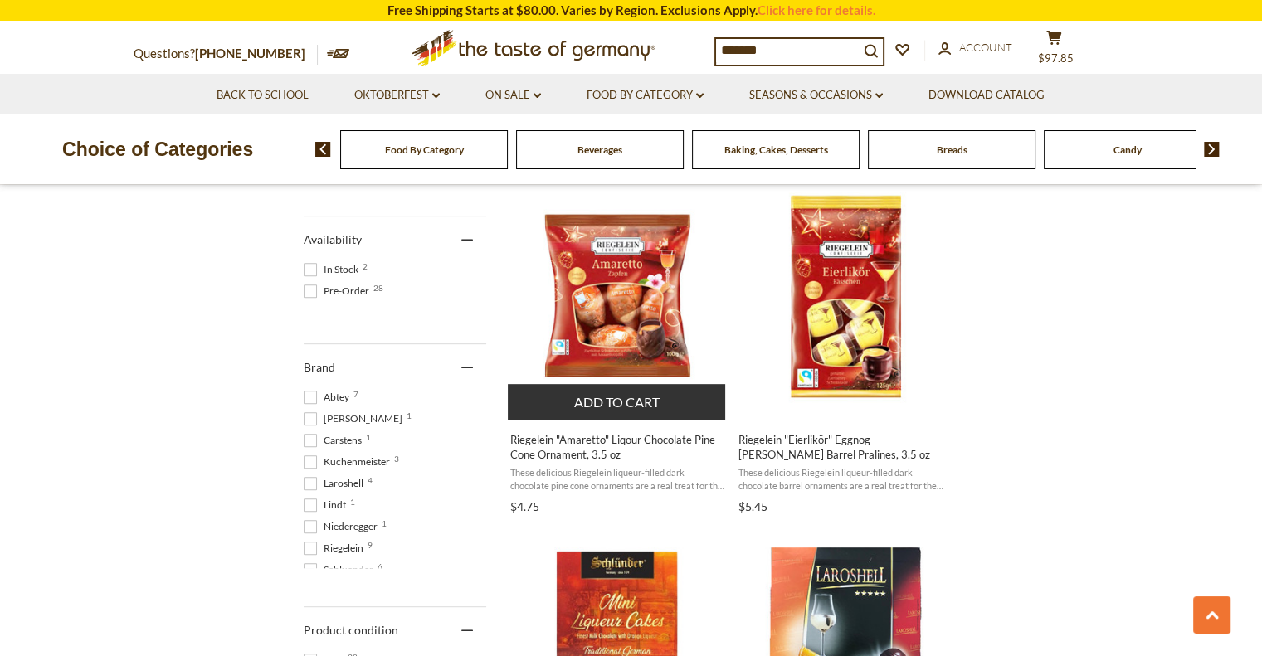
click at [584, 440] on span "Riegelein "Amaretto" Liqour Chocolate Pine Cone Ornament, 3.5 oz" at bounding box center [617, 447] width 215 height 30
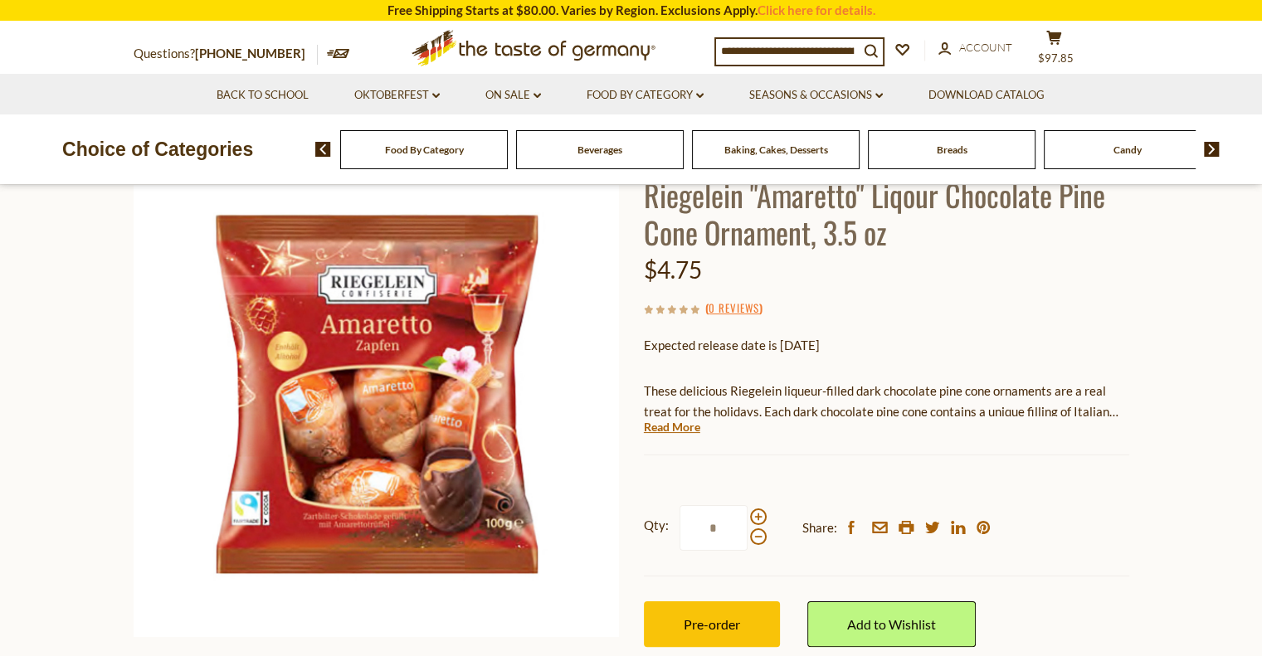
scroll to position [134, 0]
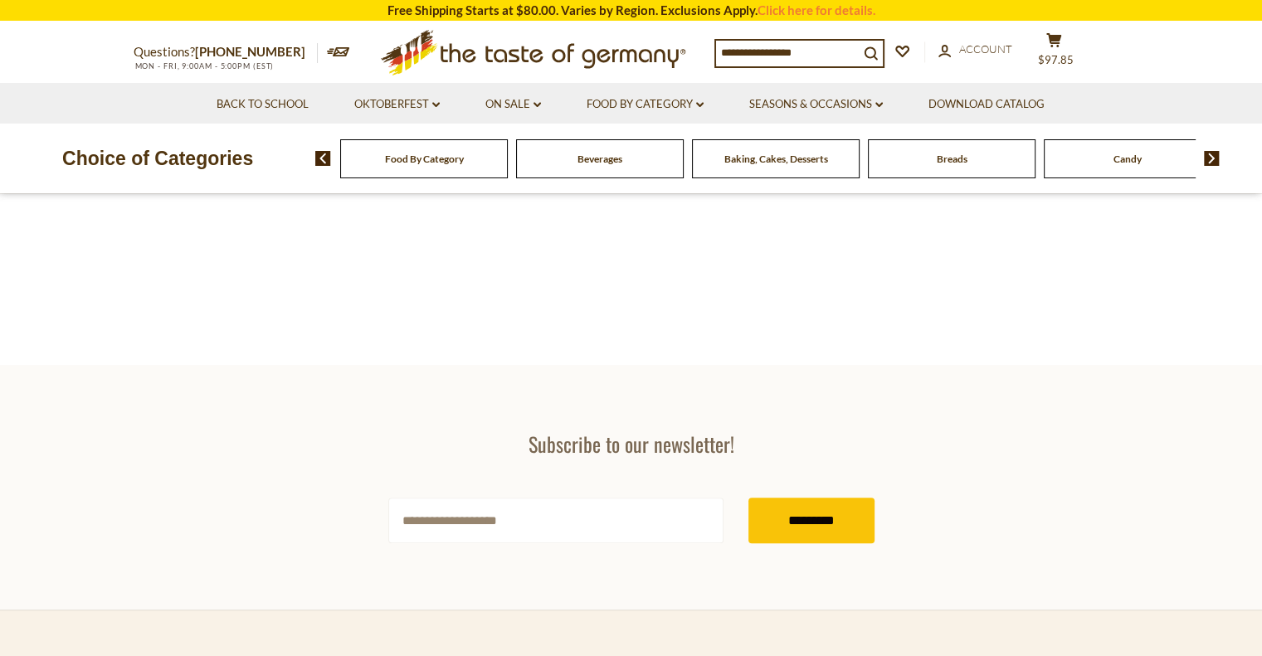
type input "*******"
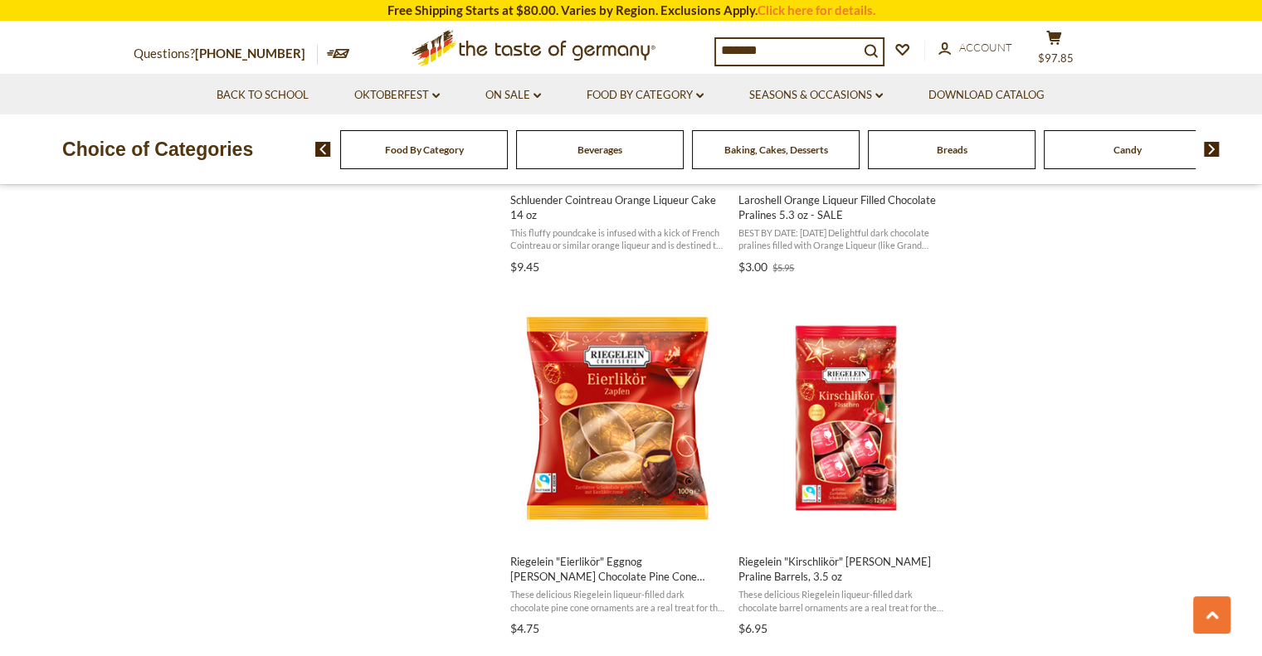
scroll to position [1689, 0]
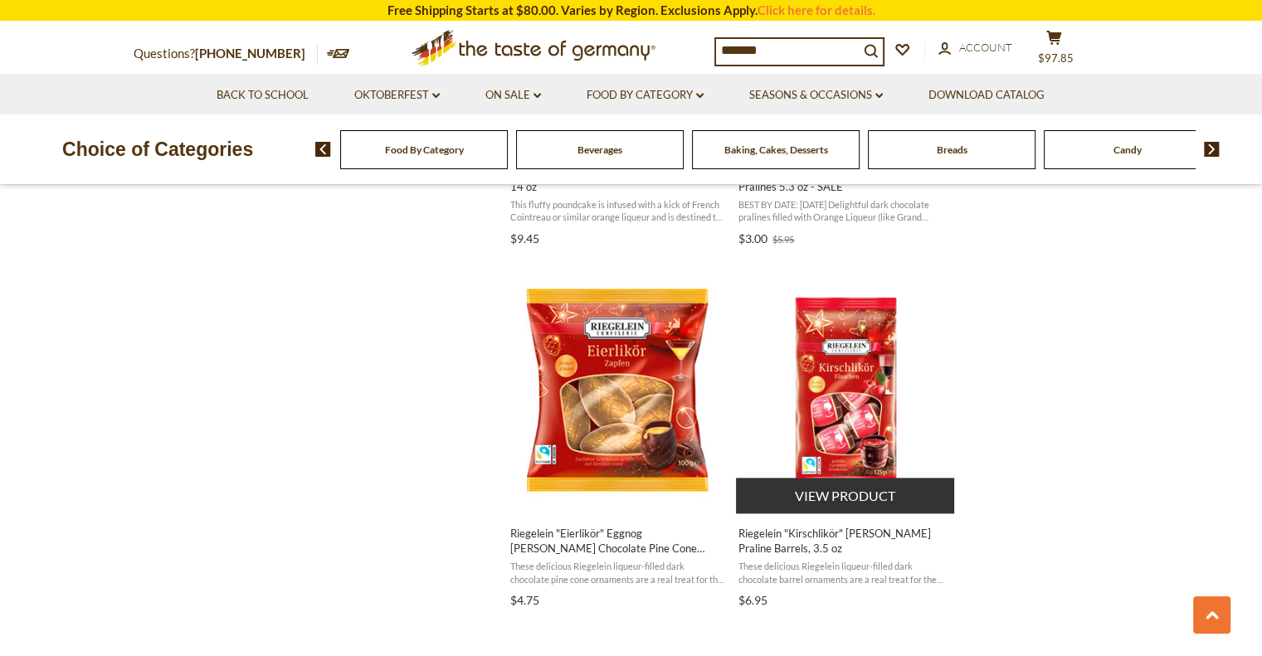
click at [813, 543] on span "Riegelein "Kirschlikör" [PERSON_NAME] Praline Barrels, 3.5 oz" at bounding box center [845, 541] width 215 height 30
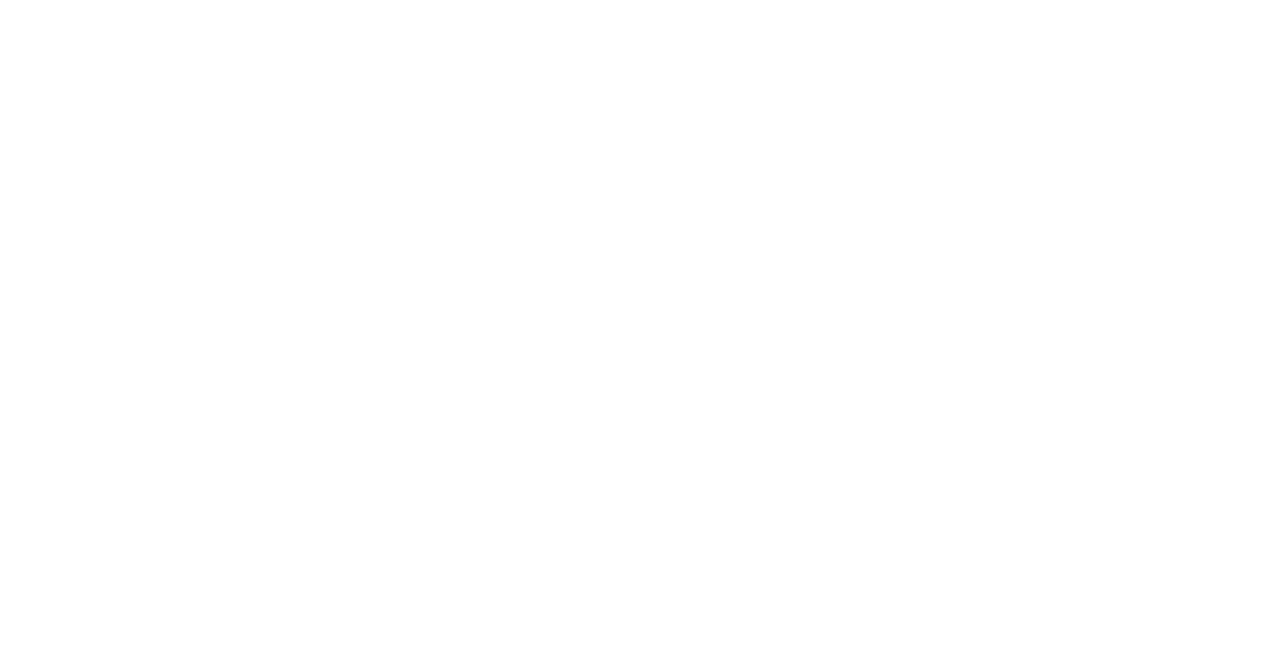
click at [0, 0] on html at bounding box center [0, 0] width 0 height 0
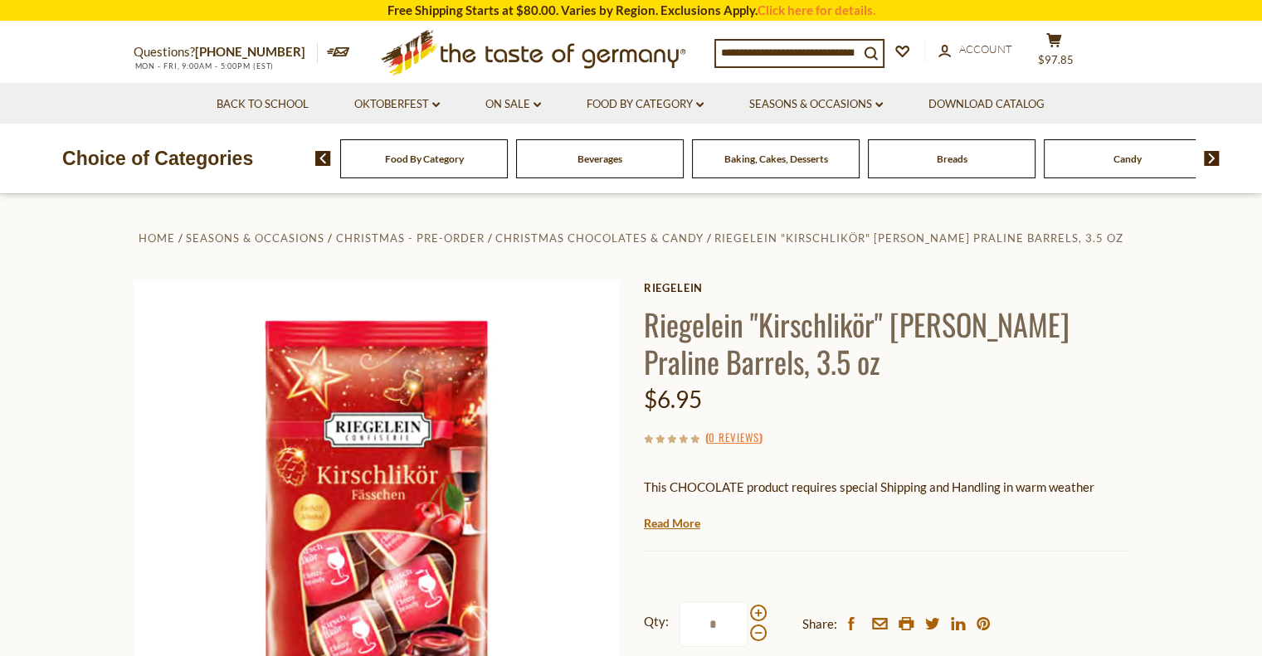
click at [1213, 158] on img at bounding box center [1212, 158] width 16 height 15
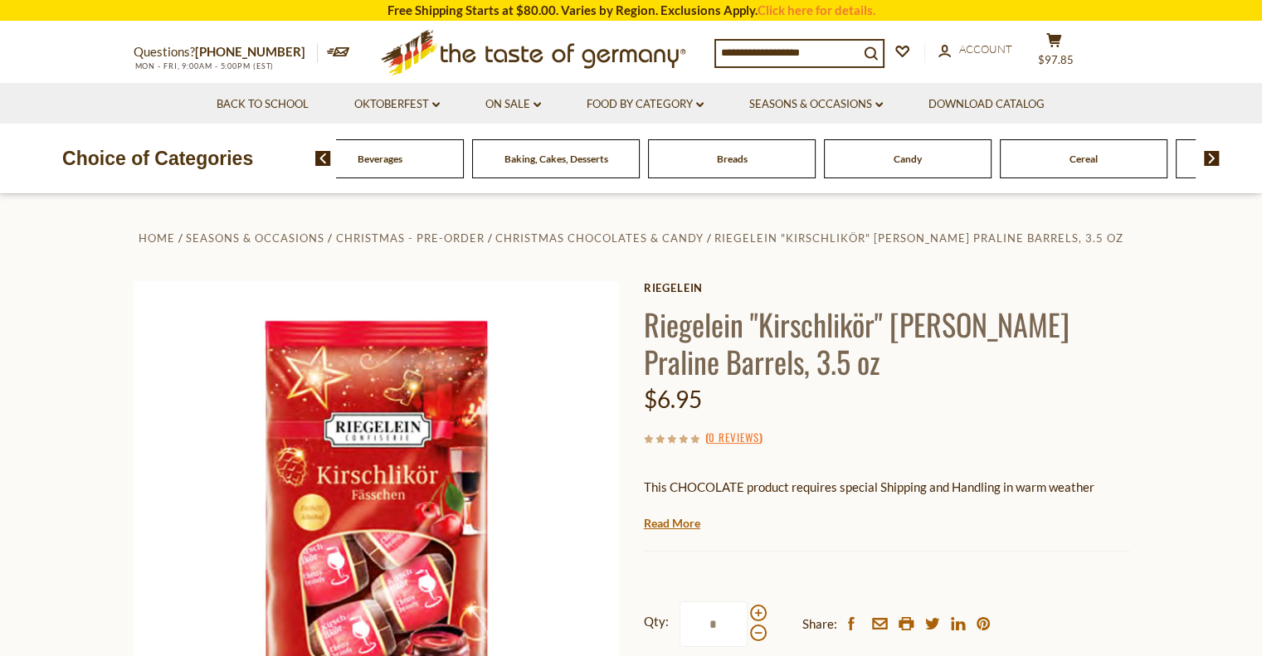
click at [1213, 157] on img at bounding box center [1212, 158] width 16 height 15
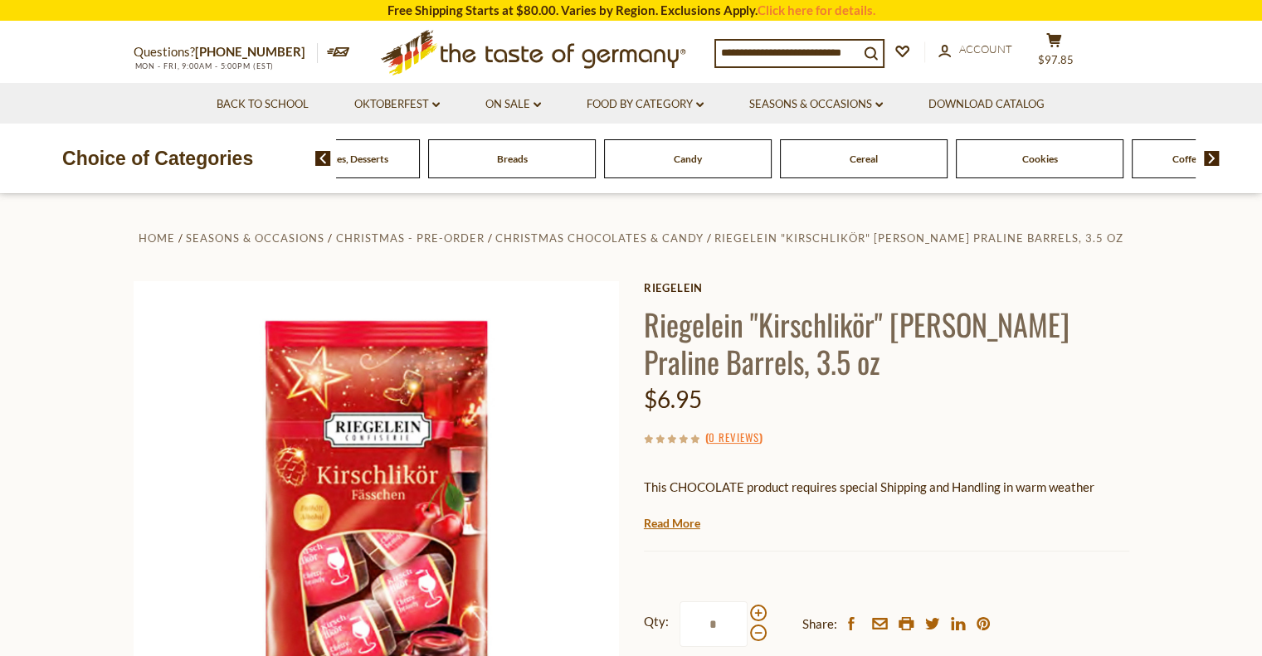
click at [1213, 157] on img at bounding box center [1212, 158] width 16 height 15
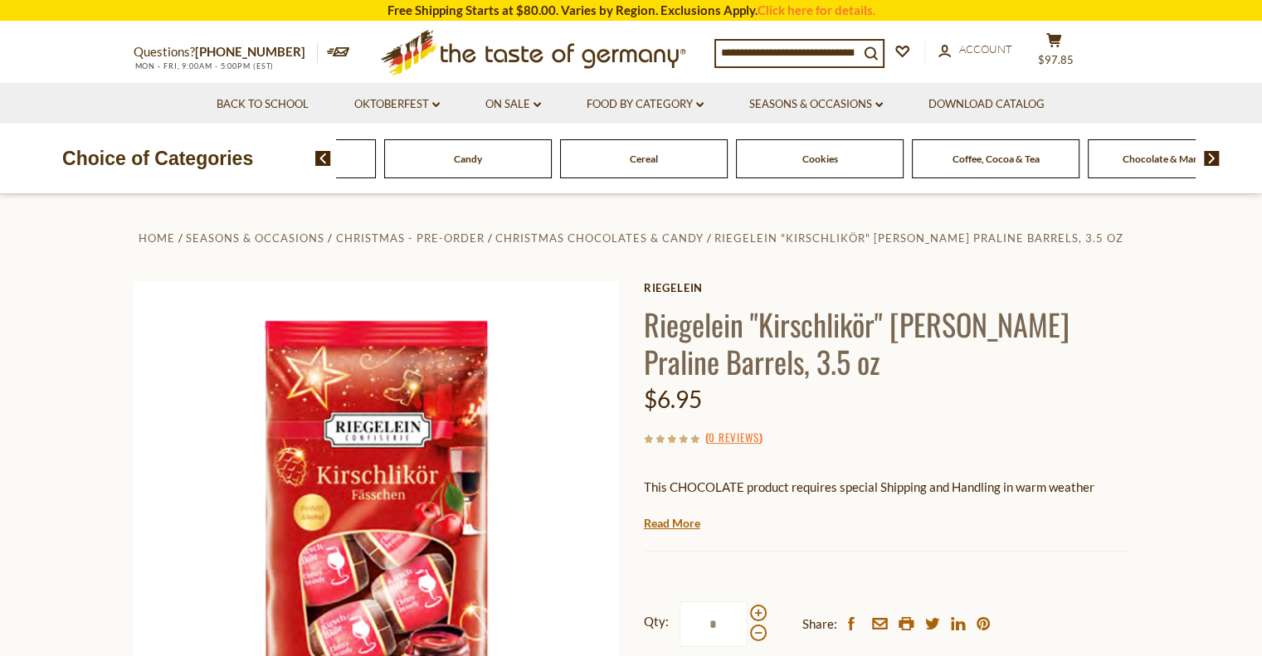
click at [1213, 157] on img at bounding box center [1212, 158] width 16 height 15
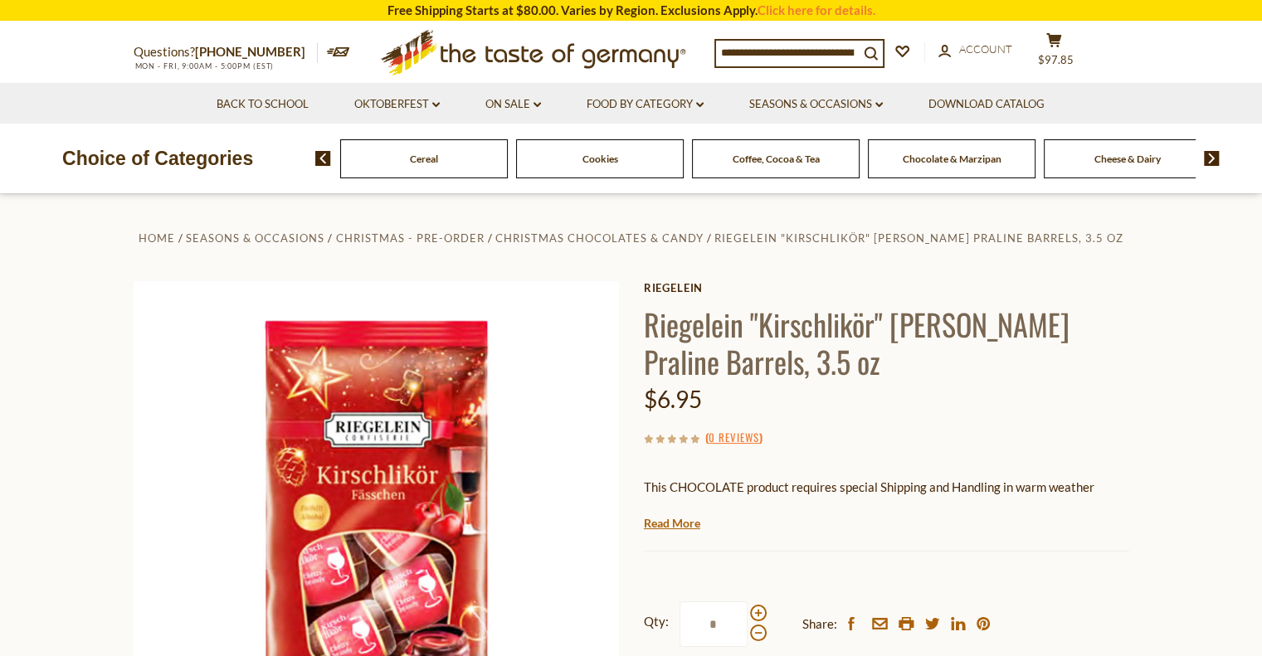
click at [956, 158] on span "Chocolate & Marzipan" at bounding box center [952, 159] width 99 height 12
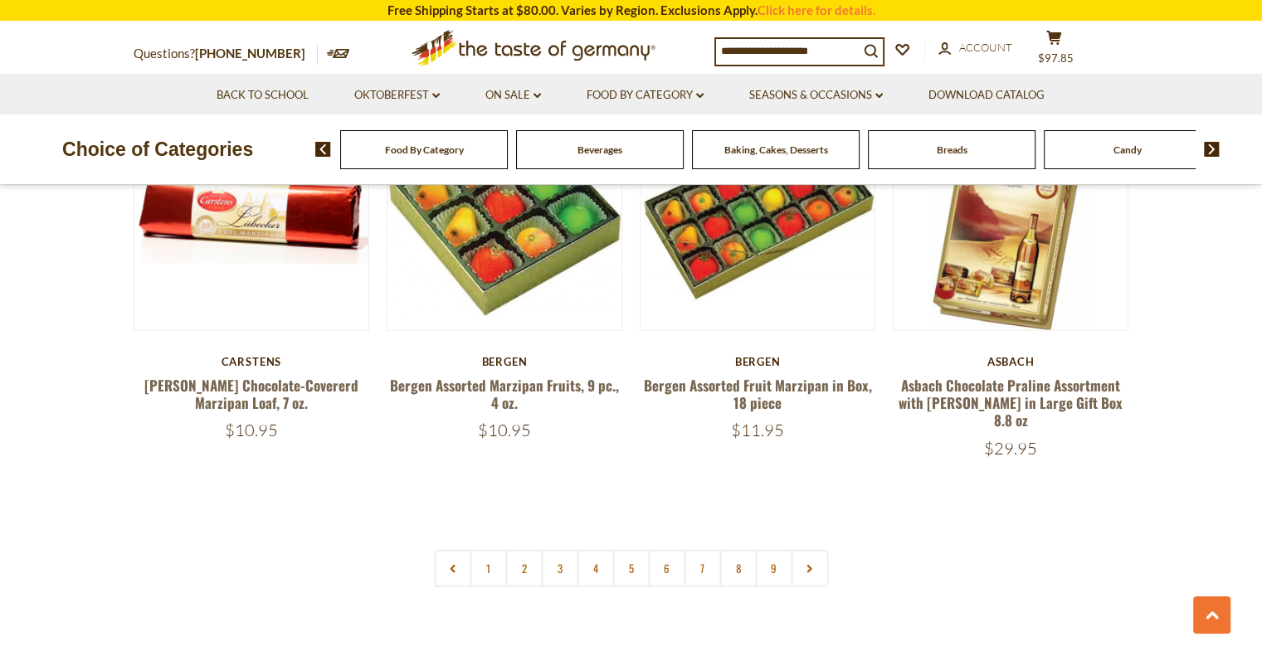
scroll to position [3867, 0]
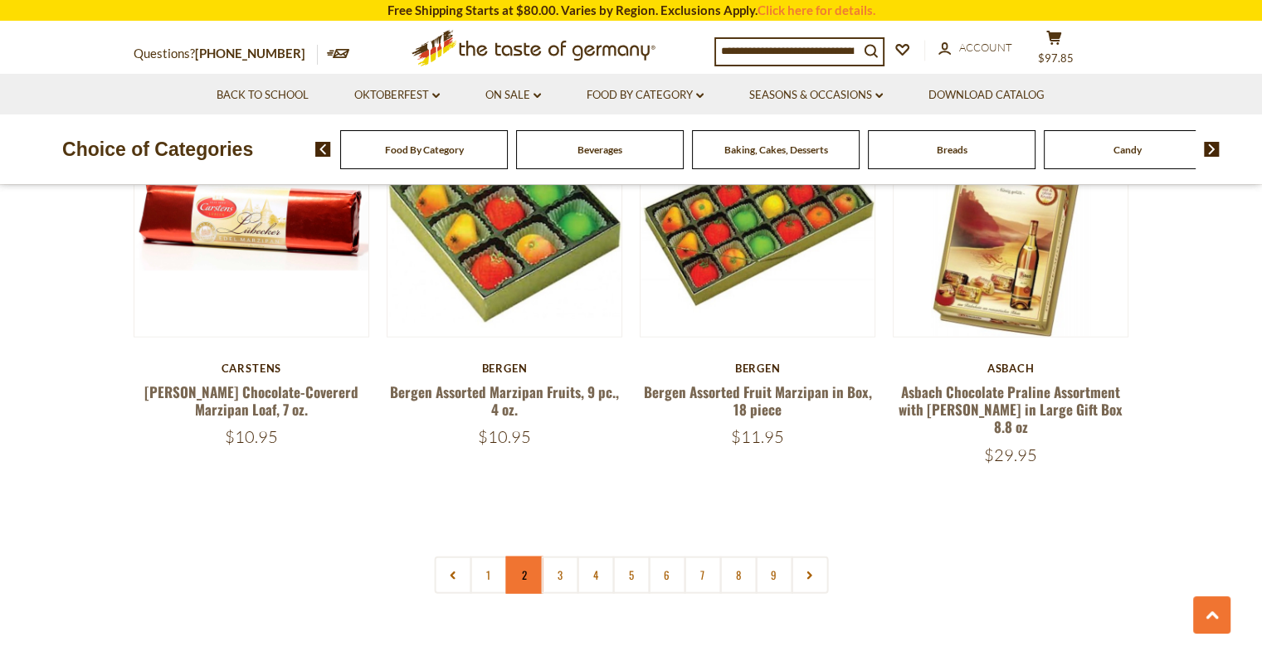
click at [525, 557] on link "2" at bounding box center [523, 575] width 37 height 37
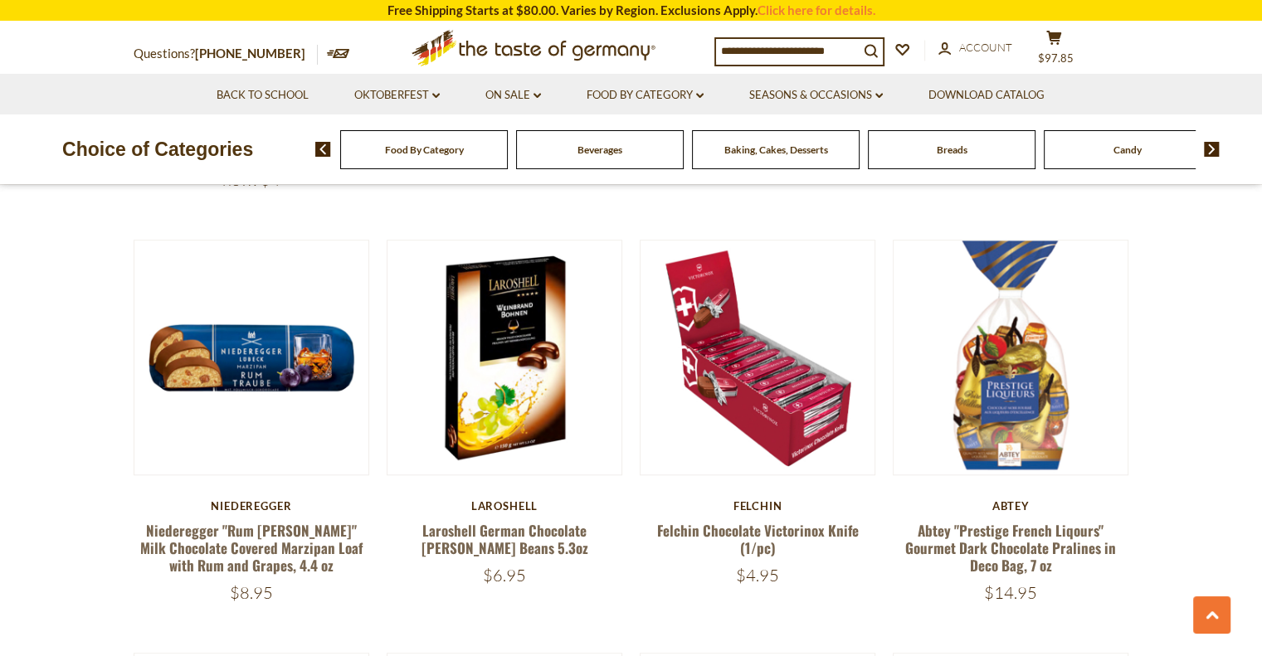
scroll to position [1246, 0]
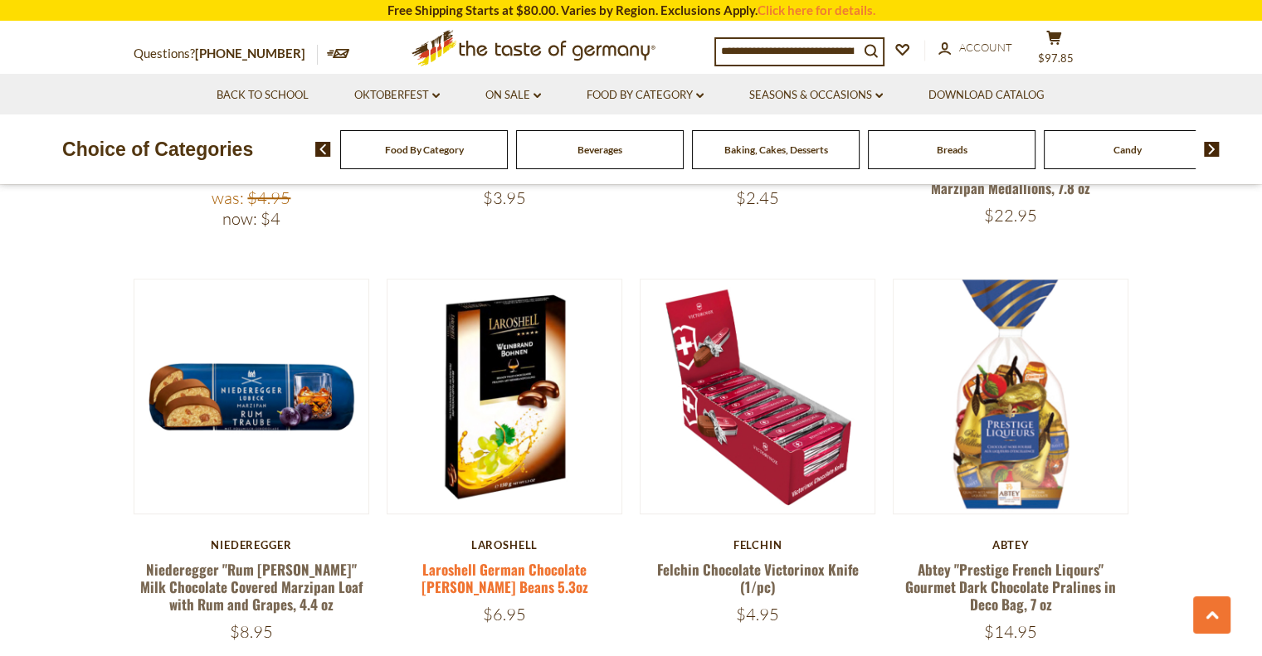
click at [494, 567] on link "Laroshell German Chocolate Brandy Beans 5.3oz" at bounding box center [504, 578] width 167 height 38
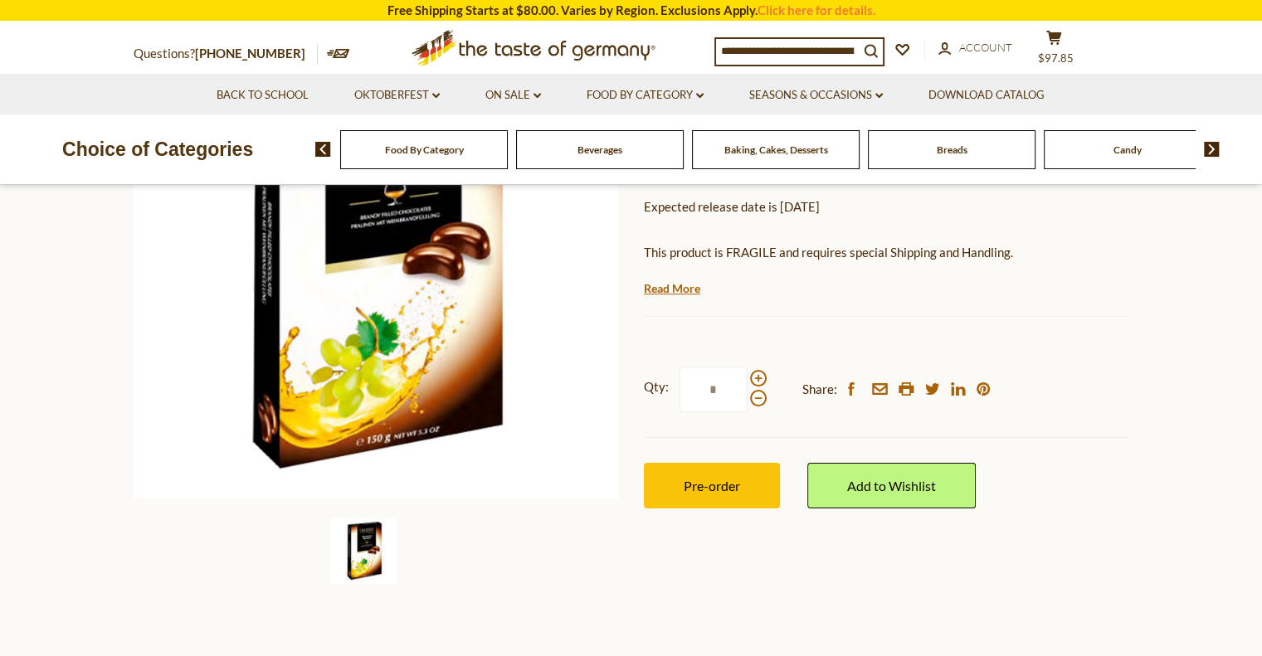
scroll to position [319, 0]
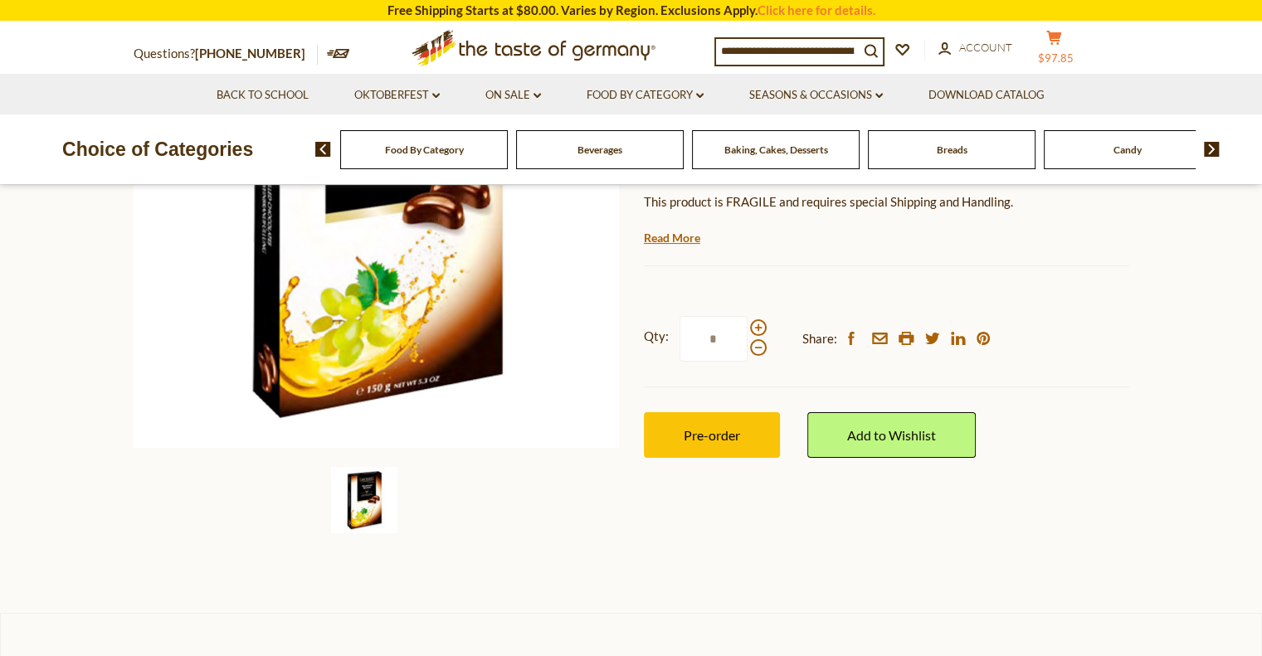
click at [1061, 36] on icon at bounding box center [1053, 38] width 15 height 14
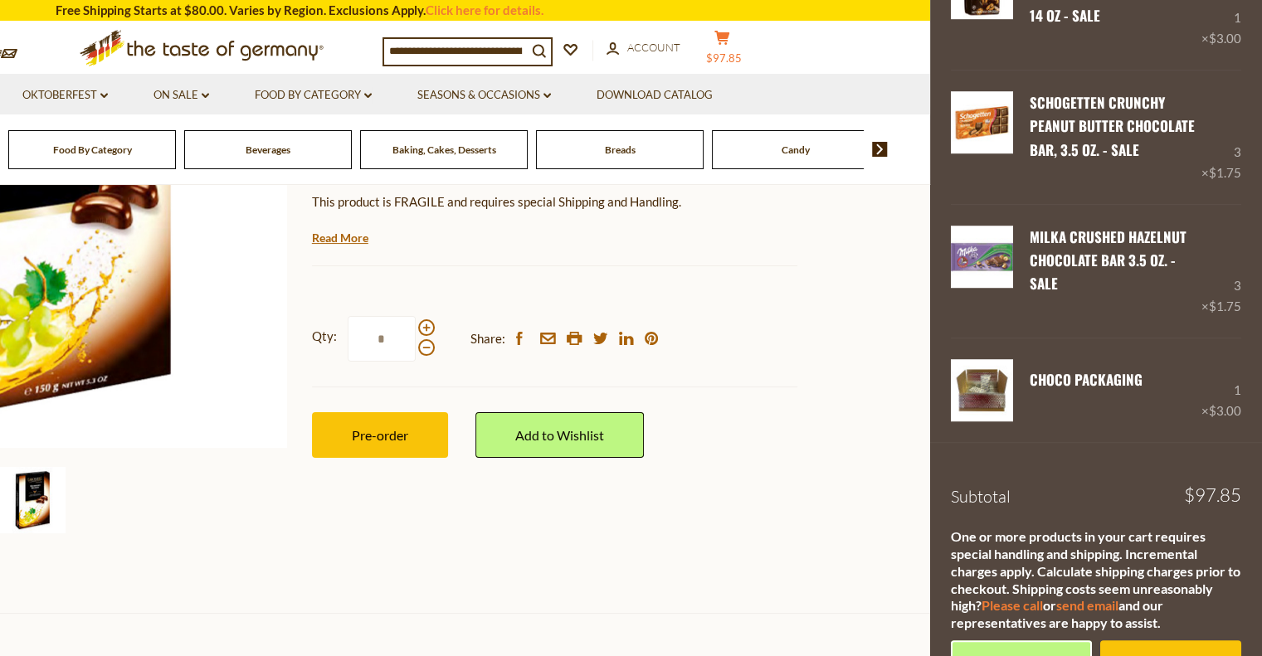
scroll to position [1152, 0]
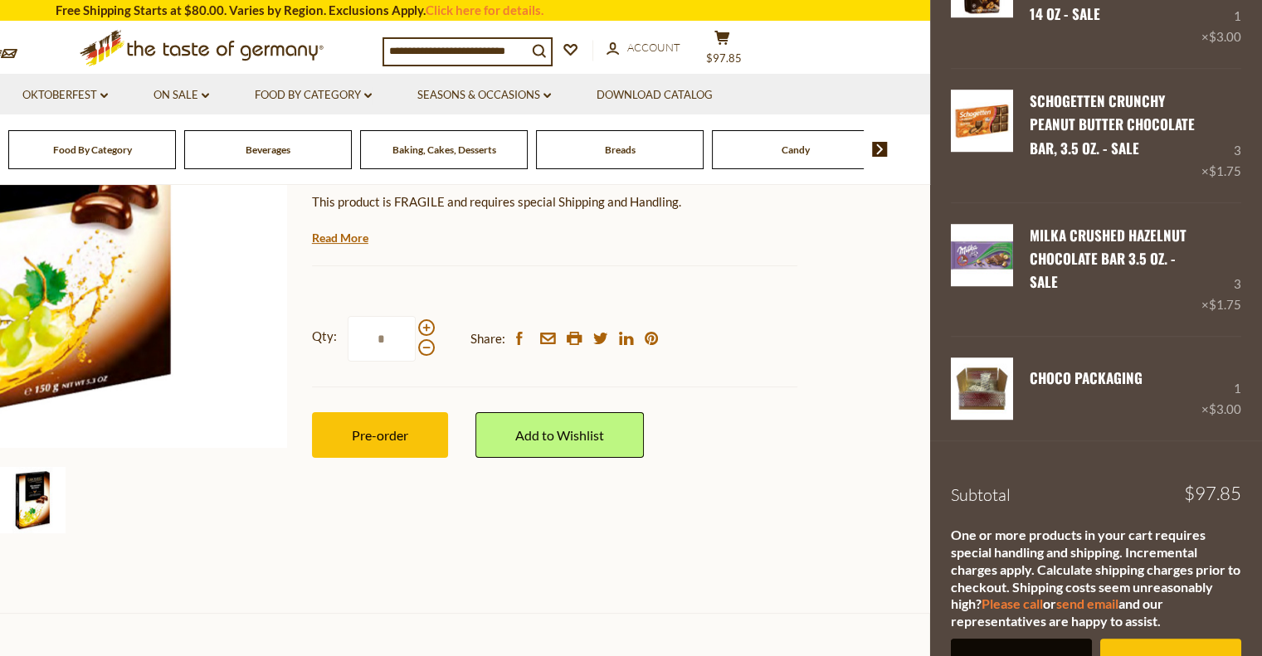
click at [1025, 642] on link "View cart" at bounding box center [1021, 662] width 141 height 46
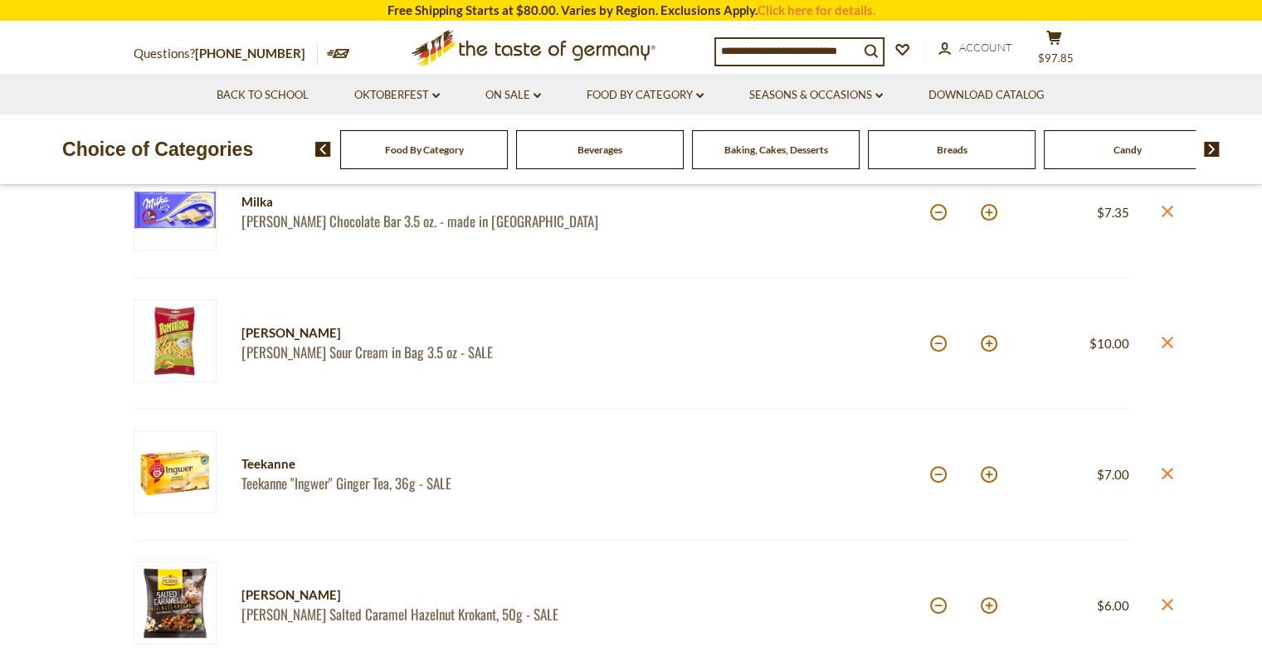
scroll to position [528, 0]
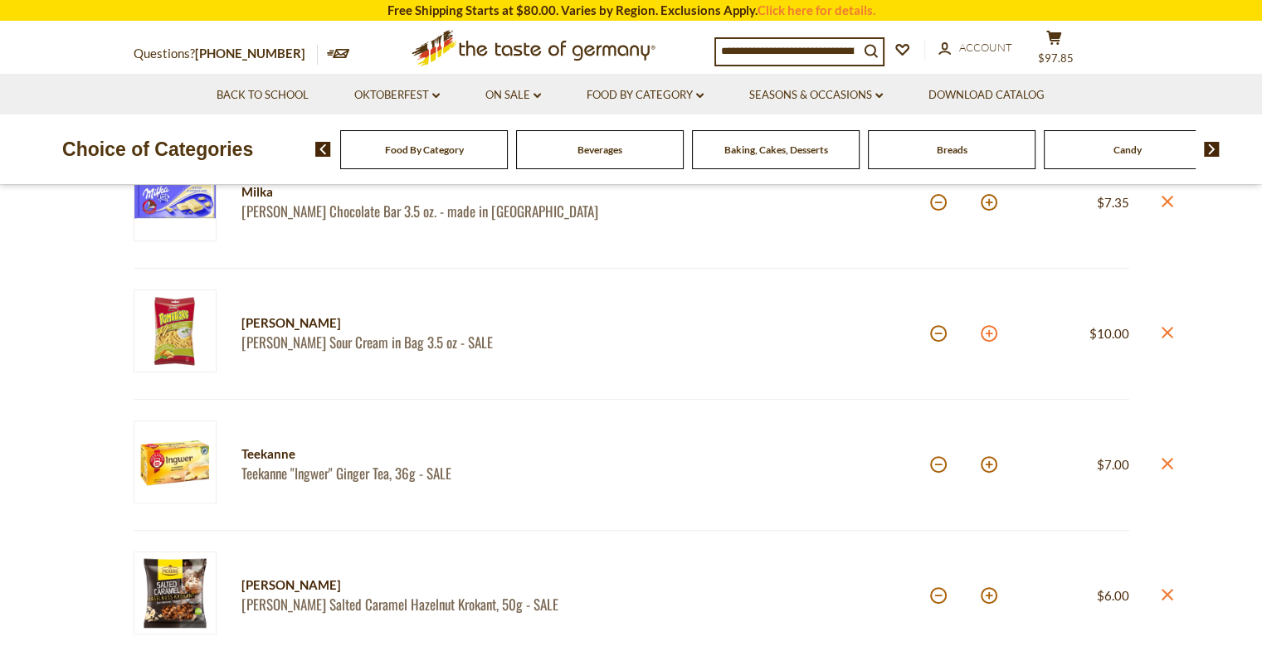
click at [986, 333] on button at bounding box center [989, 333] width 17 height 17
type input "*"
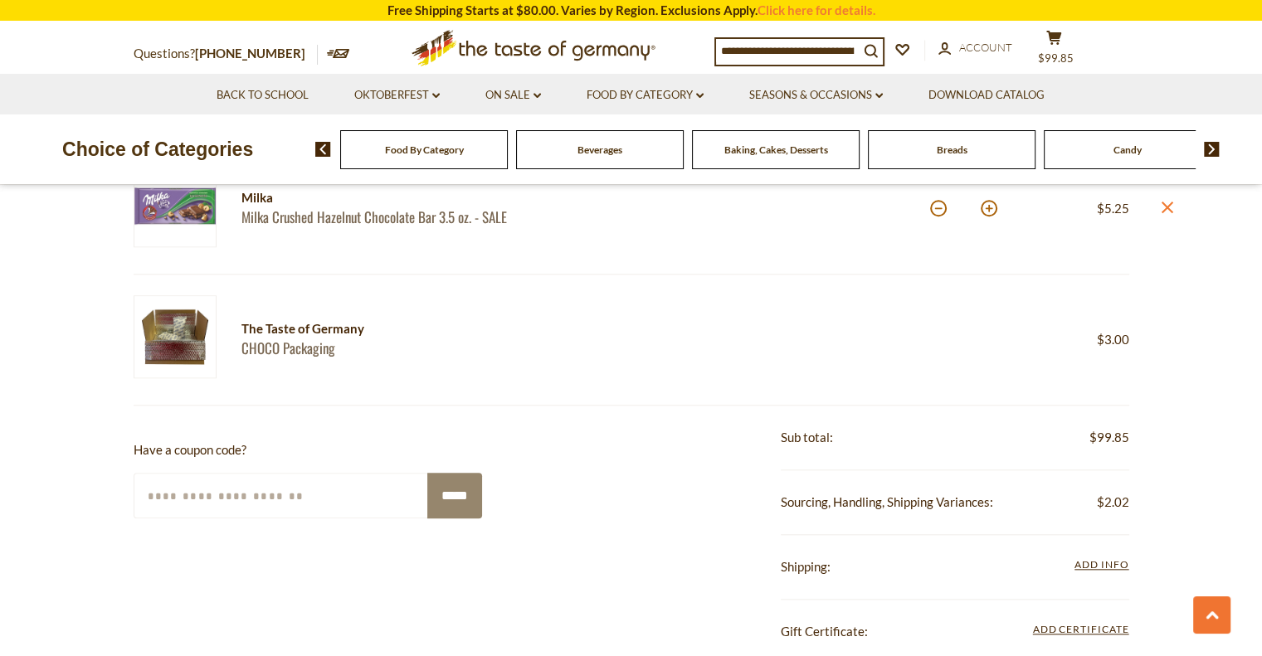
scroll to position [1579, 0]
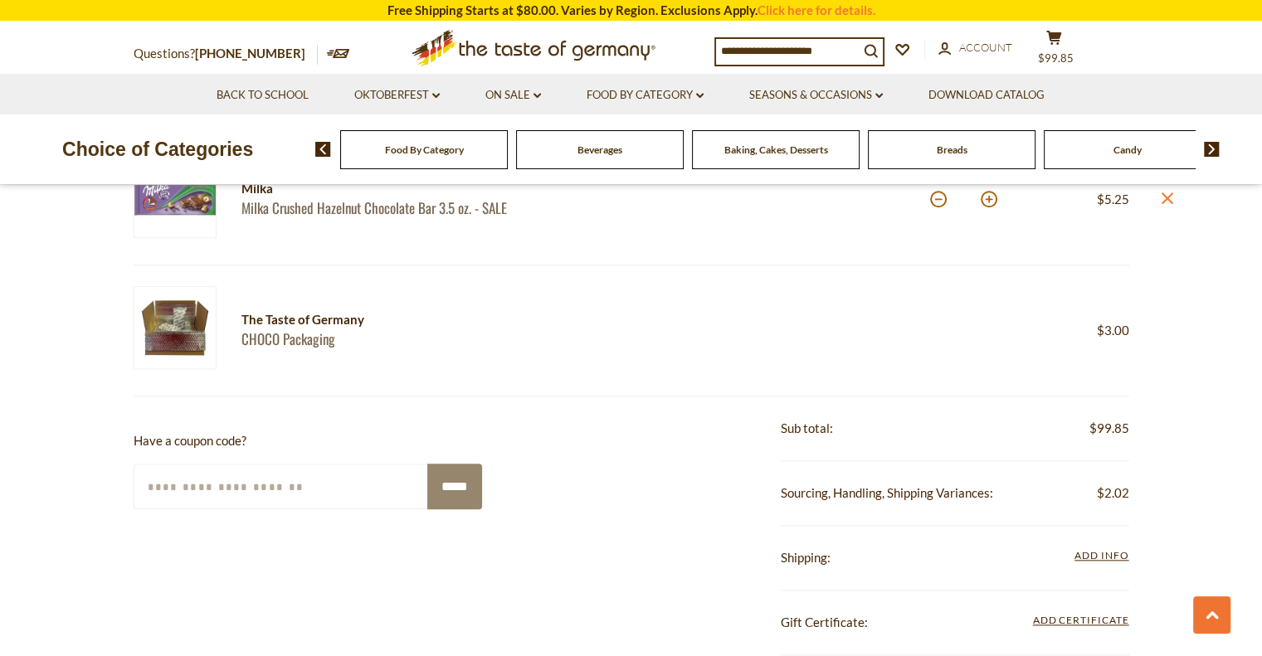
click at [154, 479] on input "Enter Your Coupon Code" at bounding box center [281, 487] width 295 height 46
type input "*"
type input "*******"
click at [449, 489] on input "*****" at bounding box center [454, 487] width 55 height 46
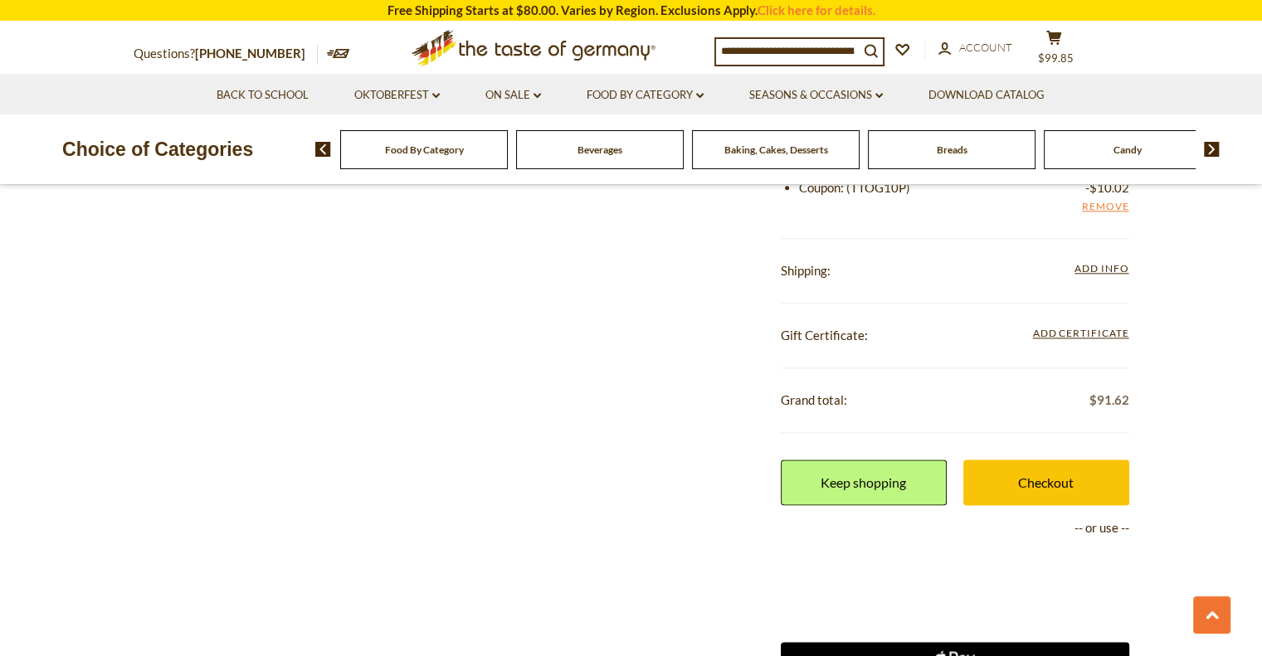
scroll to position [1978, 0]
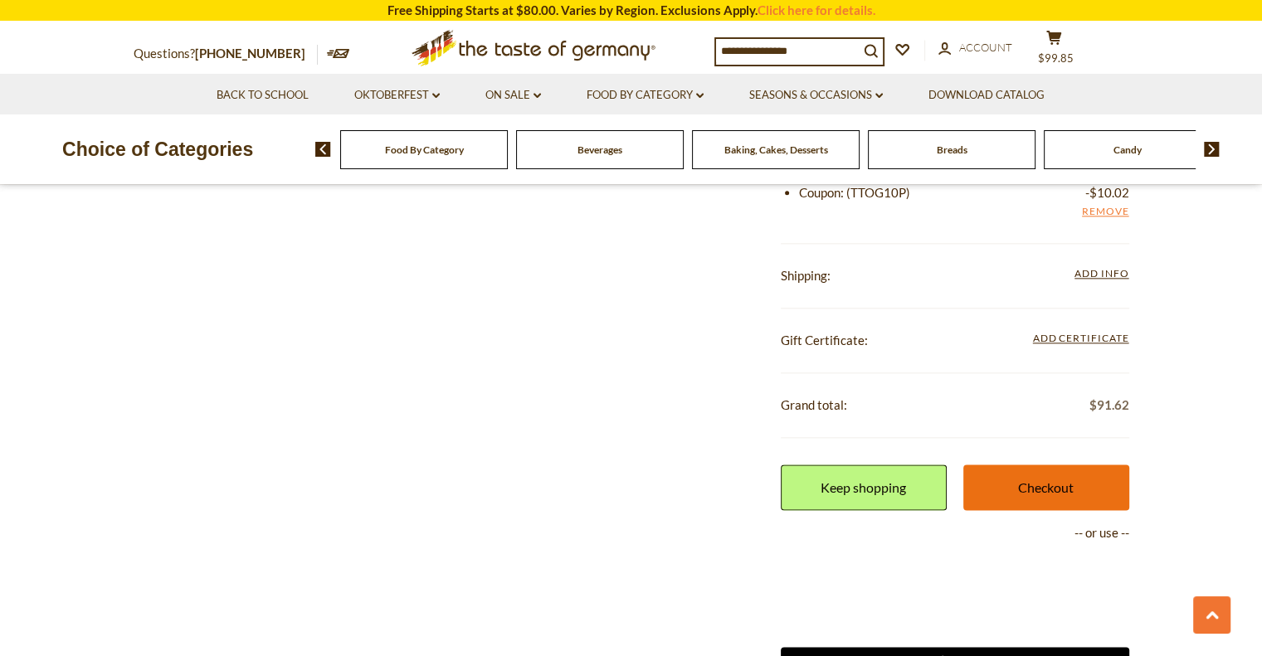
click at [1049, 474] on link "Checkout" at bounding box center [1046, 488] width 166 height 46
